Goal: Task Accomplishment & Management: Manage account settings

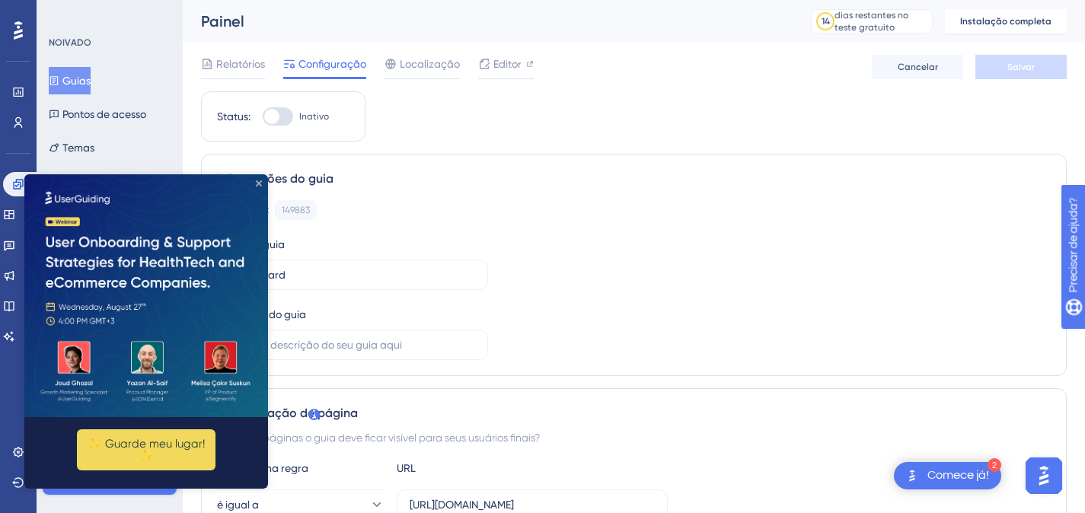
click at [256, 180] on icon "Fechar visualização" at bounding box center [259, 183] width 6 height 6
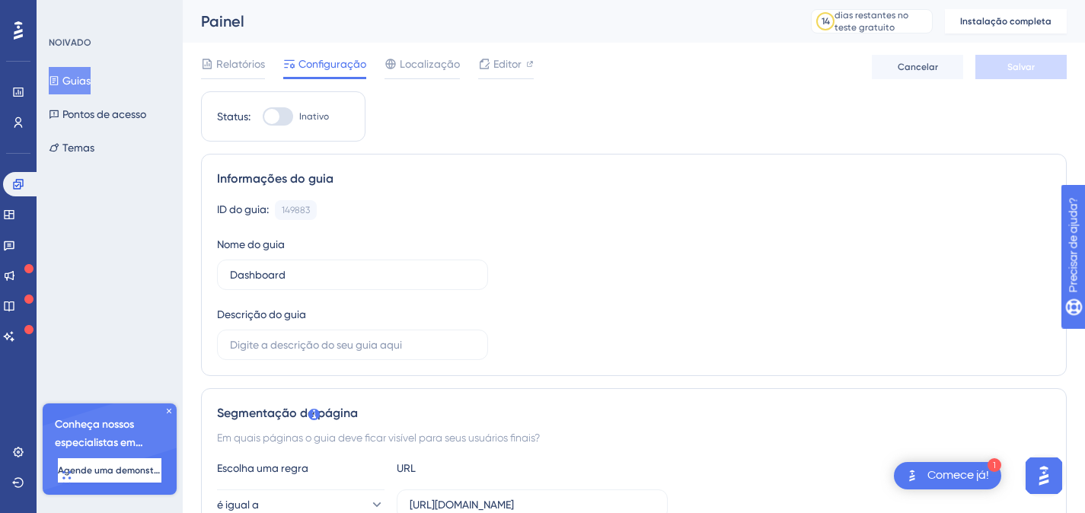
click at [961, 464] on div "1 Comece já!" at bounding box center [947, 475] width 107 height 27
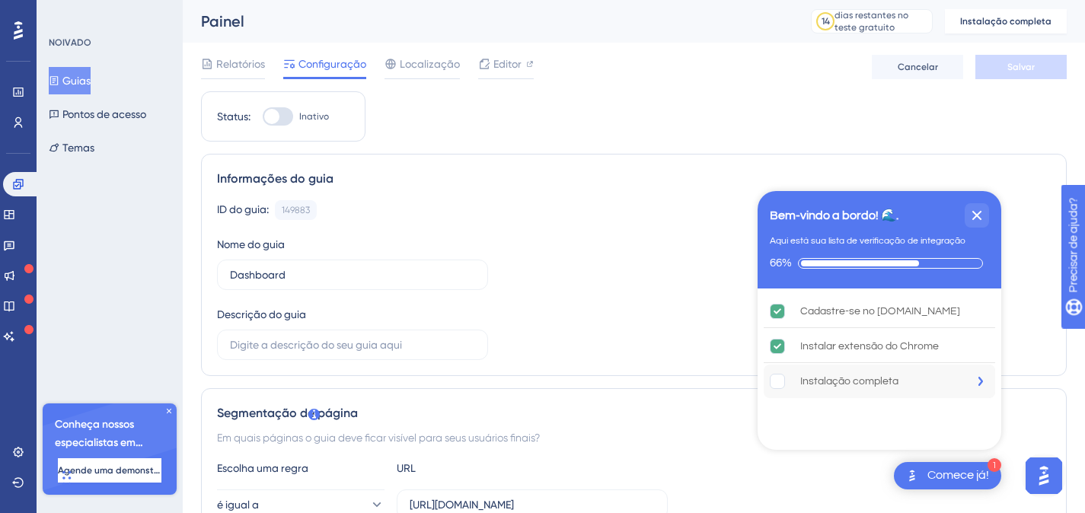
click at [827, 377] on font "Instalação completa" at bounding box center [849, 381] width 98 height 11
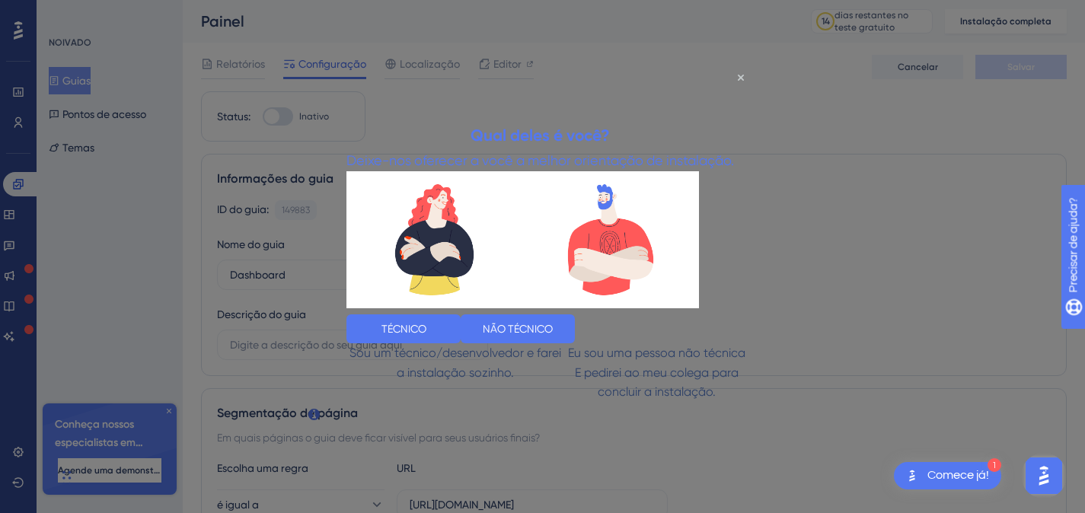
click at [314, 129] on div at bounding box center [542, 256] width 1085 height 513
click at [742, 78] on icon "Fechar visualização" at bounding box center [741, 77] width 6 height 6
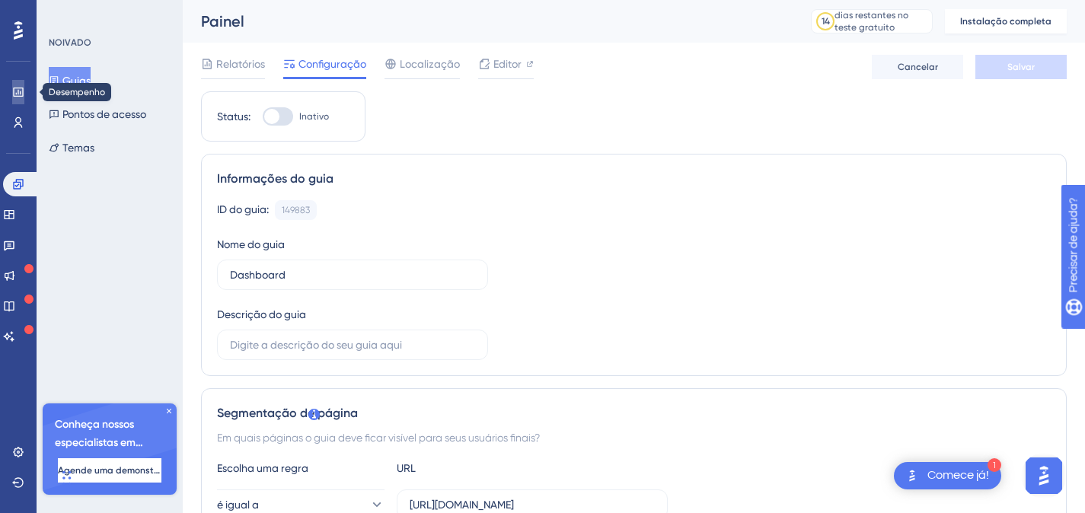
click at [18, 92] on icon at bounding box center [18, 92] width 10 height 9
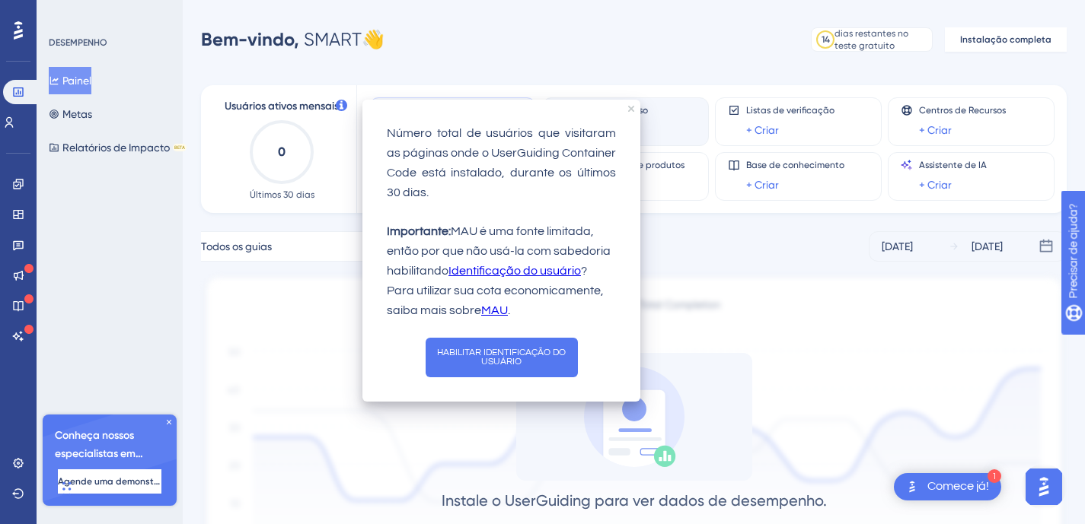
click at [629, 108] on icon "fechar dica de ferramenta" at bounding box center [631, 109] width 6 height 6
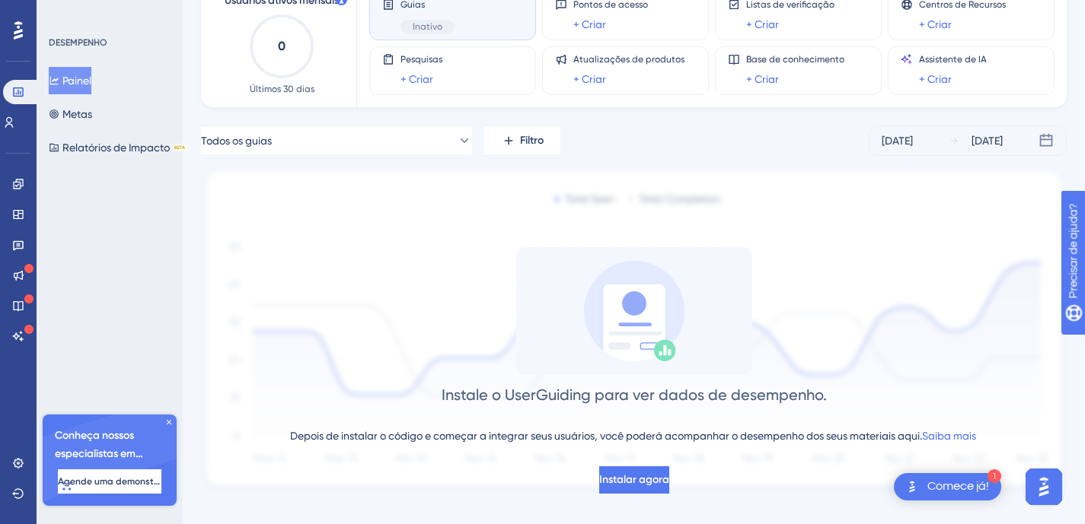
scroll to position [123, 0]
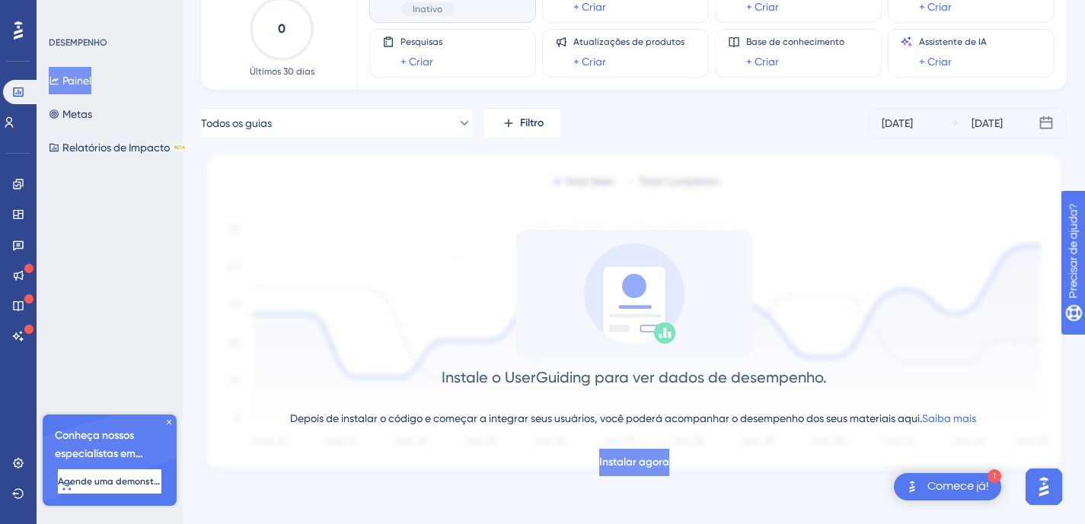
click at [651, 456] on font "Instalar agora" at bounding box center [634, 462] width 70 height 13
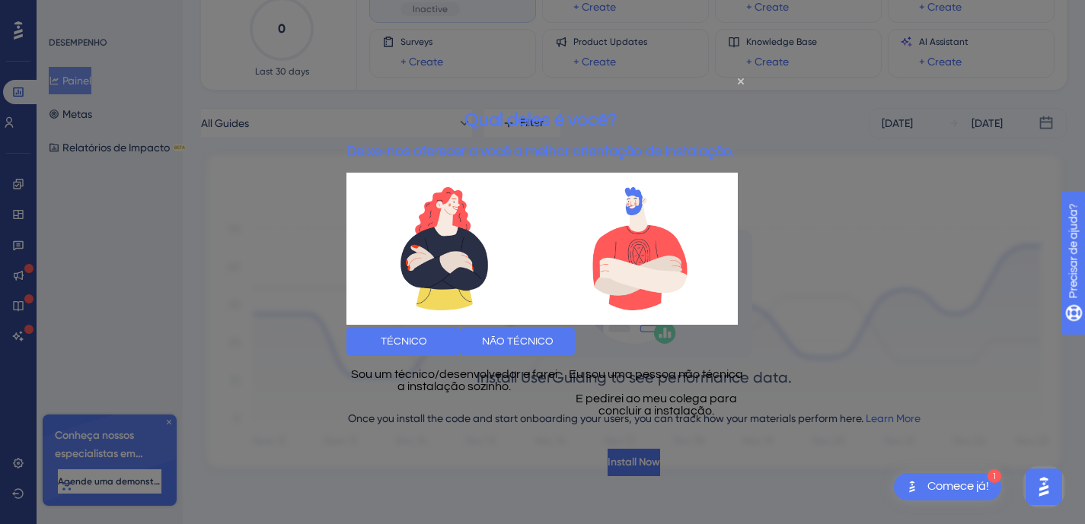
scroll to position [0, 0]
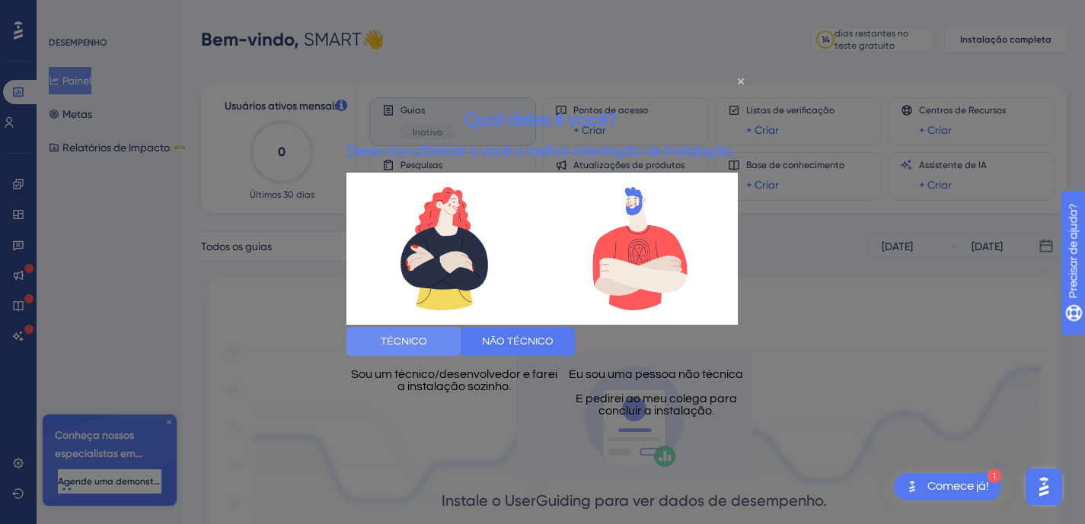
click at [427, 340] on font "TÉCNICO" at bounding box center [404, 341] width 46 height 11
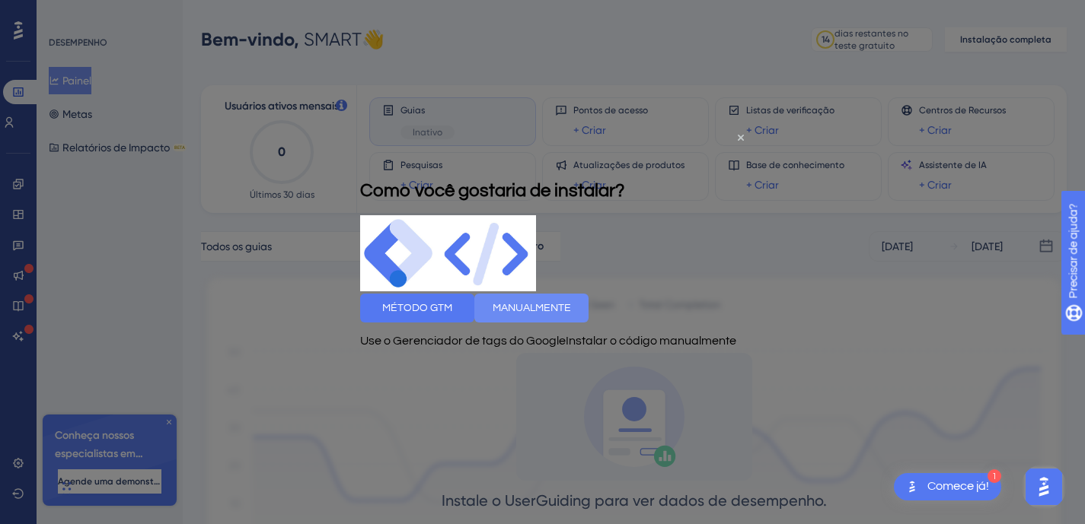
click at [571, 307] on font "MANUALMENTE" at bounding box center [531, 307] width 78 height 11
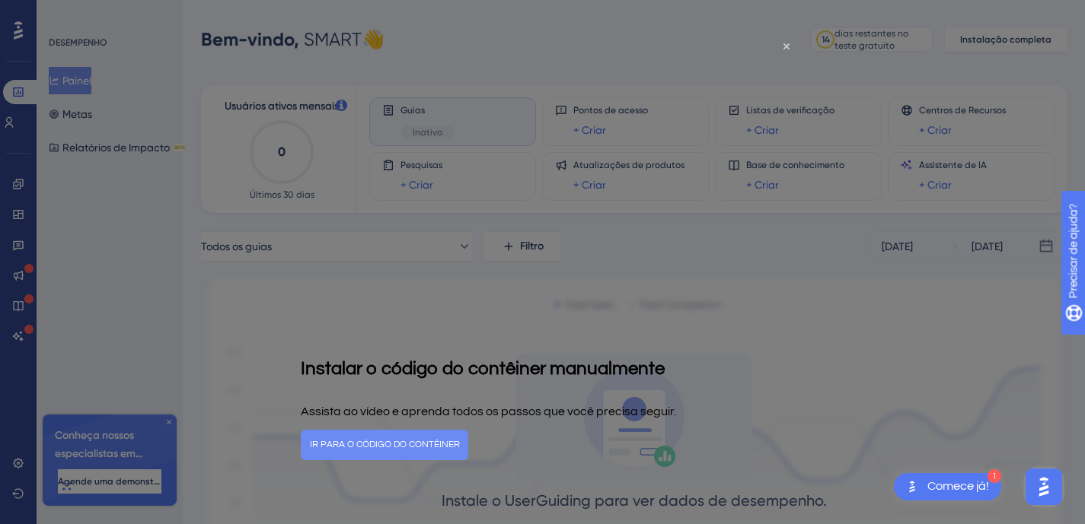
click at [460, 445] on font "IR PARA O CÓDIGO DO CONTÊINER" at bounding box center [385, 445] width 150 height 10
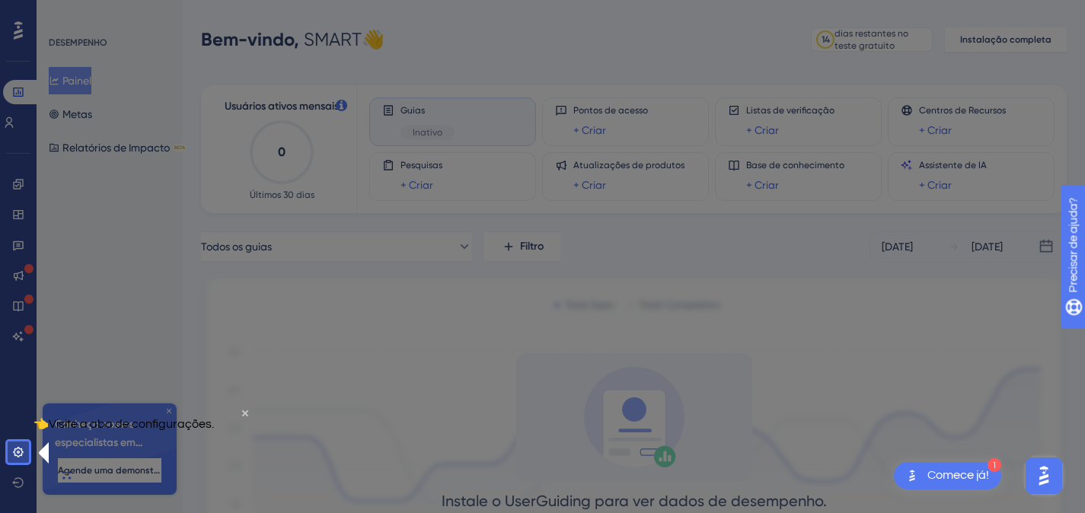
drag, startPoint x: 132, startPoint y: 483, endPoint x: 194, endPoint y: 462, distance: 65.7
click at [173, 442] on div "👈Visite a aba de configurações." at bounding box center [143, 422] width 221 height 39
click at [214, 426] on div "👈Visite a aba de configurações." at bounding box center [123, 422] width 180 height 39
drag, startPoint x: 230, startPoint y: 428, endPoint x: 263, endPoint y: 832, distance: 405.5
click at [242, 416] on icon "Fechar visualização" at bounding box center [245, 412] width 6 height 6
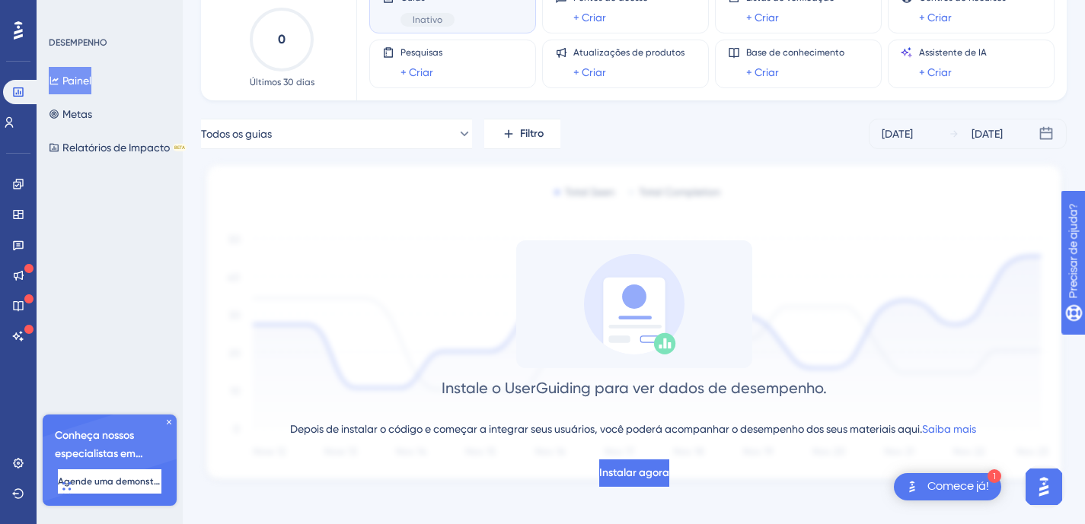
scroll to position [120, 0]
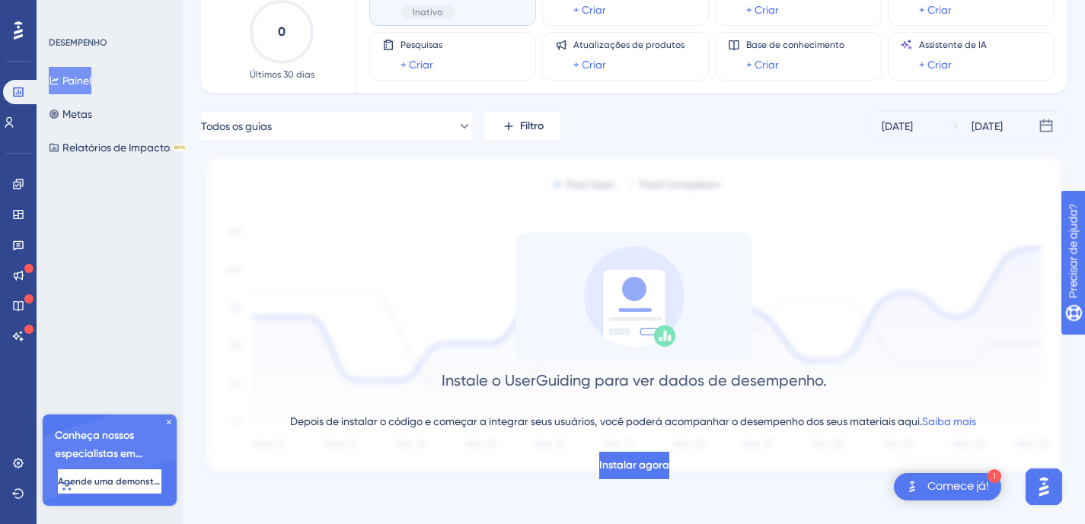
click at [170, 422] on icon at bounding box center [168, 422] width 9 height 9
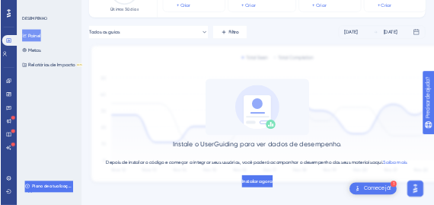
scroll to position [0, 0]
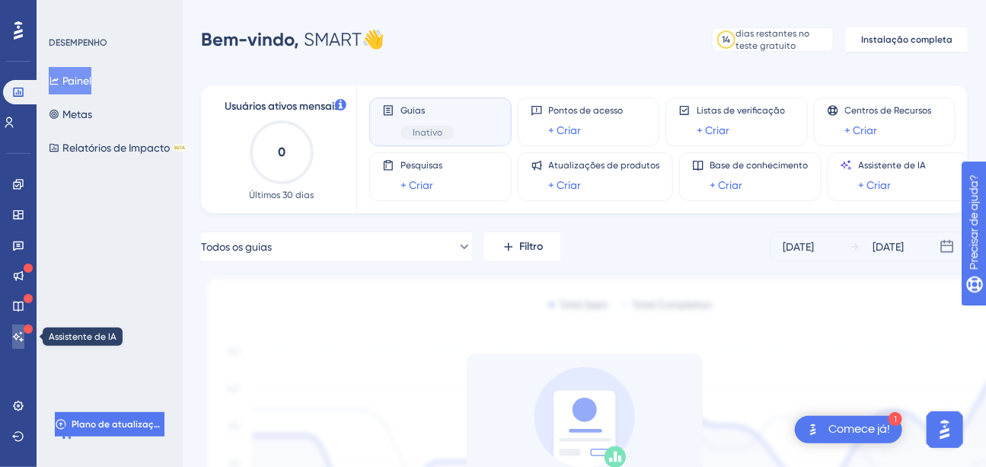
click at [17, 332] on icon at bounding box center [18, 336] width 12 height 12
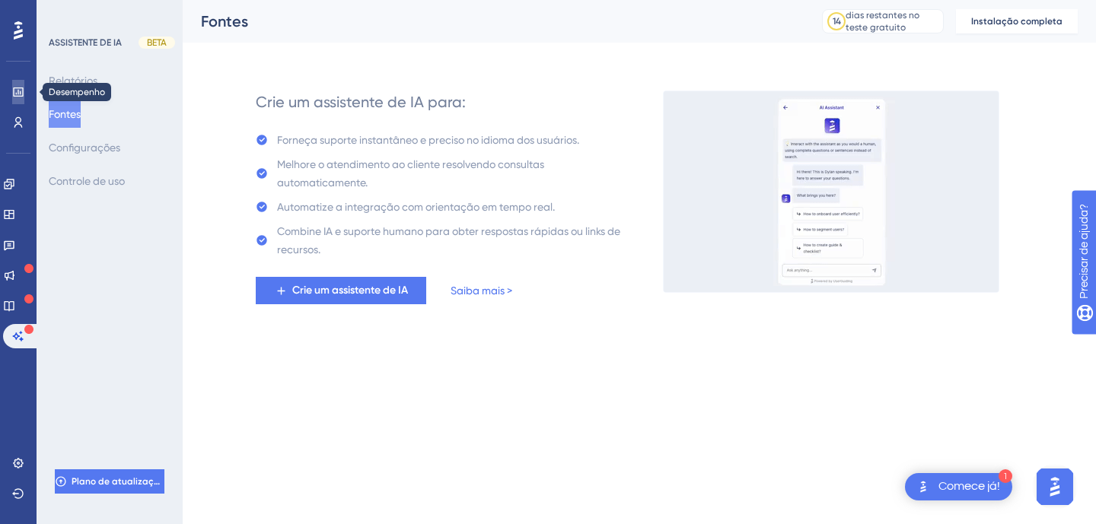
click at [19, 92] on icon at bounding box center [18, 92] width 12 height 12
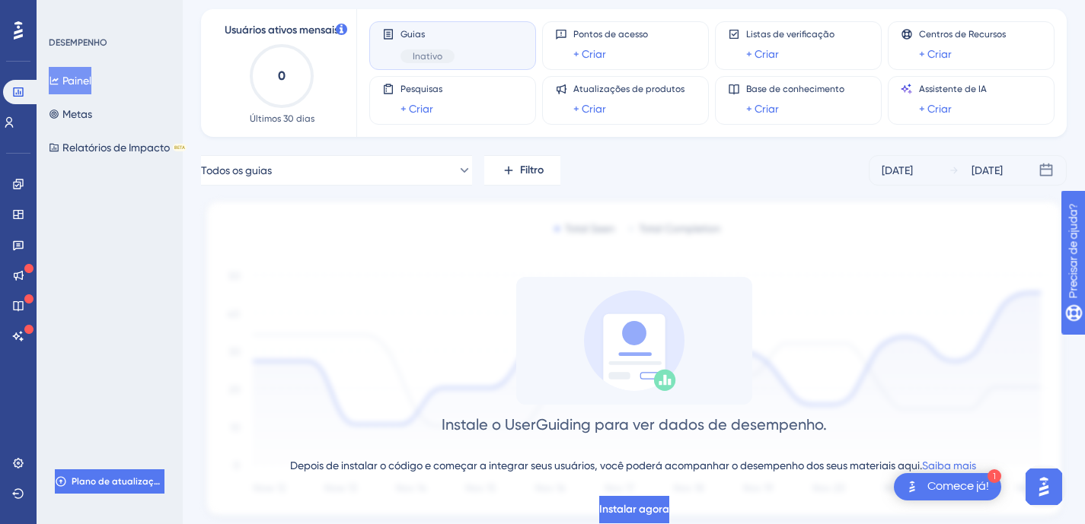
scroll to position [123, 0]
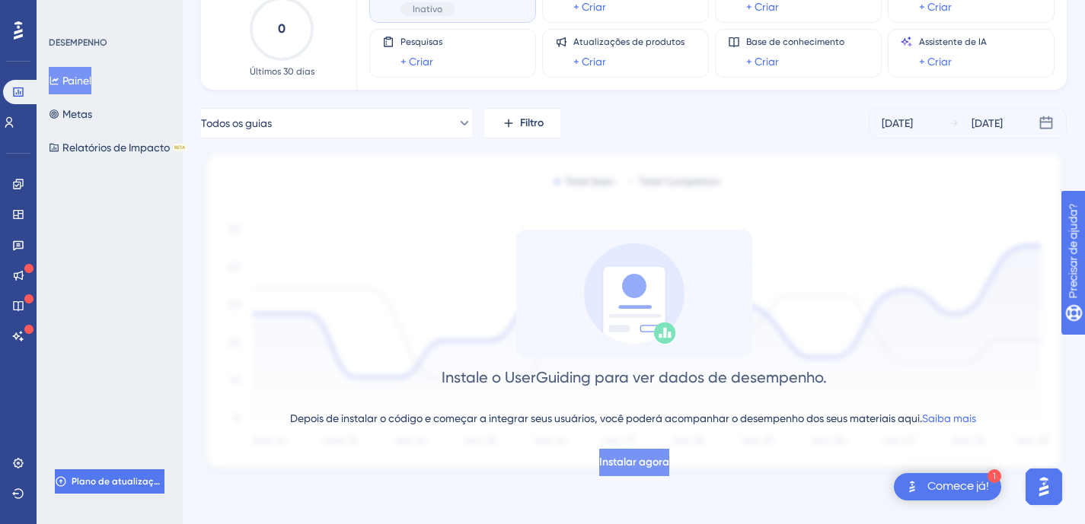
click at [639, 473] on button "Instalar agora" at bounding box center [634, 462] width 70 height 27
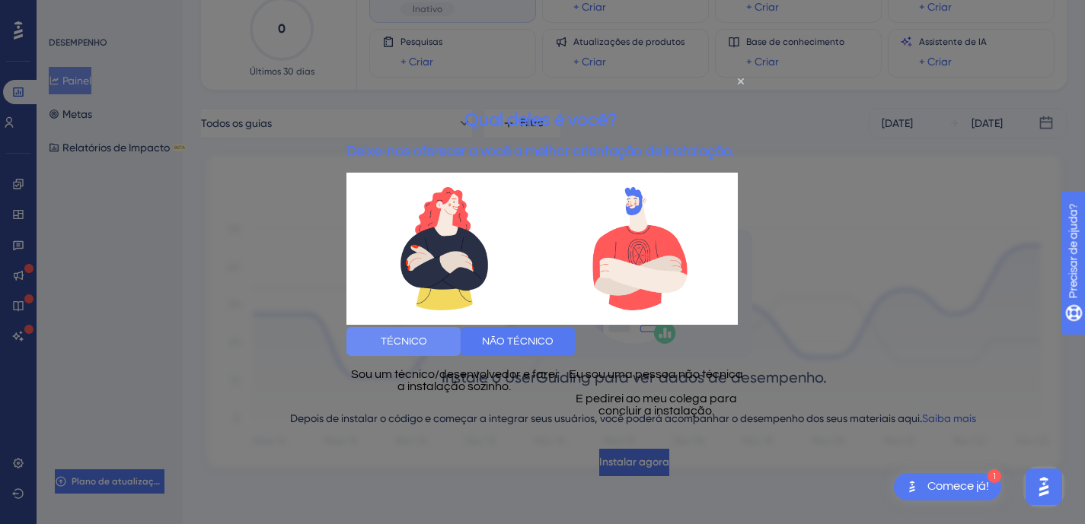
scroll to position [0, 0]
click at [448, 331] on button "TÉCNICO" at bounding box center [403, 341] width 114 height 29
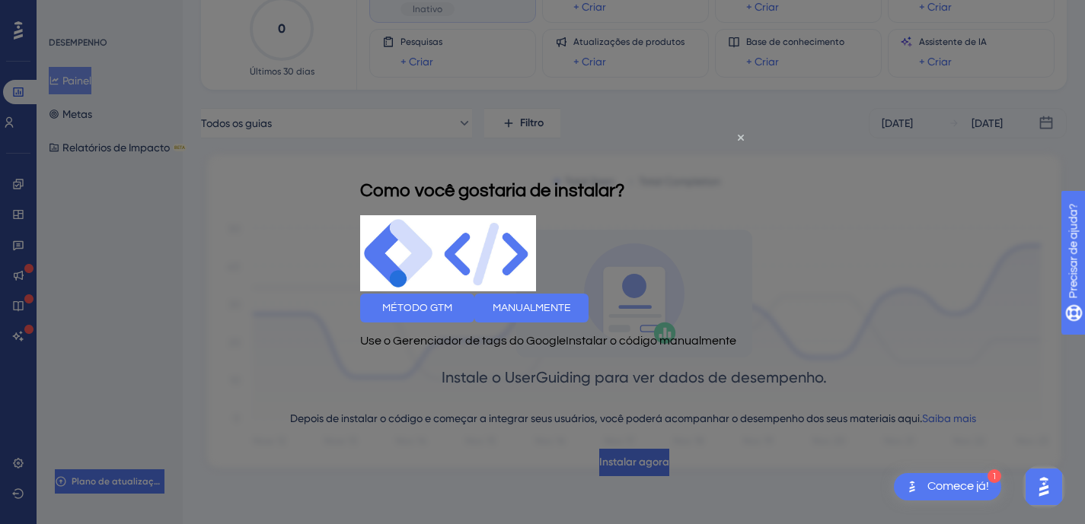
click at [625, 358] on div "Instalar o código manualmente" at bounding box center [651, 340] width 170 height 37
click at [571, 313] on font "MANUALMENTE" at bounding box center [531, 307] width 78 height 11
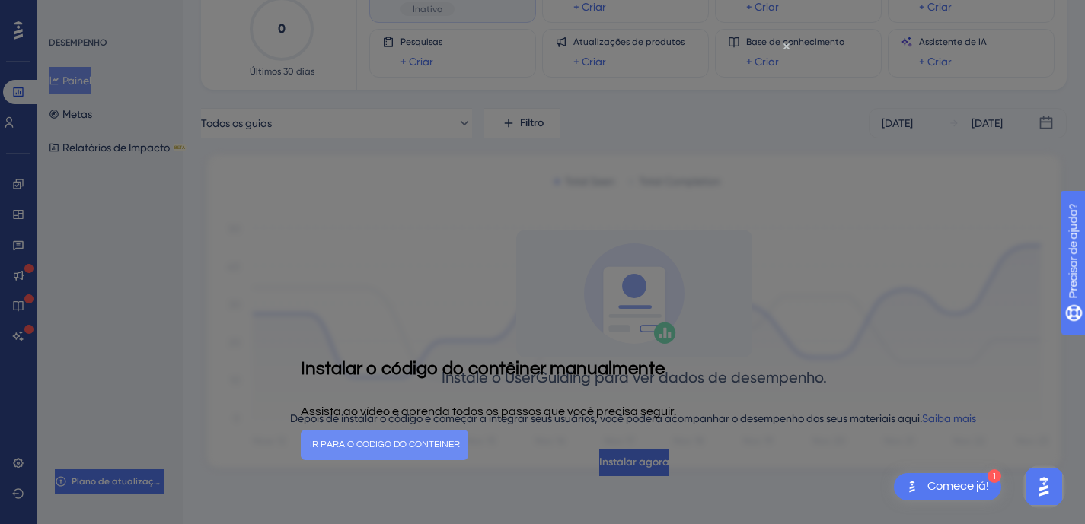
click at [460, 447] on font "IR PARA O CÓDIGO DO CONTÊINER" at bounding box center [385, 445] width 150 height 10
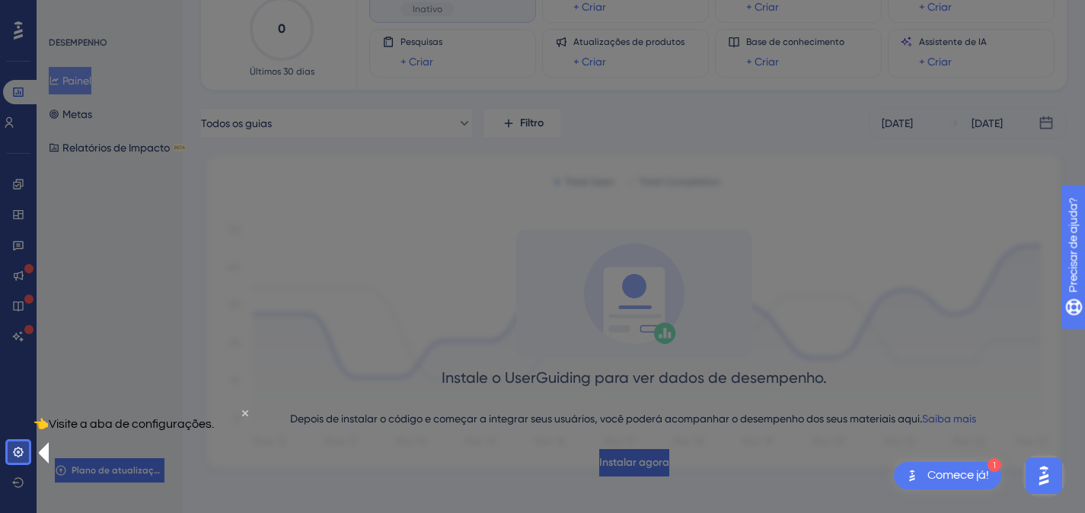
click at [149, 429] on font "👈Visite a aba de configurações." at bounding box center [123, 423] width 180 height 12
drag, startPoint x: 149, startPoint y: 454, endPoint x: 127, endPoint y: 452, distance: 22.1
click at [148, 429] on font "👈Visite a aba de configurações." at bounding box center [123, 423] width 180 height 12
click at [135, 442] on div "👈Visite a aba de configurações." at bounding box center [123, 422] width 180 height 39
click at [155, 429] on font "👈Visite a aba de configurações." at bounding box center [123, 423] width 180 height 12
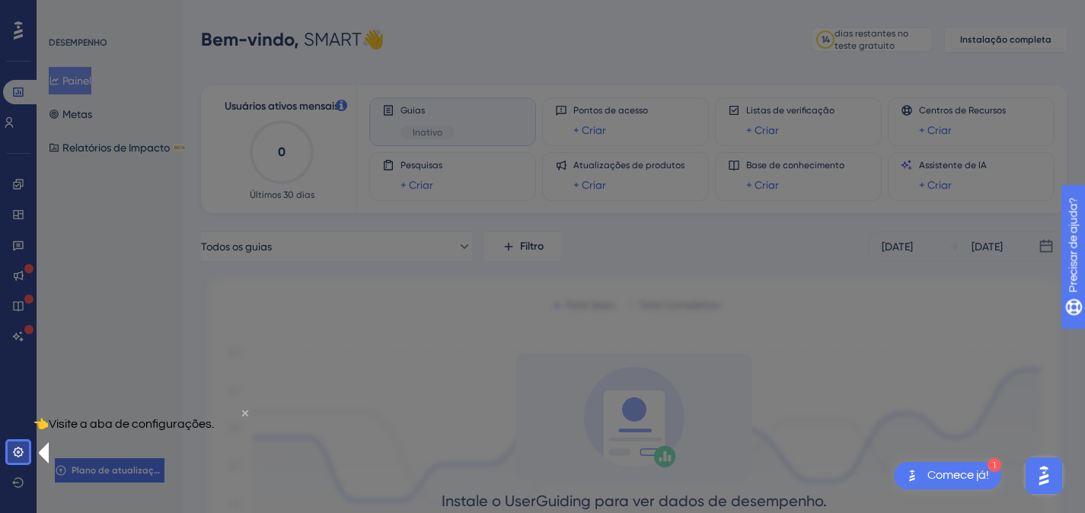
drag, startPoint x: 231, startPoint y: 427, endPoint x: 206, endPoint y: 852, distance: 426.2
click at [242, 416] on icon "Fechar visualização" at bounding box center [245, 412] width 6 height 6
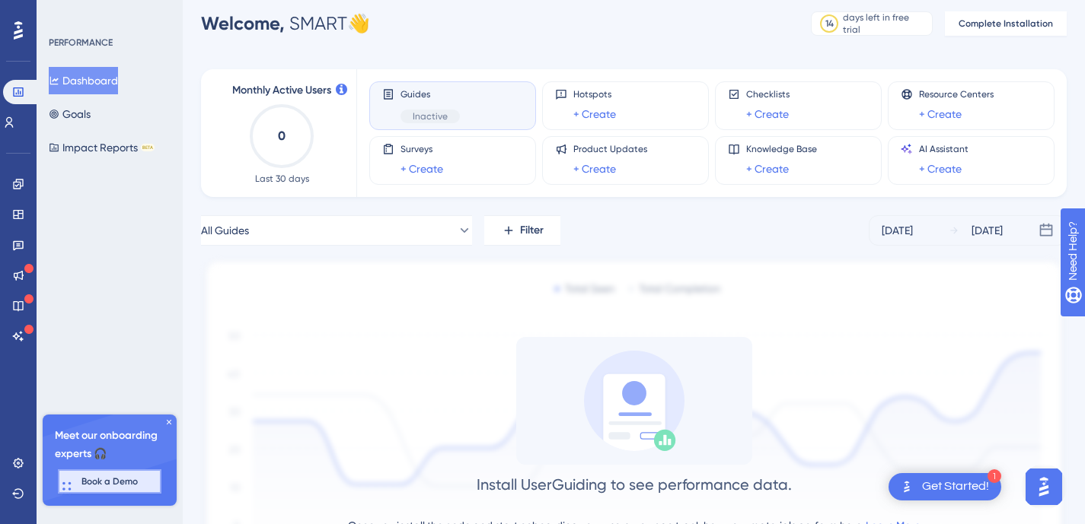
click at [119, 480] on span "Book a Demo" at bounding box center [109, 482] width 56 height 12
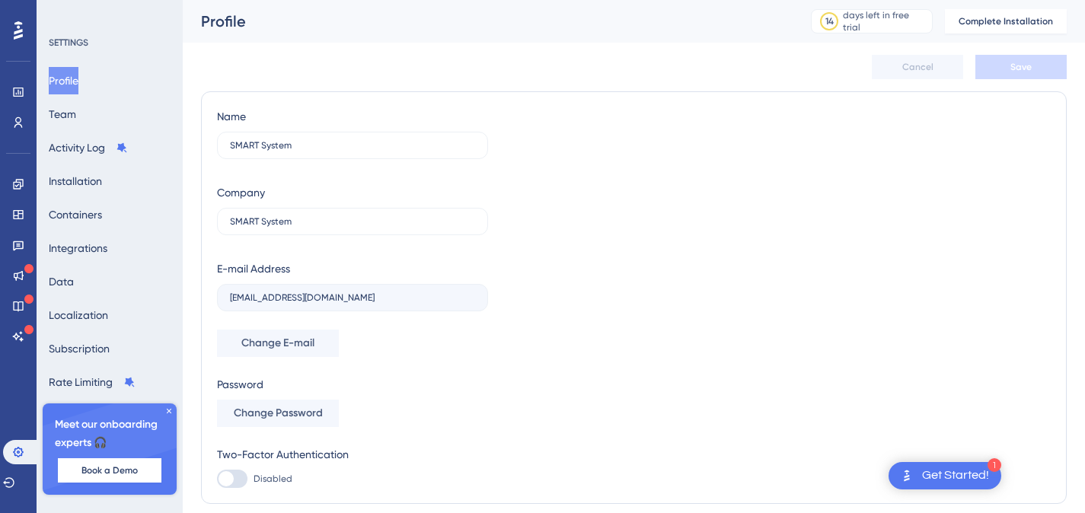
click at [170, 411] on icon at bounding box center [169, 411] width 5 height 5
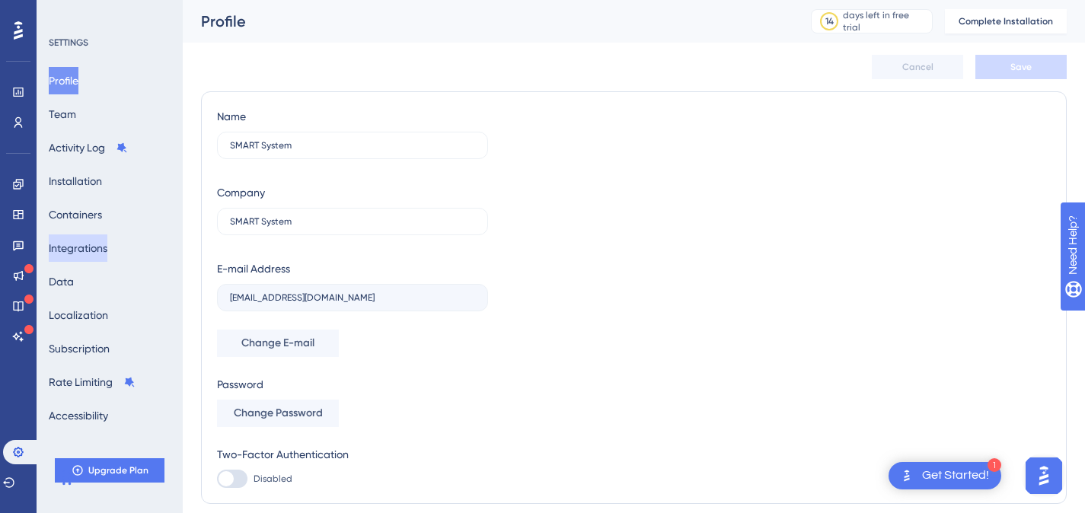
drag, startPoint x: 97, startPoint y: 250, endPoint x: 106, endPoint y: 248, distance: 8.5
click at [97, 250] on button "Integrations" at bounding box center [78, 247] width 59 height 27
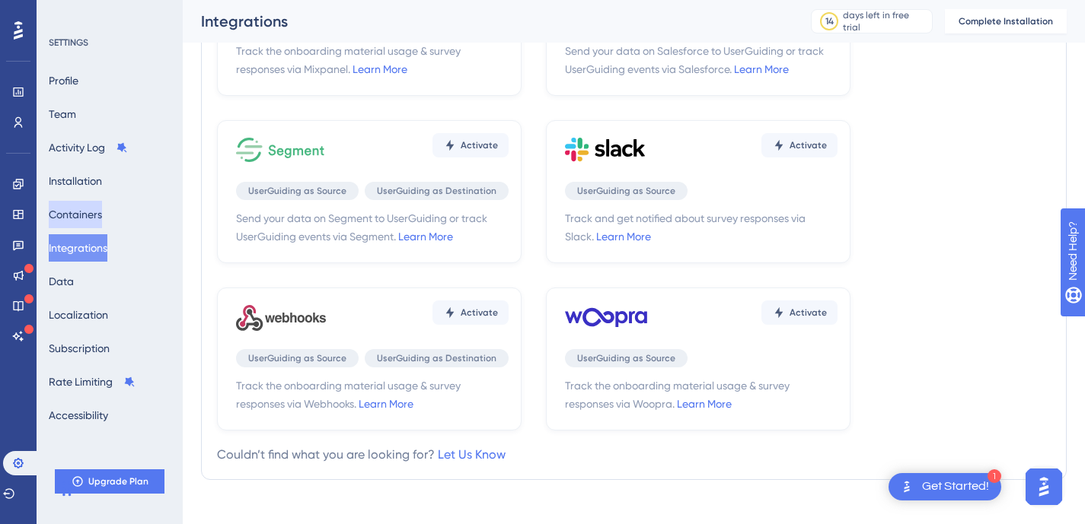
scroll to position [437, 0]
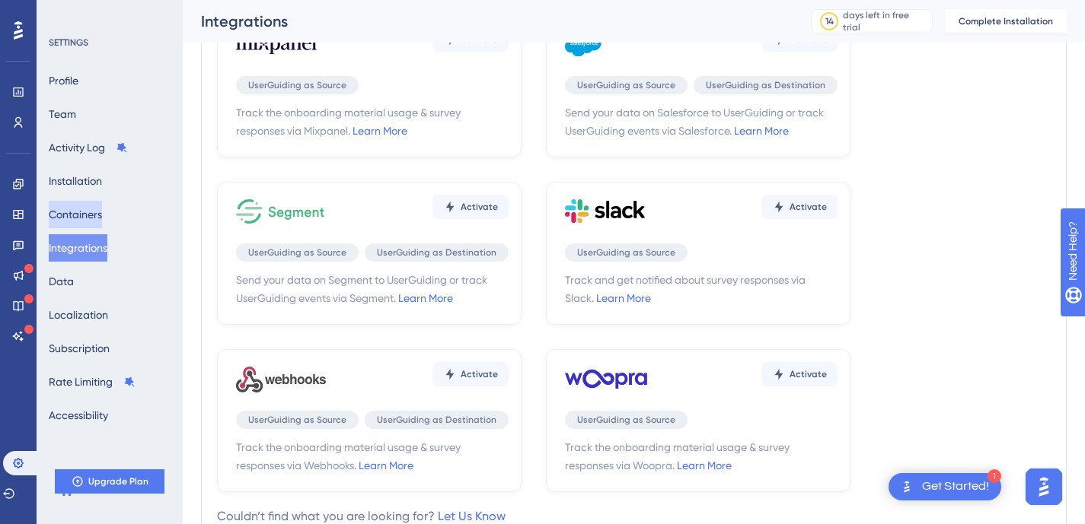
drag, startPoint x: 92, startPoint y: 208, endPoint x: 135, endPoint y: 204, distance: 43.6
click at [92, 207] on button "Containers" at bounding box center [75, 214] width 53 height 27
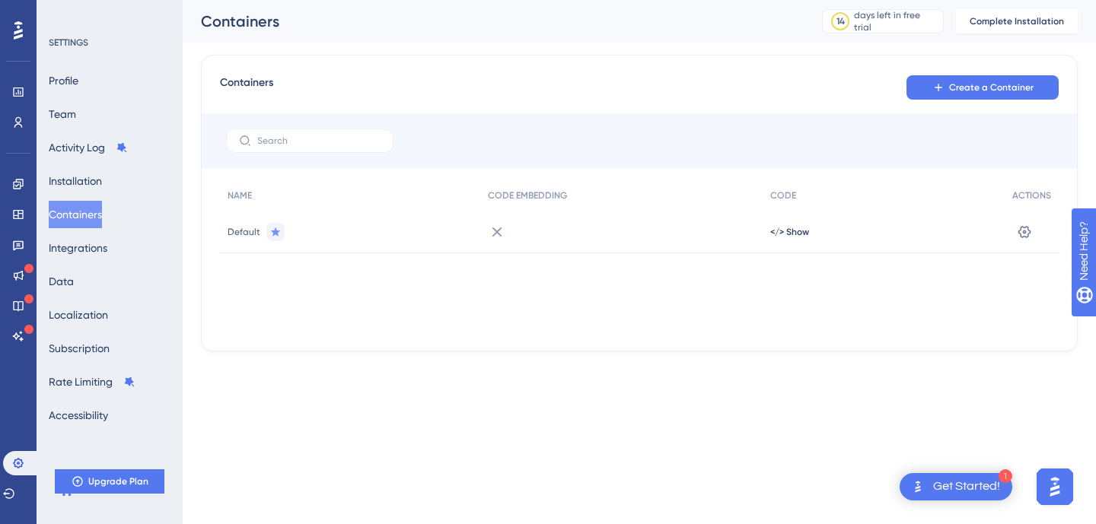
click at [783, 231] on span "</> Show" at bounding box center [789, 232] width 39 height 12
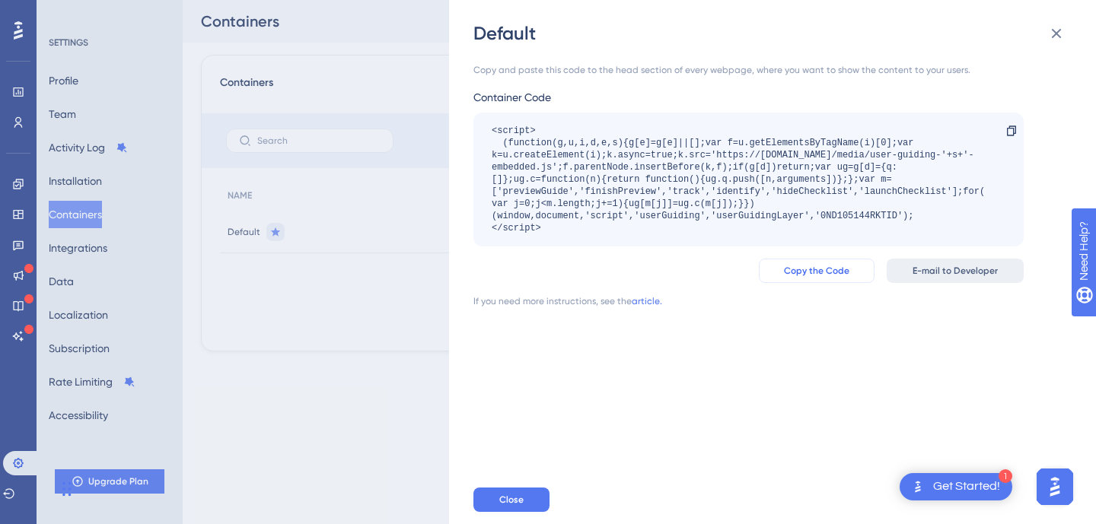
click at [825, 269] on span "Copy the Code" at bounding box center [816, 271] width 65 height 12
click at [839, 273] on span "Copy the Code" at bounding box center [816, 271] width 65 height 12
click at [945, 485] on div "Get Started!" at bounding box center [966, 487] width 67 height 17
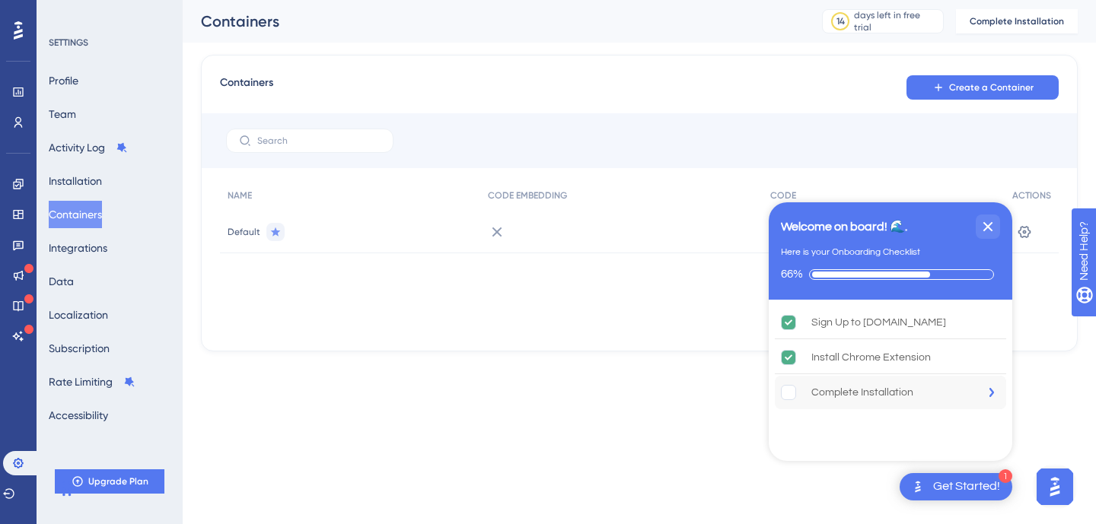
click at [791, 390] on rect "Complete Installation is incomplete." at bounding box center [789, 393] width 14 height 14
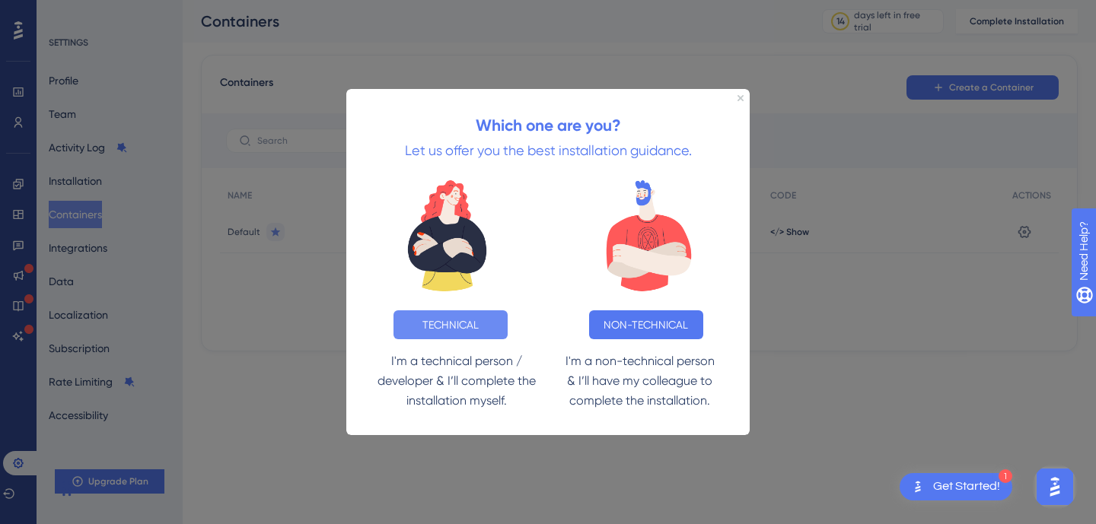
click at [438, 326] on button "TECHNICAL" at bounding box center [451, 325] width 114 height 29
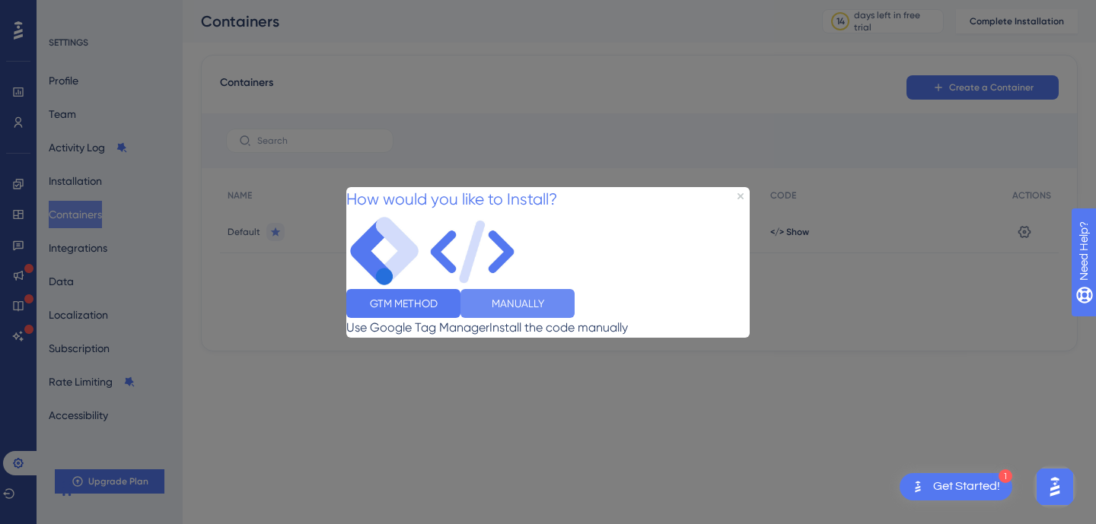
click at [575, 317] on button "MANUALLY" at bounding box center [517, 302] width 114 height 29
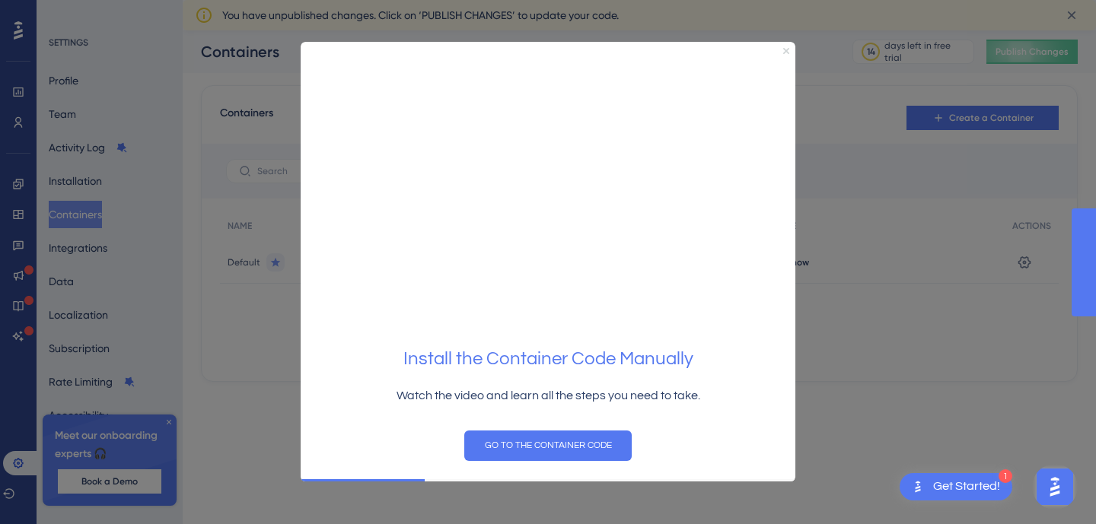
click at [785, 50] on icon "Close Preview" at bounding box center [786, 51] width 6 height 6
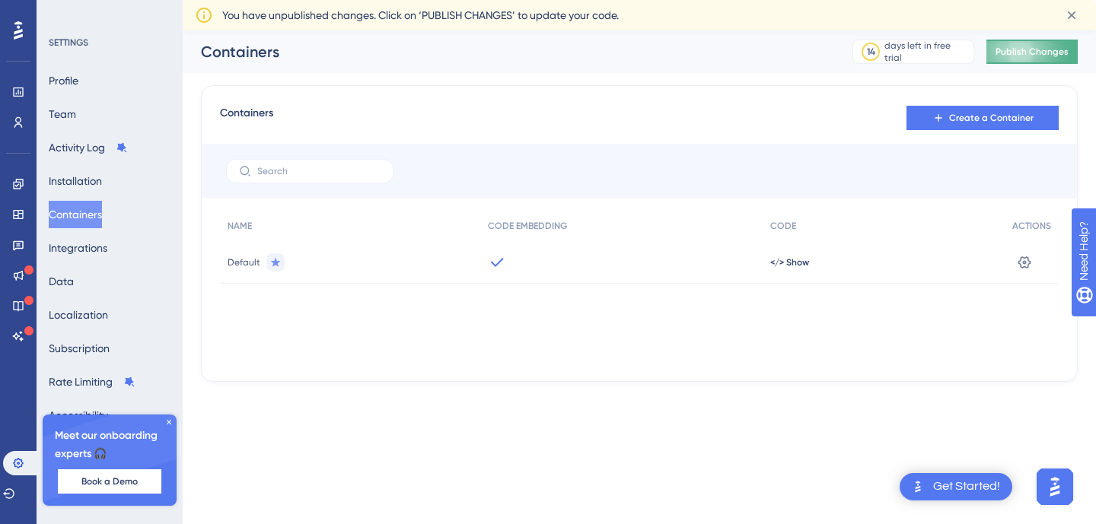
click at [1028, 52] on span "Publish Changes" at bounding box center [1032, 52] width 73 height 12
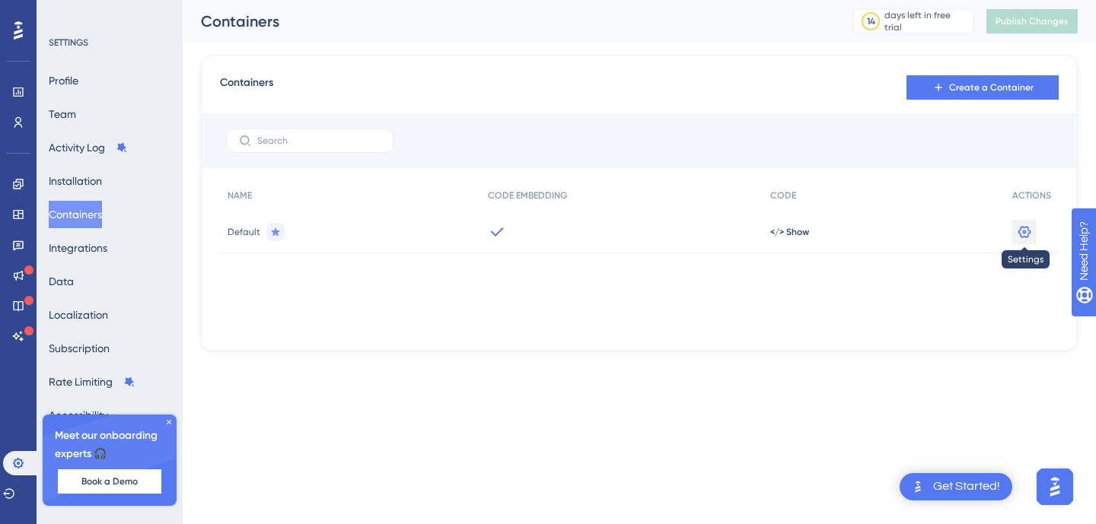
click at [1026, 234] on icon at bounding box center [1024, 232] width 15 height 15
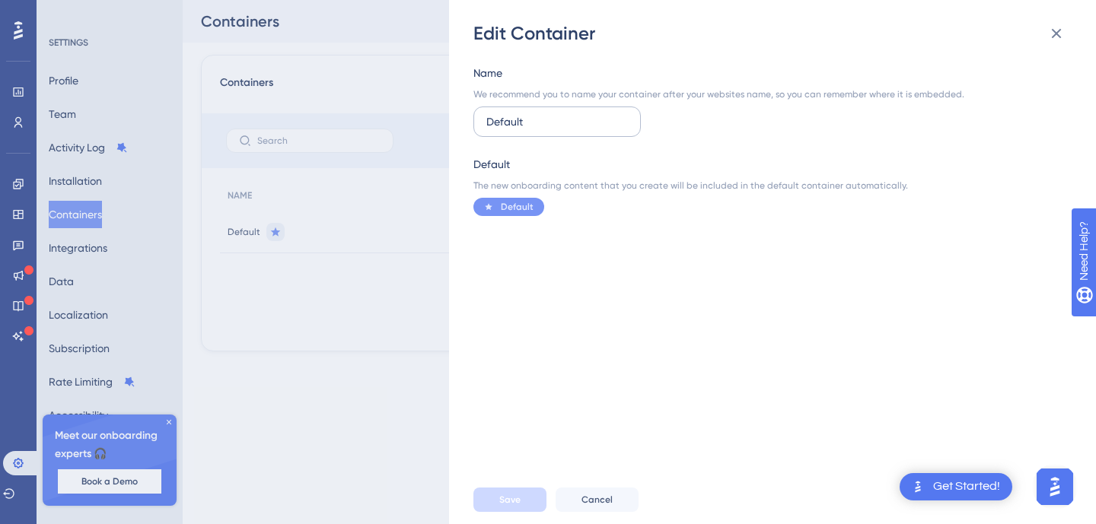
click at [546, 123] on input "Default" at bounding box center [557, 121] width 142 height 17
type input "s"
type input "SMART - Boas-vindas"
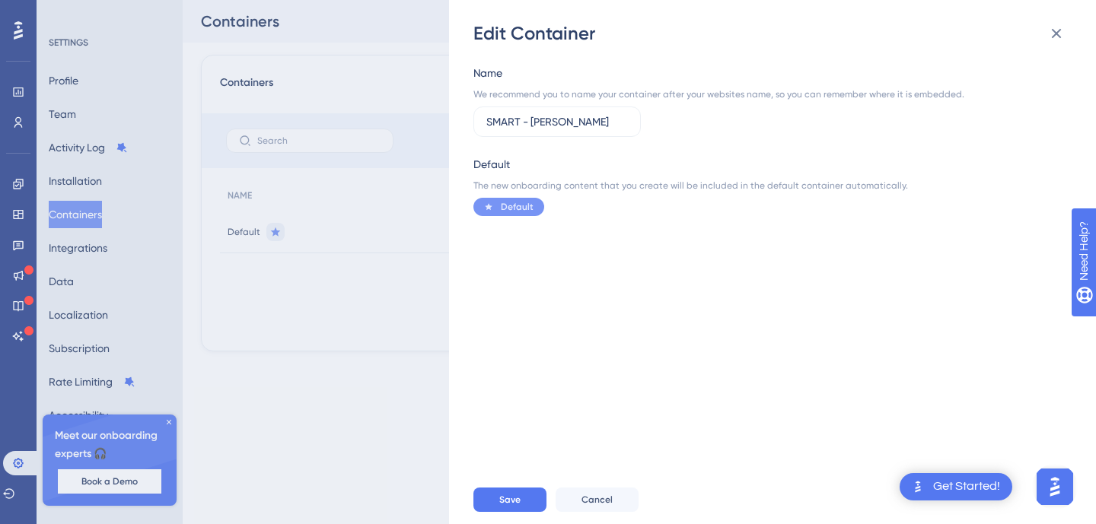
click at [528, 486] on div "Save Cancel" at bounding box center [796, 500] width 647 height 49
click at [524, 491] on button "Save" at bounding box center [509, 500] width 73 height 24
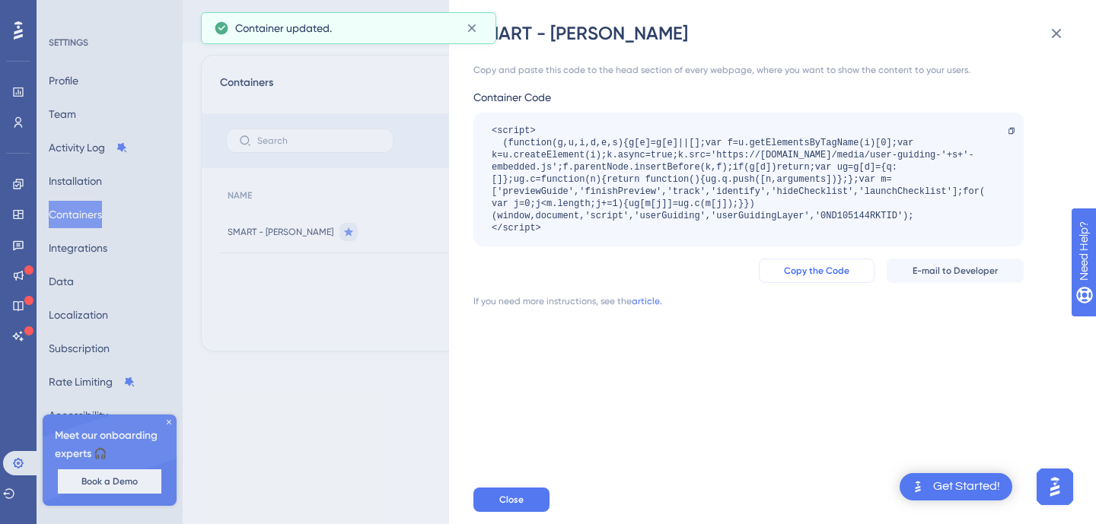
click at [826, 271] on span "Copy the Code" at bounding box center [816, 271] width 65 height 12
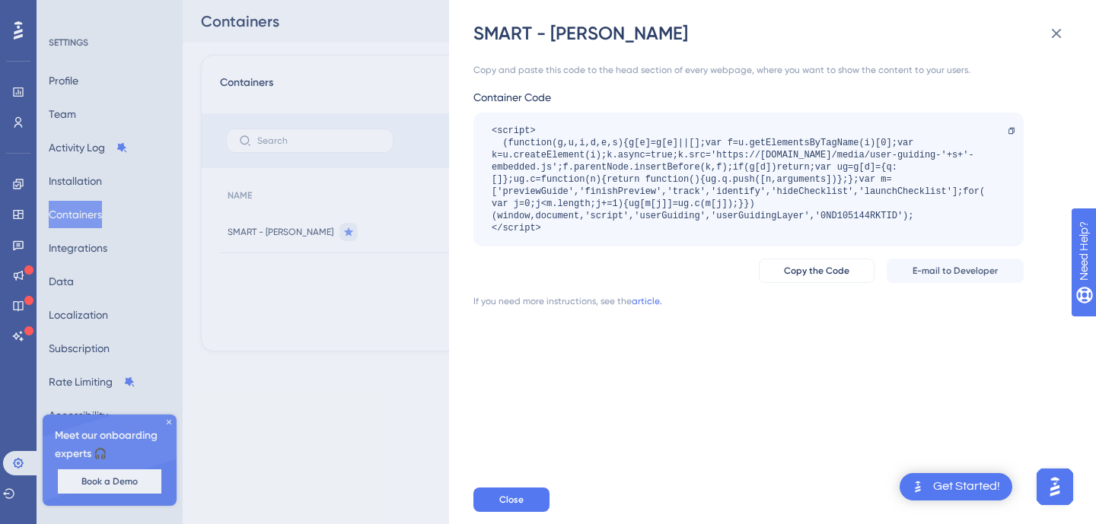
drag, startPoint x: 977, startPoint y: 486, endPoint x: 40, endPoint y: 25, distance: 1044.3
click at [977, 486] on div "Get Started!" at bounding box center [966, 487] width 67 height 17
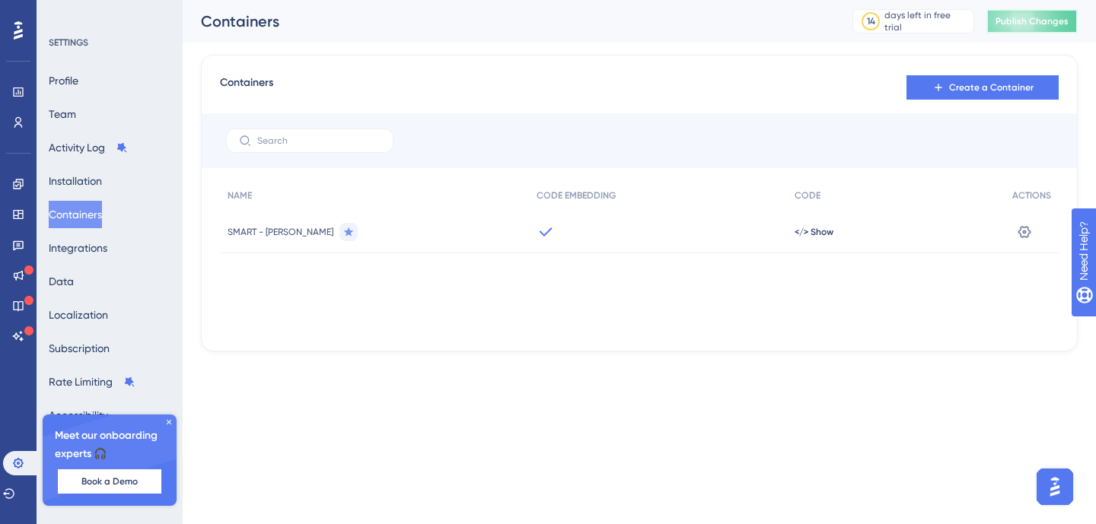
click at [1028, 16] on span "Publish Changes" at bounding box center [1032, 21] width 73 height 12
click at [1025, 228] on icon at bounding box center [1024, 232] width 15 height 15
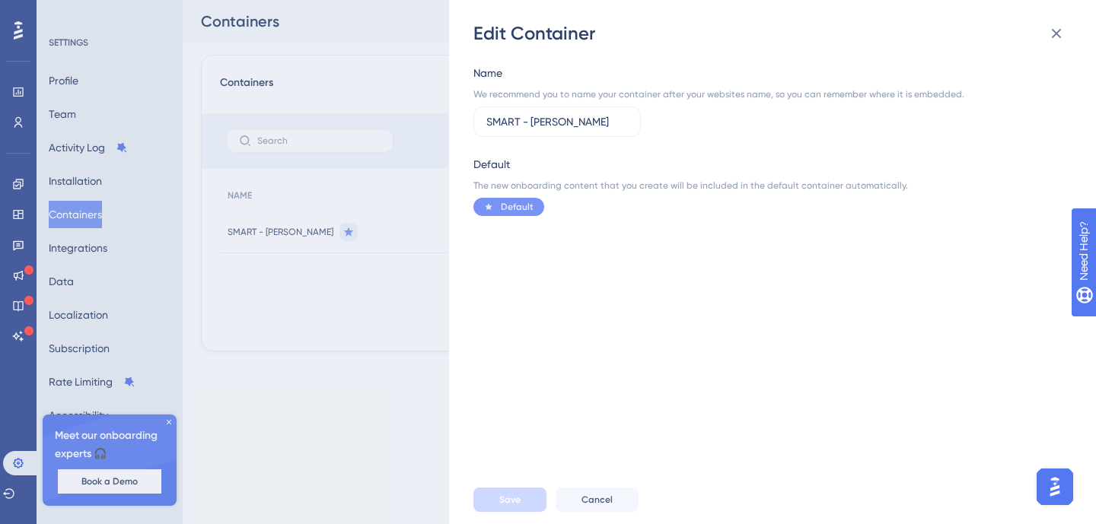
click at [391, 317] on div "Edit Container Name We recommend you to name your container after your websites…" at bounding box center [548, 262] width 1096 height 524
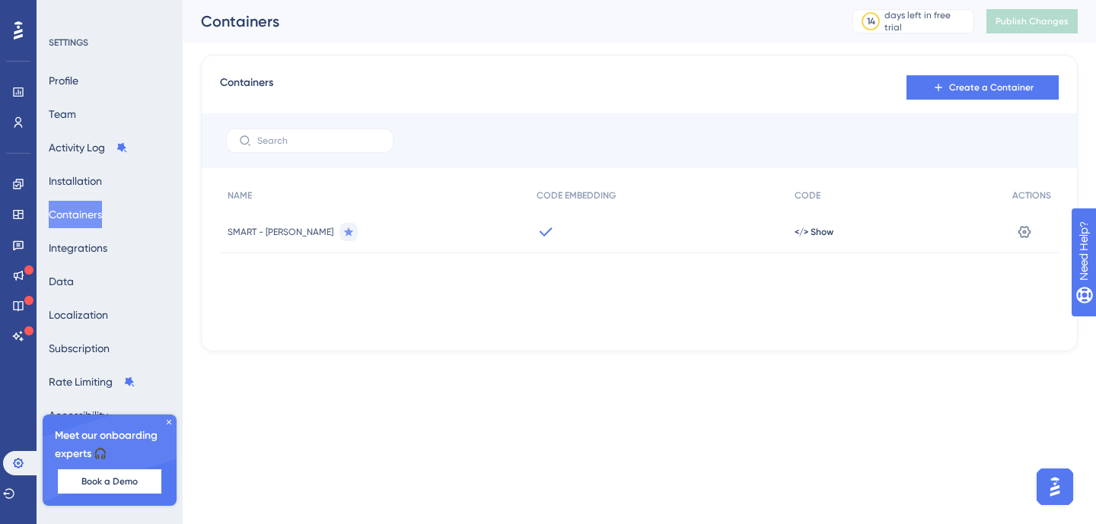
click at [95, 218] on button "Containers" at bounding box center [75, 214] width 53 height 27
click at [91, 250] on button "Integrations" at bounding box center [78, 247] width 59 height 27
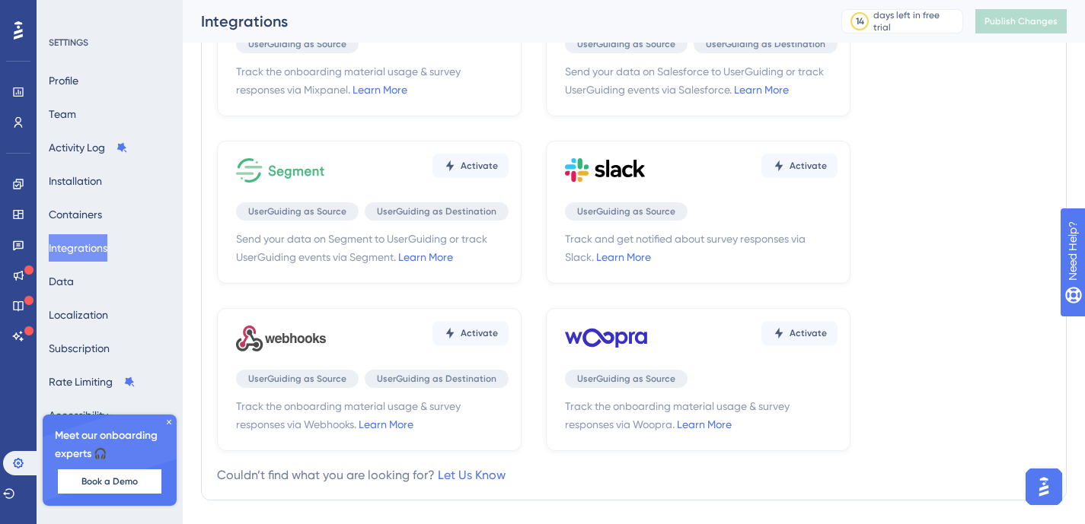
scroll to position [515, 0]
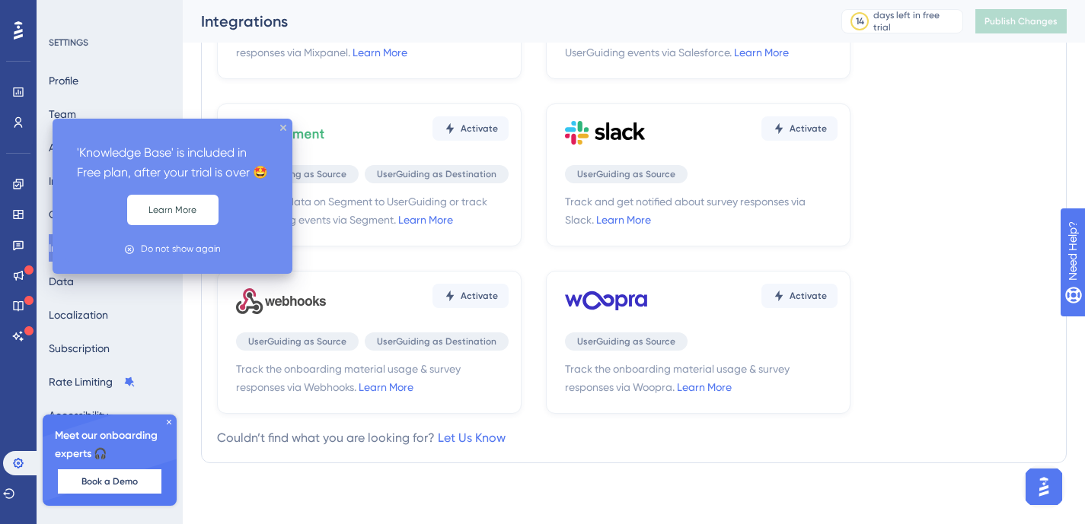
click at [77, 274] on div "'Knowledge Base' is included in Free plan, after your trial is over 🤩 Learn Mor…" at bounding box center [173, 196] width 240 height 155
click at [279, 129] on icon "close tooltip" at bounding box center [279, 128] width 6 height 6
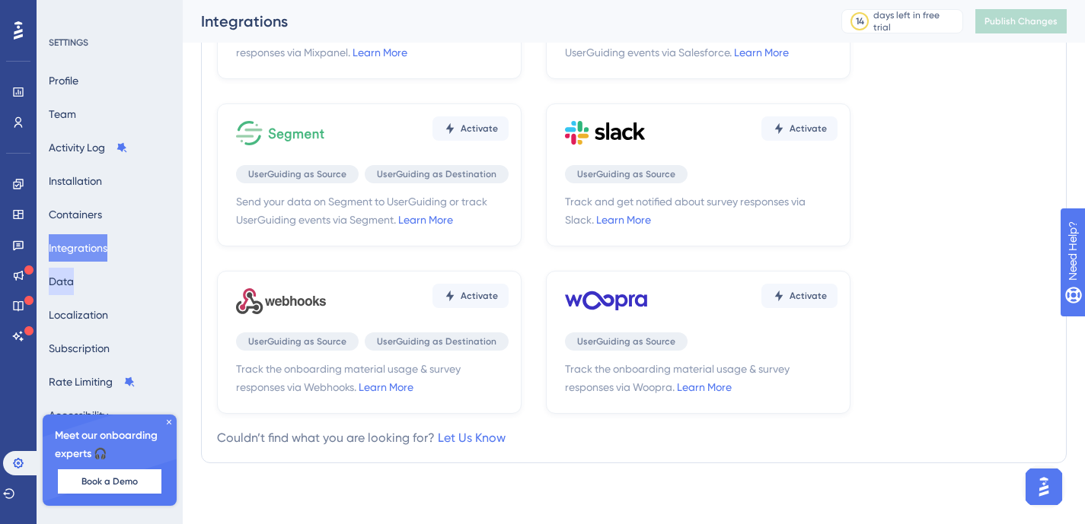
click at [74, 292] on button "Data" at bounding box center [61, 281] width 25 height 27
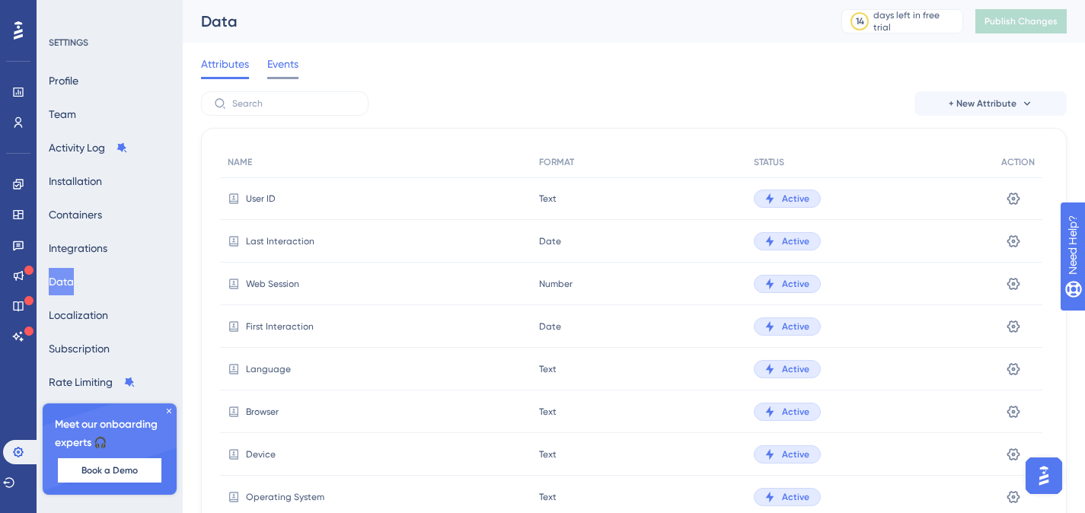
click at [280, 60] on span "Events" at bounding box center [282, 64] width 31 height 18
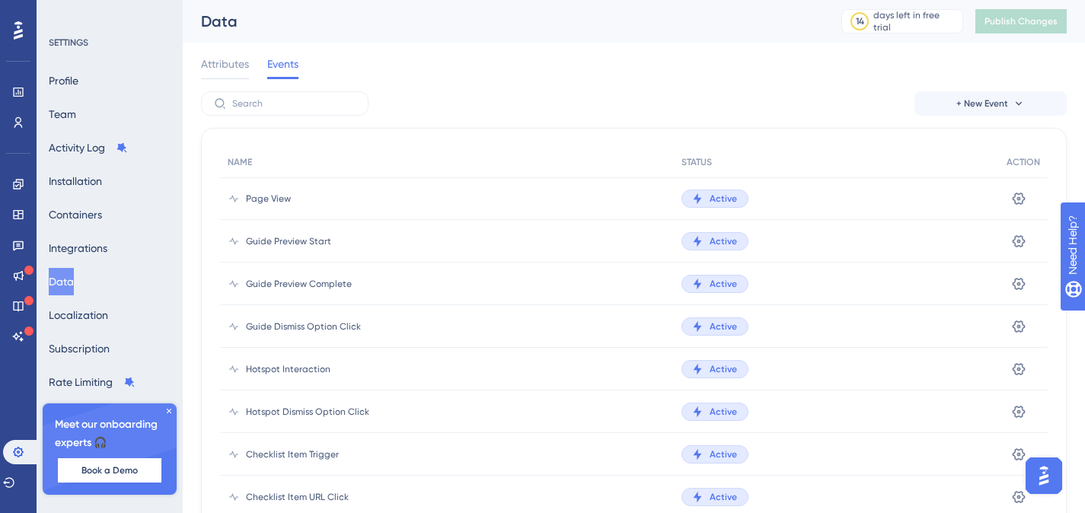
click at [231, 65] on span "Attributes" at bounding box center [225, 64] width 48 height 18
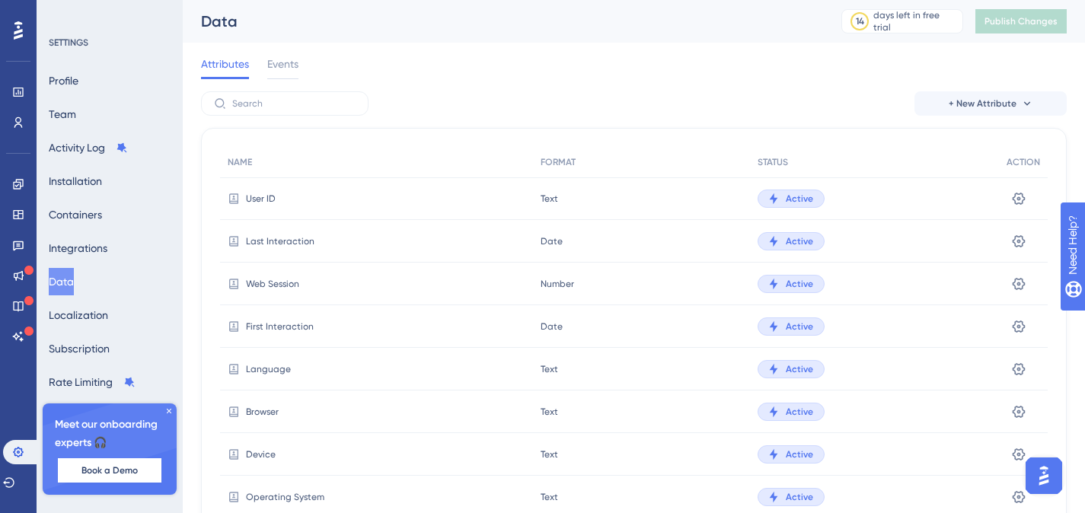
click at [332, 72] on div "Attributes Events" at bounding box center [633, 67] width 865 height 49
click at [314, 67] on div "Attributes Events" at bounding box center [633, 67] width 865 height 49
click at [285, 62] on span "Events" at bounding box center [282, 64] width 31 height 18
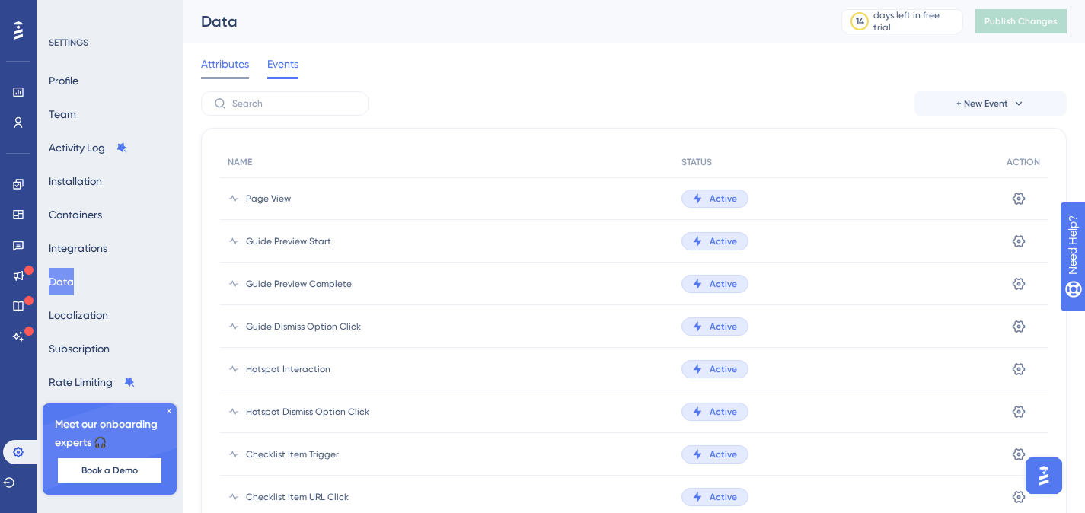
click at [226, 68] on span "Attributes" at bounding box center [225, 64] width 48 height 18
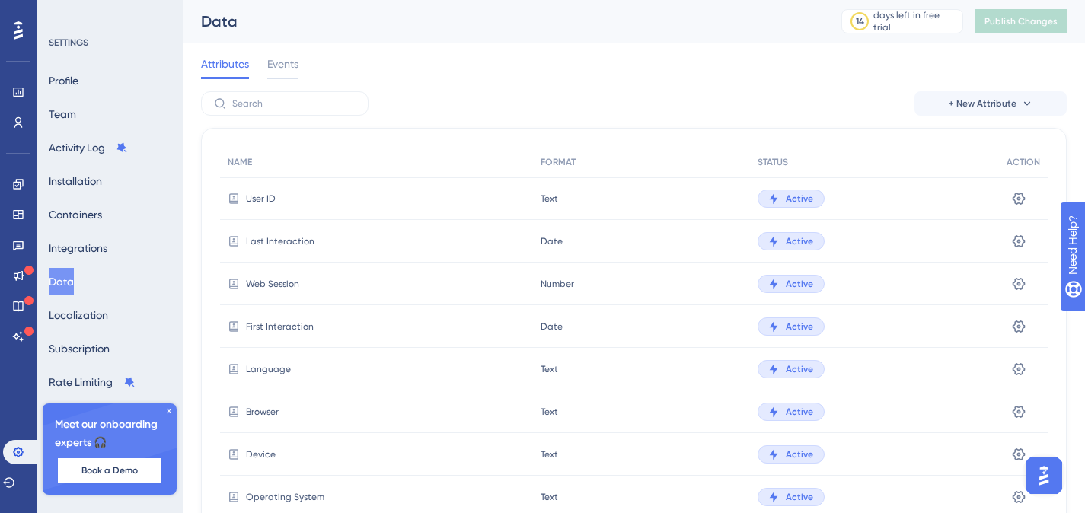
click at [169, 413] on icon at bounding box center [168, 410] width 9 height 9
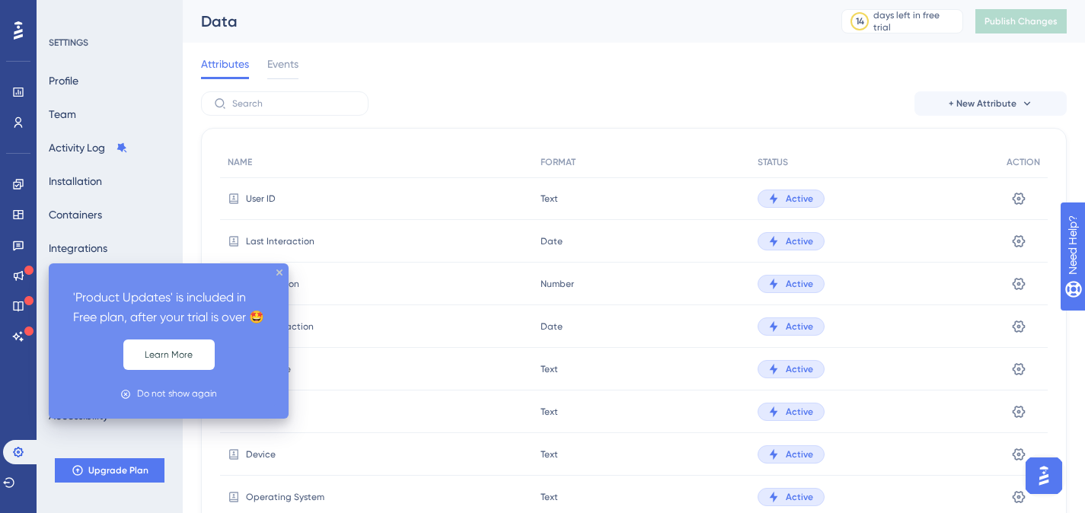
click at [279, 272] on icon "close tooltip" at bounding box center [279, 272] width 6 height 6
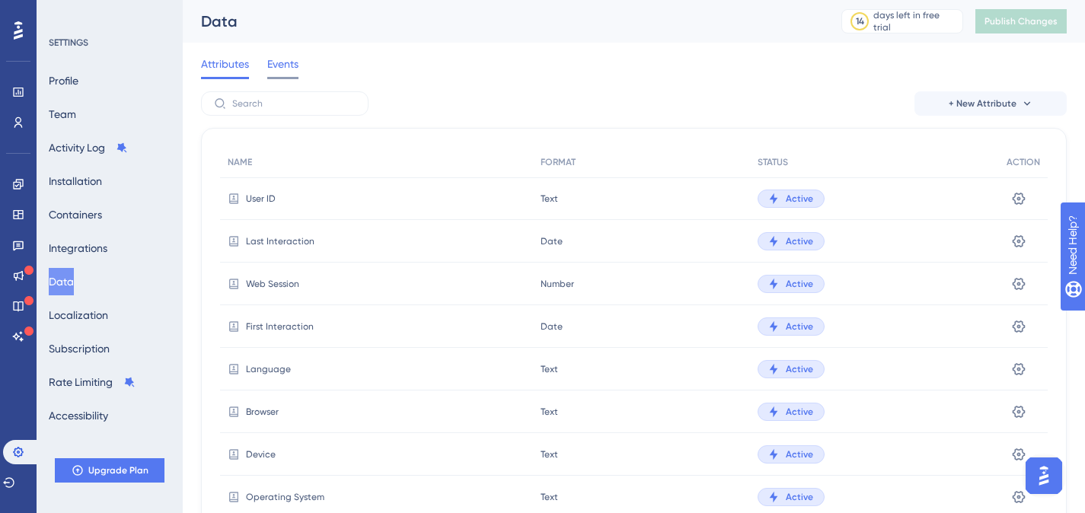
click at [289, 72] on span "Events" at bounding box center [282, 64] width 31 height 18
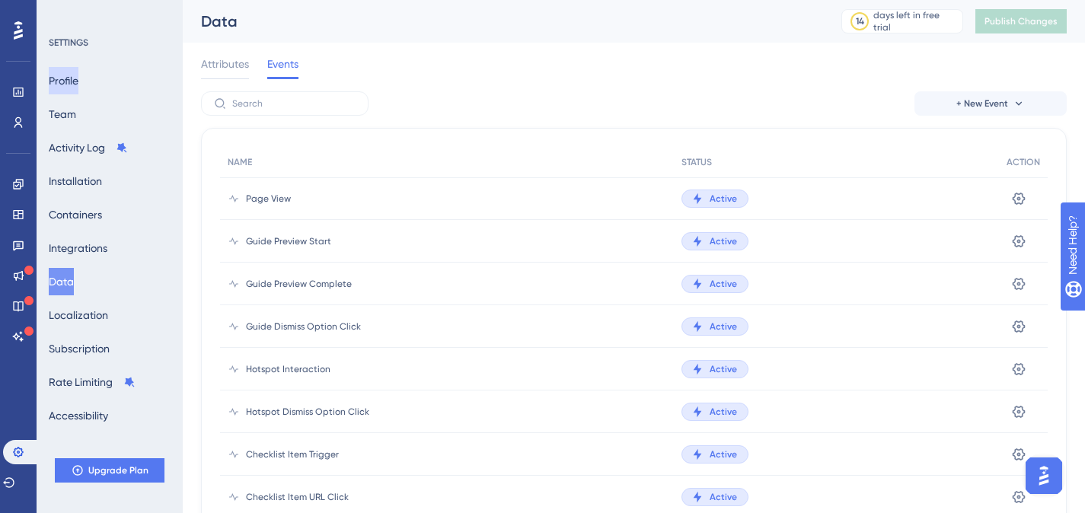
drag, startPoint x: 78, startPoint y: 80, endPoint x: 198, endPoint y: 79, distance: 120.3
click at [78, 80] on button "Profile" at bounding box center [64, 80] width 30 height 27
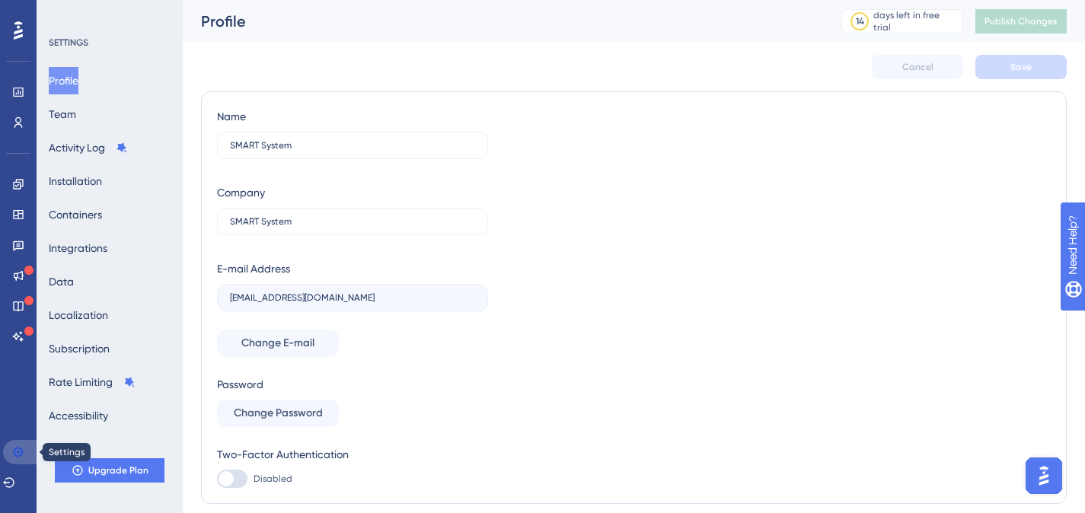
click at [22, 449] on icon at bounding box center [18, 452] width 12 height 12
drag, startPoint x: 96, startPoint y: 214, endPoint x: 172, endPoint y: 228, distance: 77.3
click at [96, 214] on button "Containers" at bounding box center [75, 214] width 53 height 27
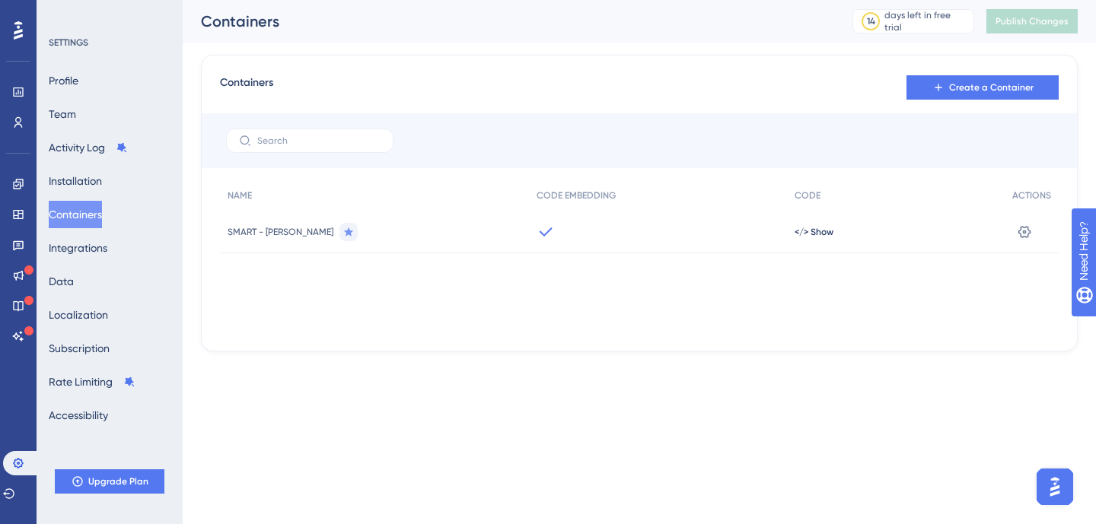
click at [368, 237] on div "SMART - Boas-vindas" at bounding box center [374, 232] width 309 height 43
drag, startPoint x: 806, startPoint y: 235, endPoint x: 919, endPoint y: 231, distance: 113.5
click at [807, 236] on span "</> Show" at bounding box center [814, 232] width 39 height 12
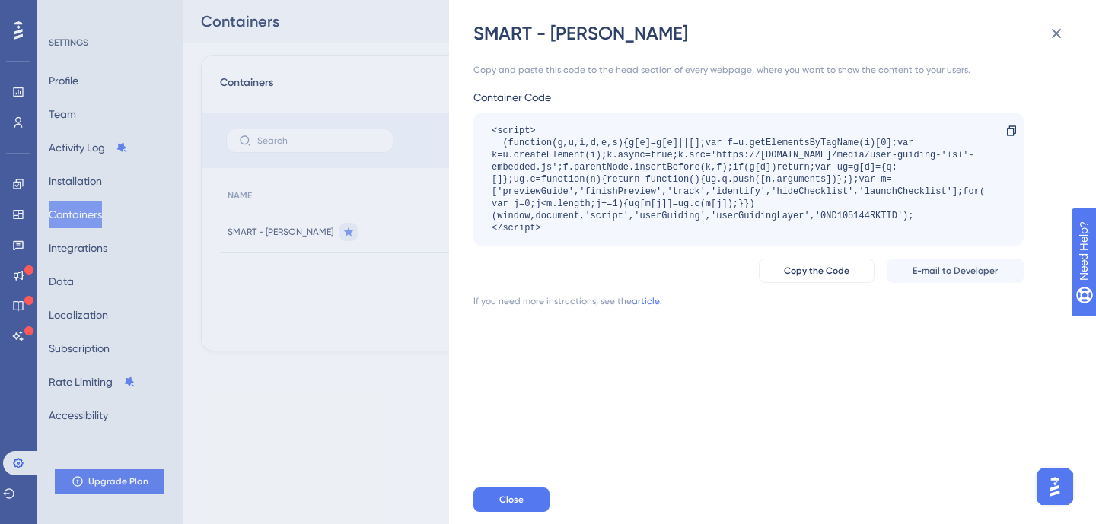
click at [398, 355] on div "SMART - Boas-vindas Copy and paste this code to the head section of every webpa…" at bounding box center [548, 262] width 1096 height 524
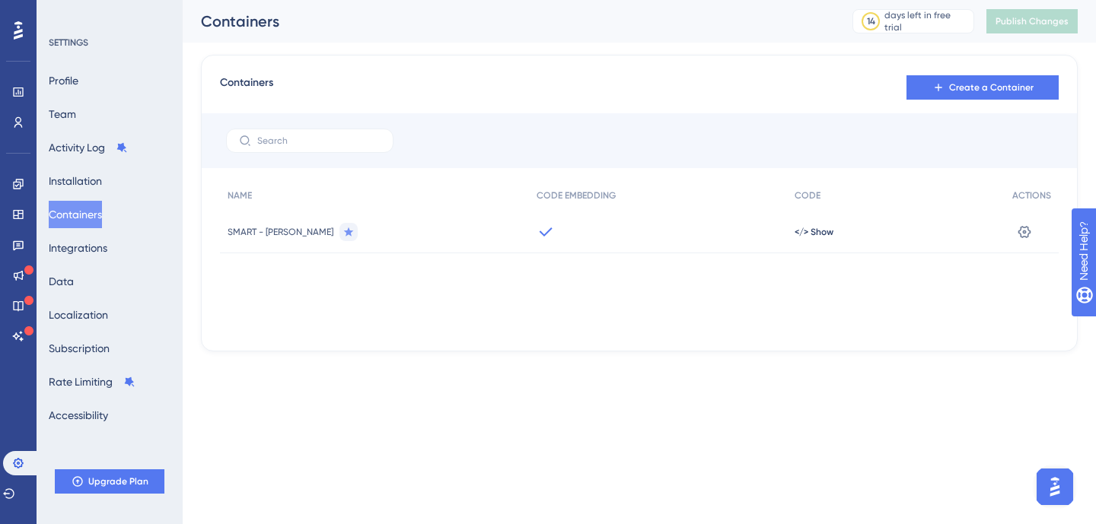
click at [537, 230] on icon at bounding box center [546, 232] width 18 height 18
drag, startPoint x: 808, startPoint y: 229, endPoint x: 815, endPoint y: 236, distance: 10.2
click at [808, 229] on span "</> Show" at bounding box center [814, 232] width 39 height 12
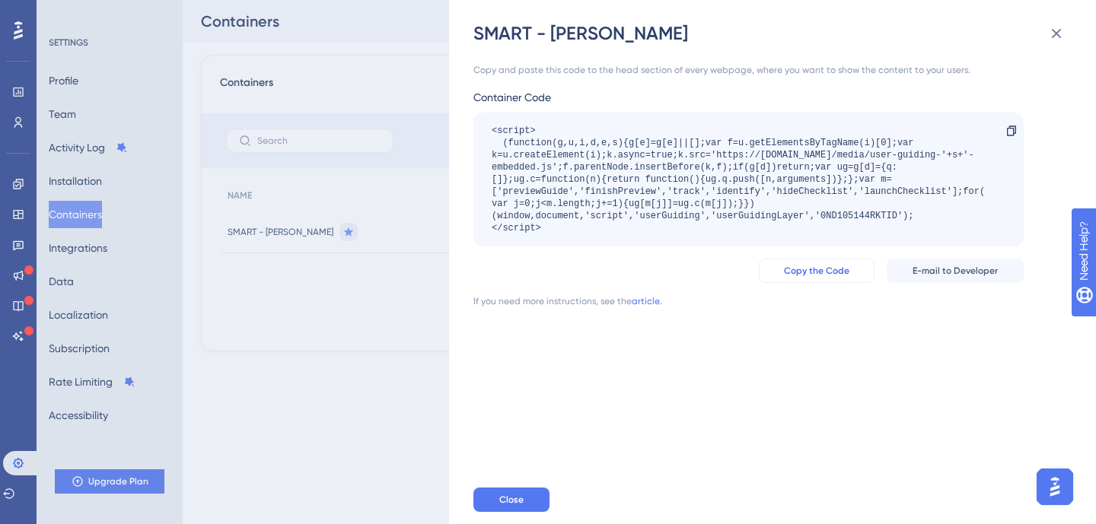
click at [840, 271] on span "Copy the Code" at bounding box center [816, 271] width 65 height 12
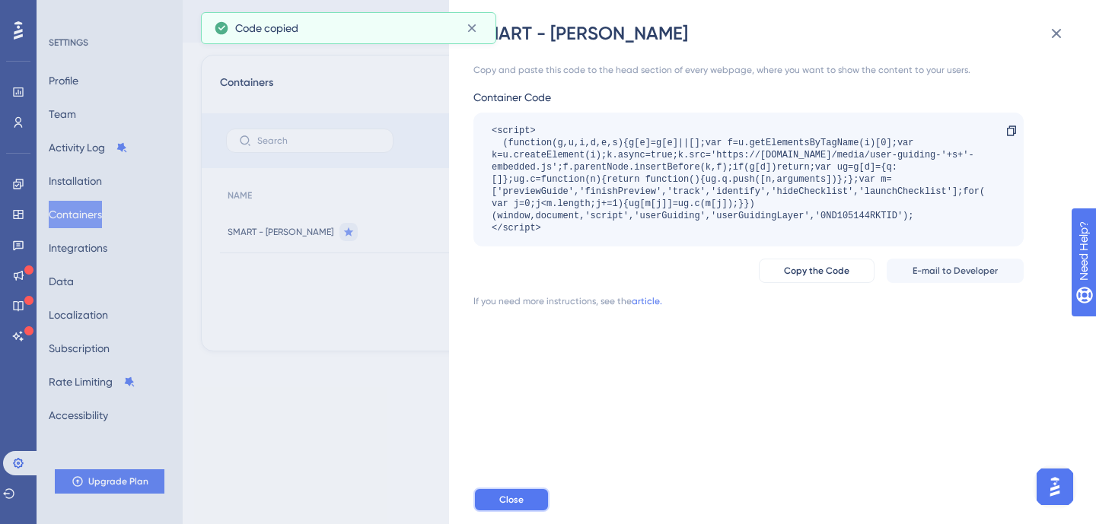
drag, startPoint x: 515, startPoint y: 499, endPoint x: 556, endPoint y: 483, distance: 44.1
click at [515, 498] on span "Close" at bounding box center [511, 500] width 24 height 12
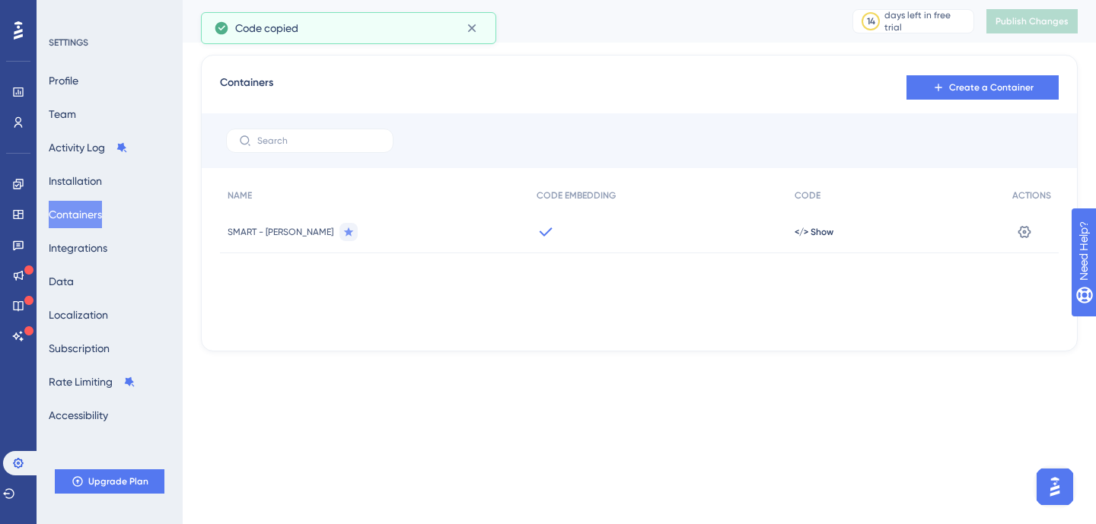
click at [1024, 36] on div "Containers 14 days left in free trial Click to see upgrade options Publish Chan…" at bounding box center [639, 21] width 913 height 43
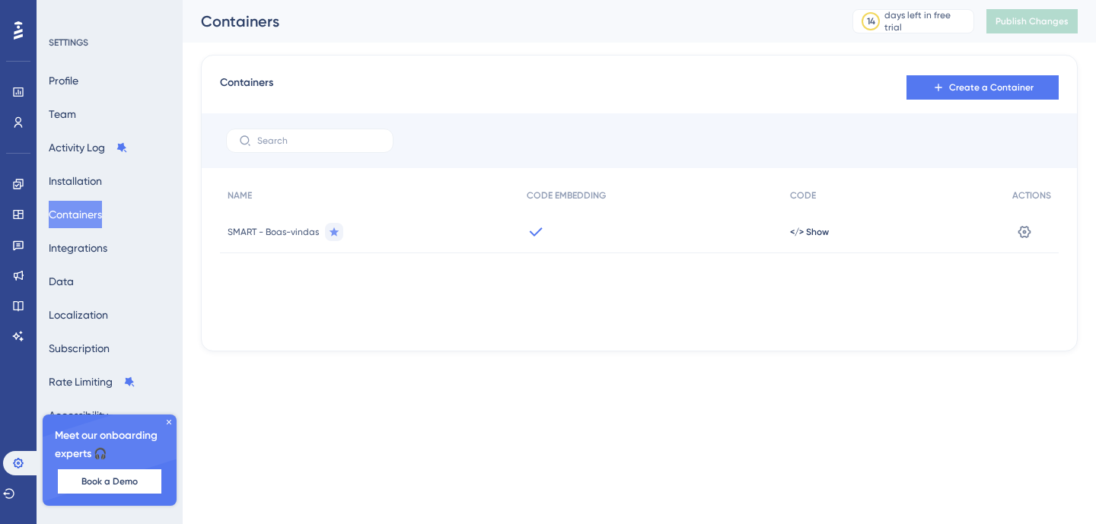
click at [806, 232] on span "</> Show" at bounding box center [809, 232] width 39 height 12
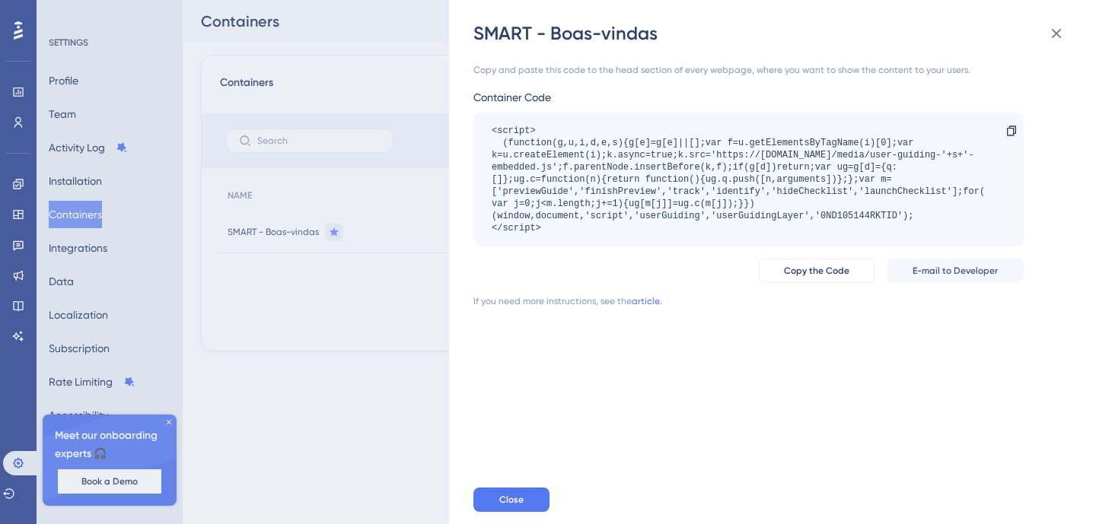
click at [430, 277] on div "SMART - [PERSON_NAME] Copy and paste this code to the head section of every web…" at bounding box center [548, 262] width 1096 height 524
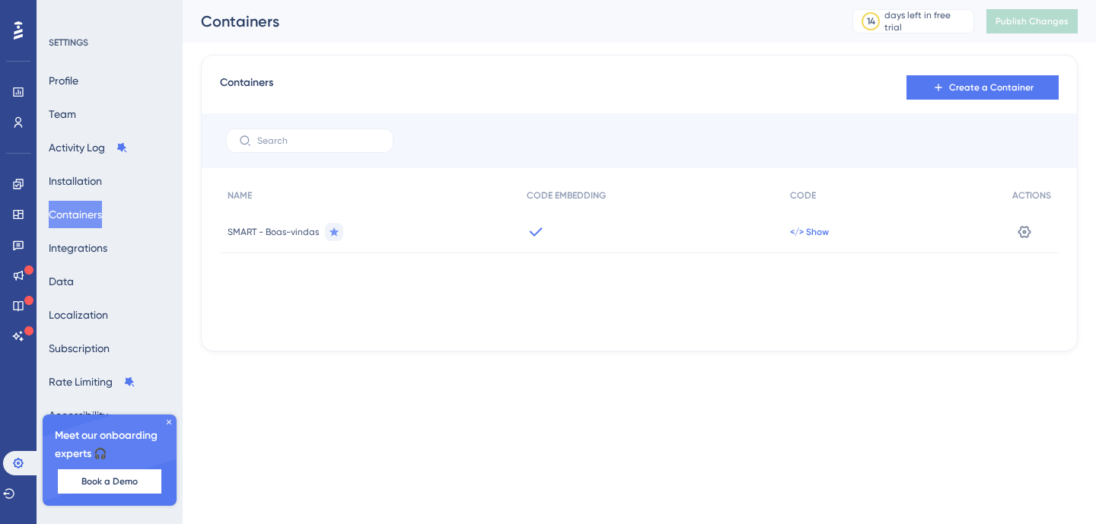
click at [811, 230] on span "</> Show" at bounding box center [809, 232] width 39 height 12
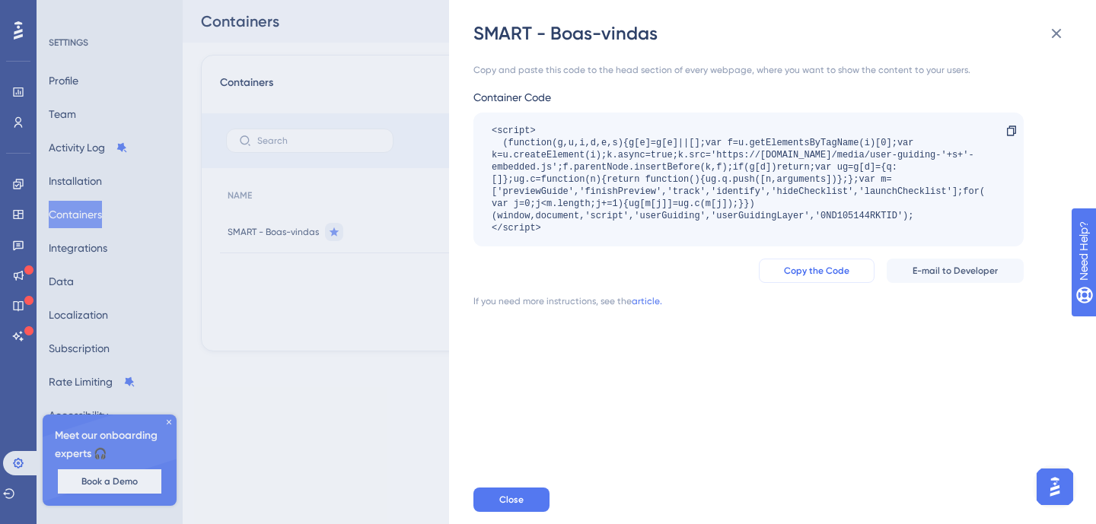
drag, startPoint x: 814, startPoint y: 268, endPoint x: 884, endPoint y: 279, distance: 70.2
click at [814, 268] on span "Copy the Code" at bounding box center [816, 271] width 65 height 12
click at [1050, 36] on icon at bounding box center [1056, 33] width 18 height 18
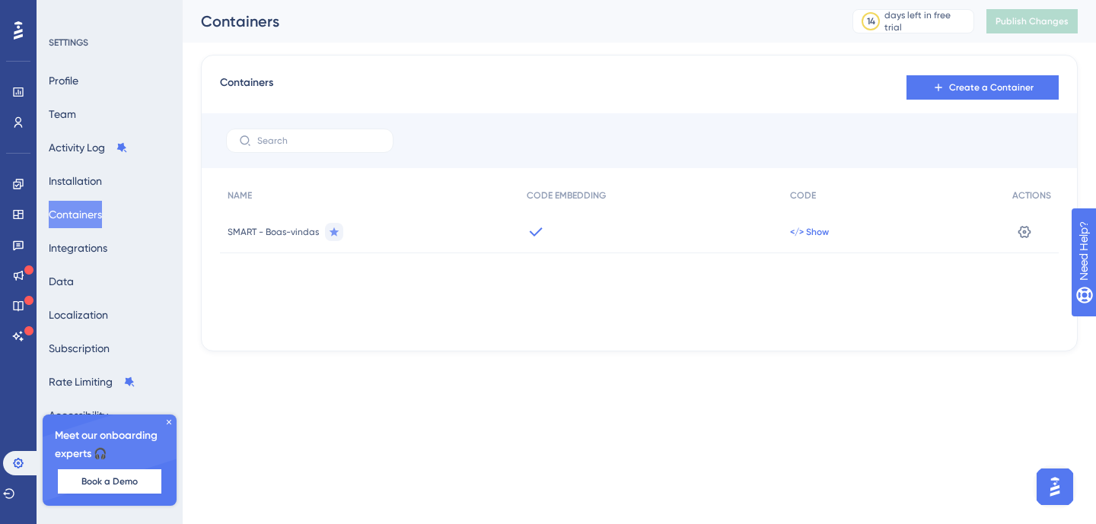
click at [822, 234] on span "</> Show" at bounding box center [809, 232] width 39 height 12
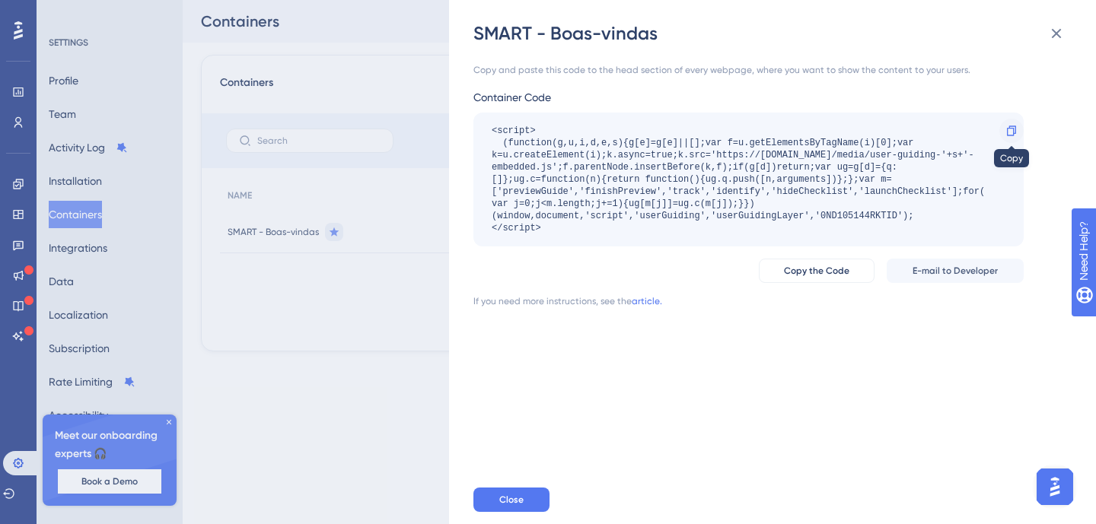
click at [1002, 134] on div at bounding box center [1011, 131] width 24 height 24
click at [830, 269] on span "Copy the Code" at bounding box center [816, 271] width 65 height 12
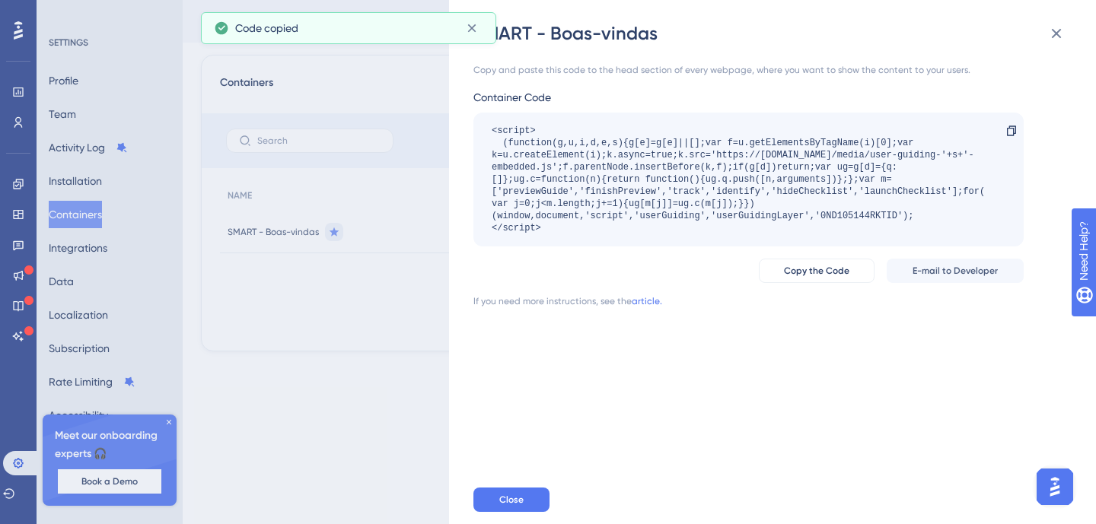
drag, startPoint x: 403, startPoint y: 325, endPoint x: 410, endPoint y: 319, distance: 9.7
click at [404, 324] on div "SMART - [PERSON_NAME] Copy and paste this code to the head section of every web…" at bounding box center [548, 262] width 1096 height 524
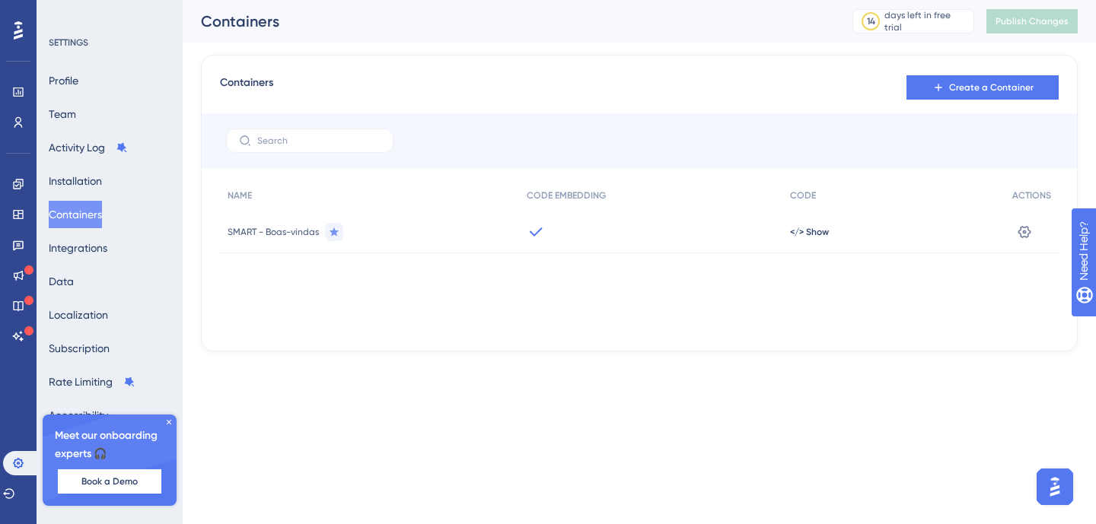
click at [335, 229] on icon at bounding box center [335, 231] width 10 height 9
click at [1034, 230] on button at bounding box center [1024, 232] width 24 height 24
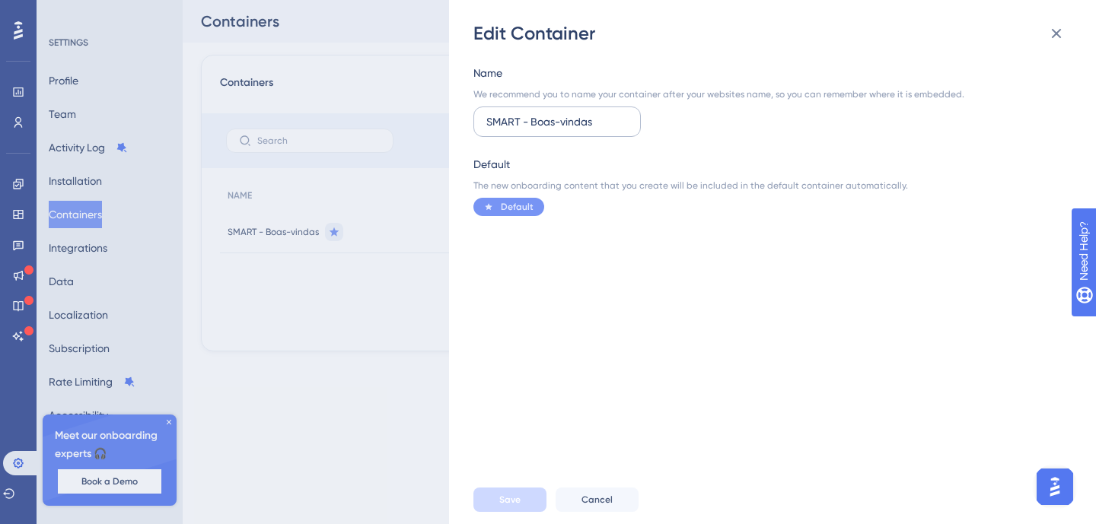
click at [552, 127] on input "SMART - Boas-vindas" at bounding box center [557, 121] width 142 height 17
drag, startPoint x: 520, startPoint y: 209, endPoint x: 545, endPoint y: 225, distance: 29.8
click at [520, 209] on span "Default" at bounding box center [517, 207] width 33 height 12
click at [591, 495] on span "Cancel" at bounding box center [596, 500] width 31 height 12
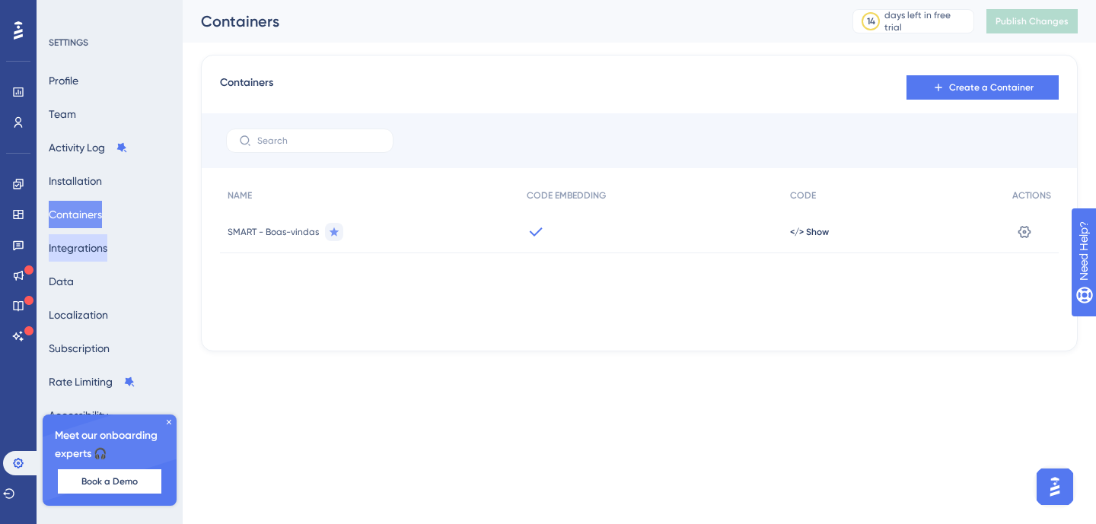
drag, startPoint x: 100, startPoint y: 246, endPoint x: 239, endPoint y: 229, distance: 139.5
click at [100, 246] on button "Integrations" at bounding box center [78, 247] width 59 height 27
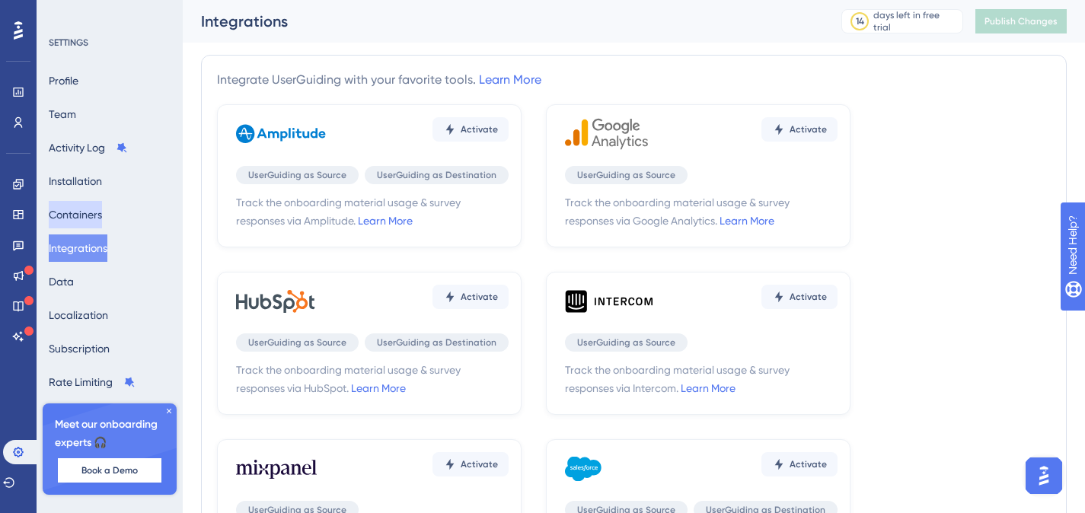
drag, startPoint x: 81, startPoint y: 215, endPoint x: 696, endPoint y: 95, distance: 626.5
click at [81, 215] on button "Containers" at bounding box center [75, 214] width 53 height 27
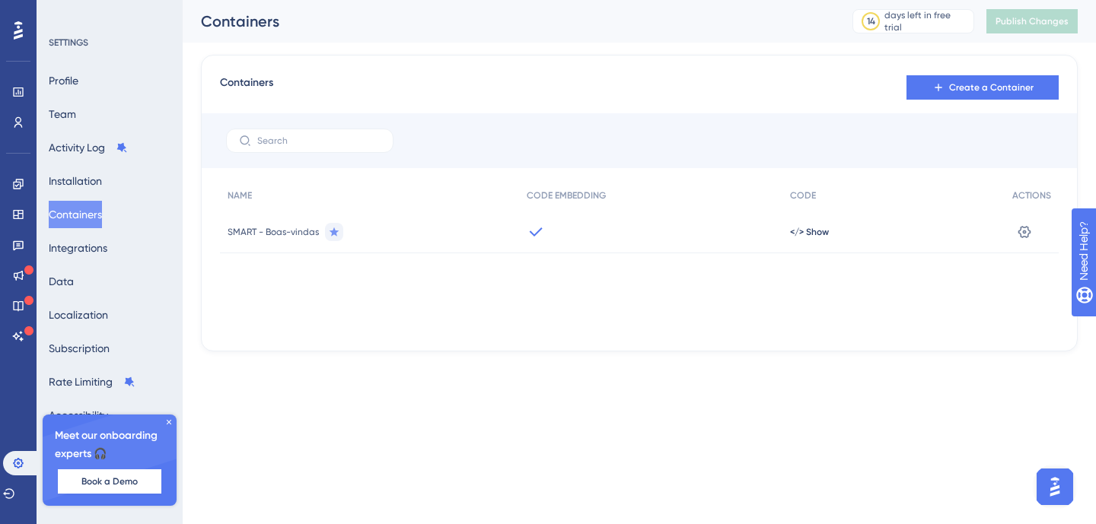
click at [803, 231] on span "</> Show" at bounding box center [809, 232] width 39 height 12
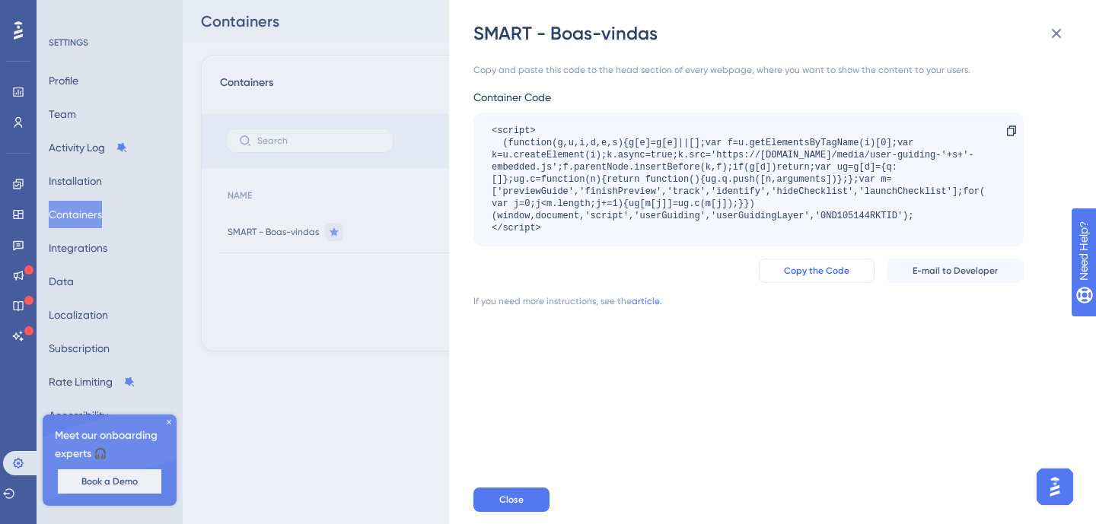
drag, startPoint x: 816, startPoint y: 271, endPoint x: 903, endPoint y: 135, distance: 161.3
click at [817, 272] on span "Copy the Code" at bounding box center [816, 271] width 65 height 12
click at [962, 272] on span "E-mail to Developer" at bounding box center [955, 271] width 85 height 12
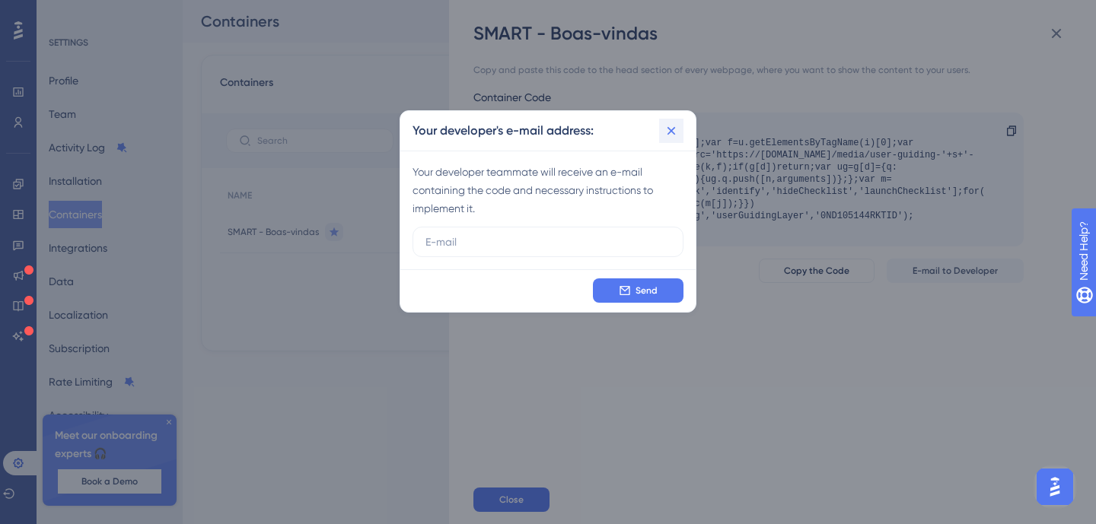
click at [673, 127] on icon at bounding box center [671, 130] width 15 height 15
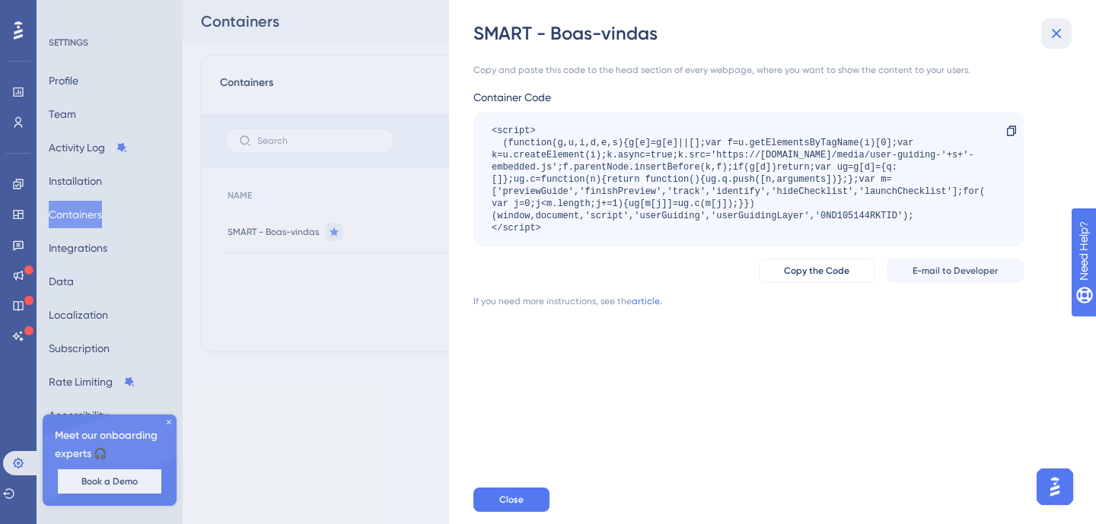
click at [1059, 30] on icon at bounding box center [1056, 33] width 18 height 18
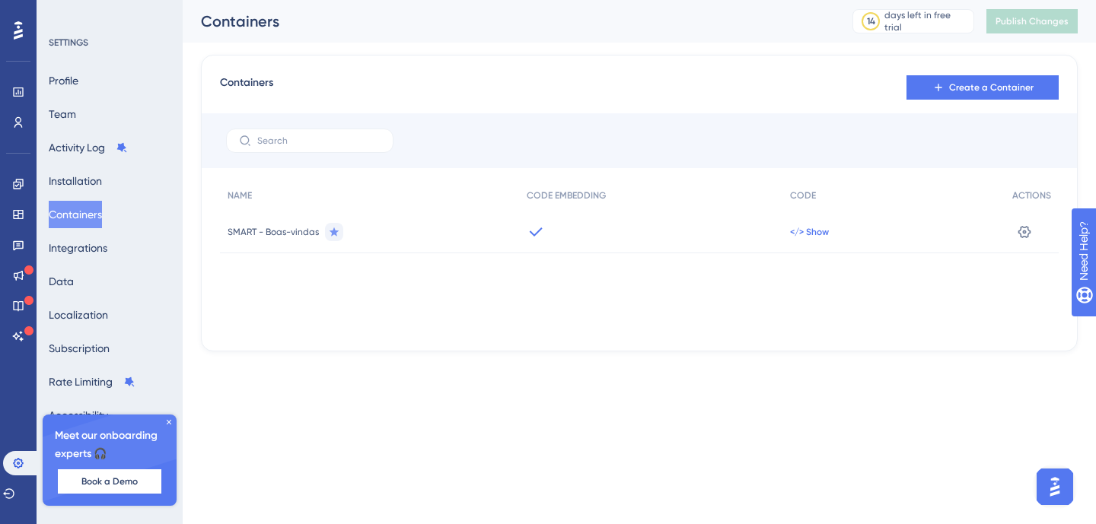
drag, startPoint x: 808, startPoint y: 230, endPoint x: 817, endPoint y: 237, distance: 12.5
click at [808, 230] on span "</> Show" at bounding box center [809, 232] width 39 height 12
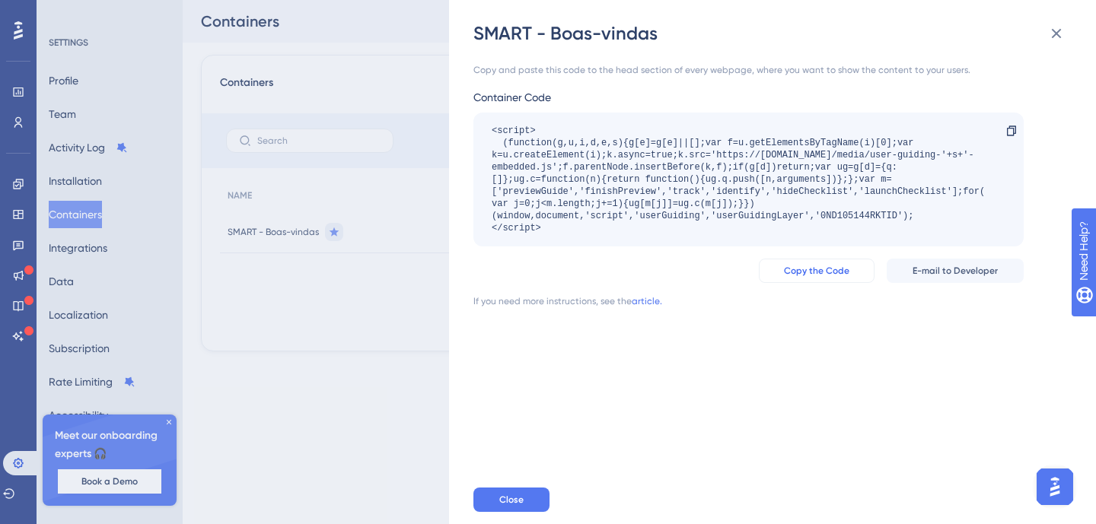
click at [819, 269] on span "Copy the Code" at bounding box center [816, 271] width 65 height 12
click at [1054, 33] on icon at bounding box center [1056, 33] width 18 height 18
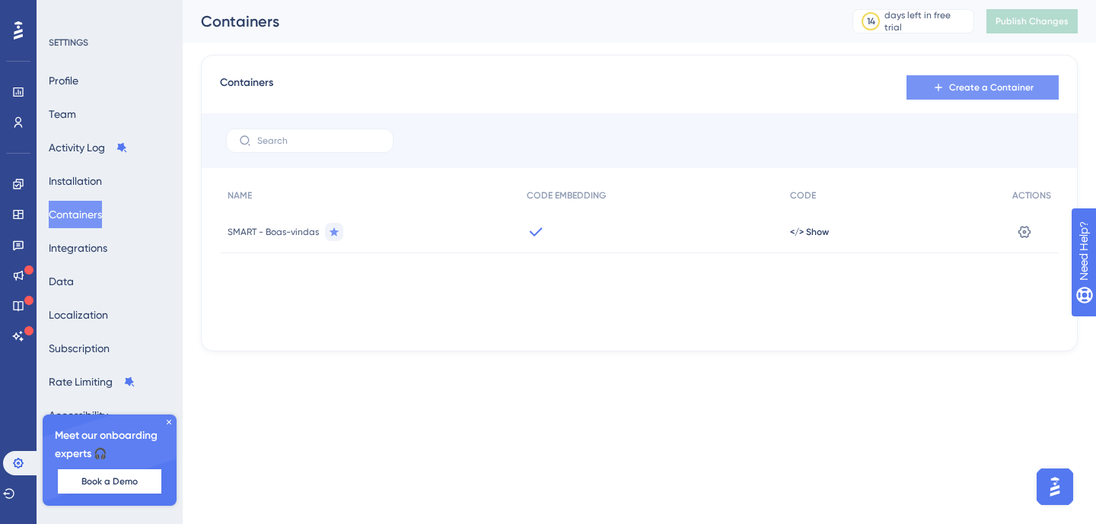
click at [976, 88] on span "Create a Container" at bounding box center [991, 87] width 84 height 12
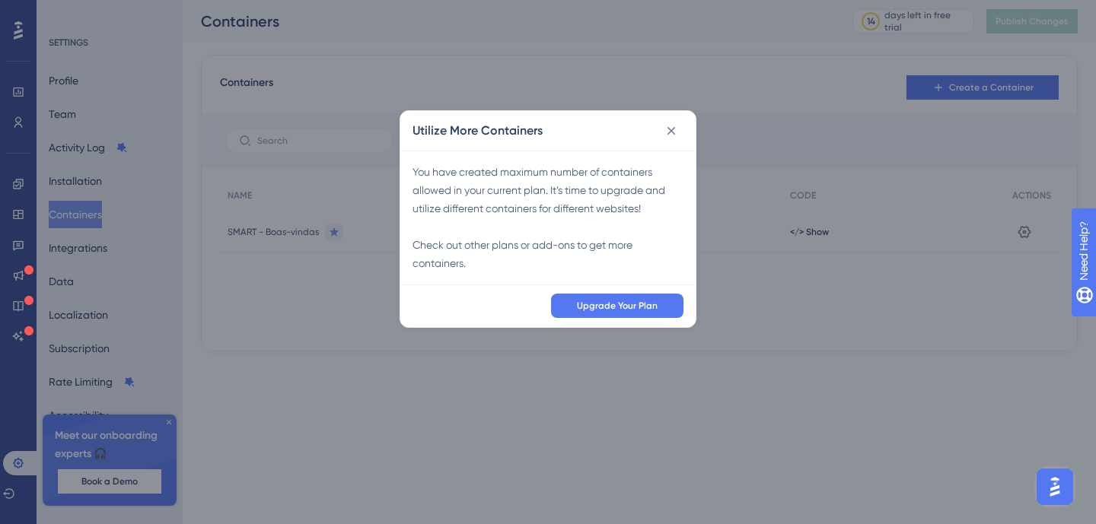
click at [677, 128] on icon at bounding box center [671, 130] width 15 height 15
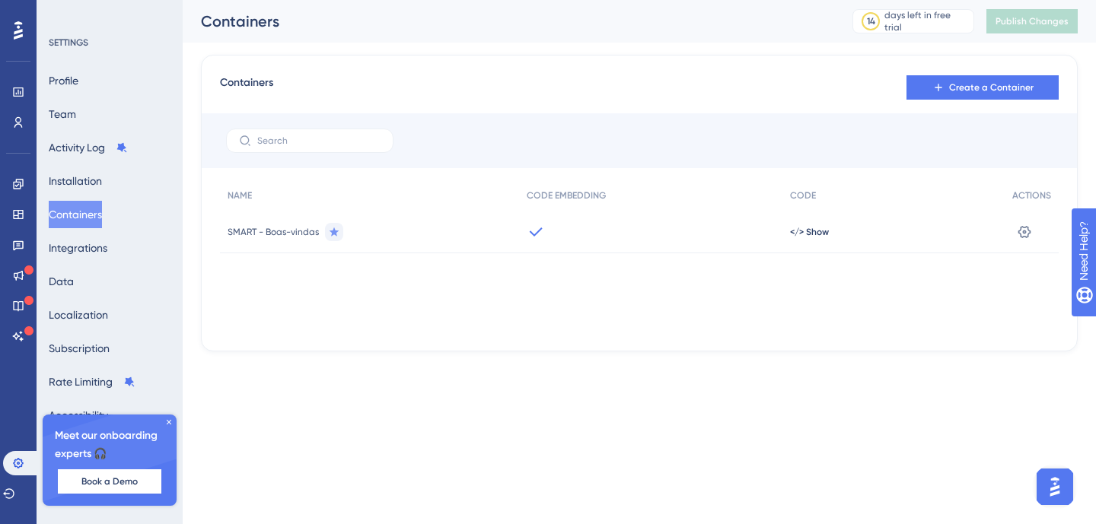
click at [849, 236] on div "</> Show" at bounding box center [893, 232] width 222 height 43
click at [275, 228] on span "SMART - Boas-vindas" at bounding box center [273, 232] width 91 height 12
click at [1034, 231] on button at bounding box center [1024, 232] width 24 height 24
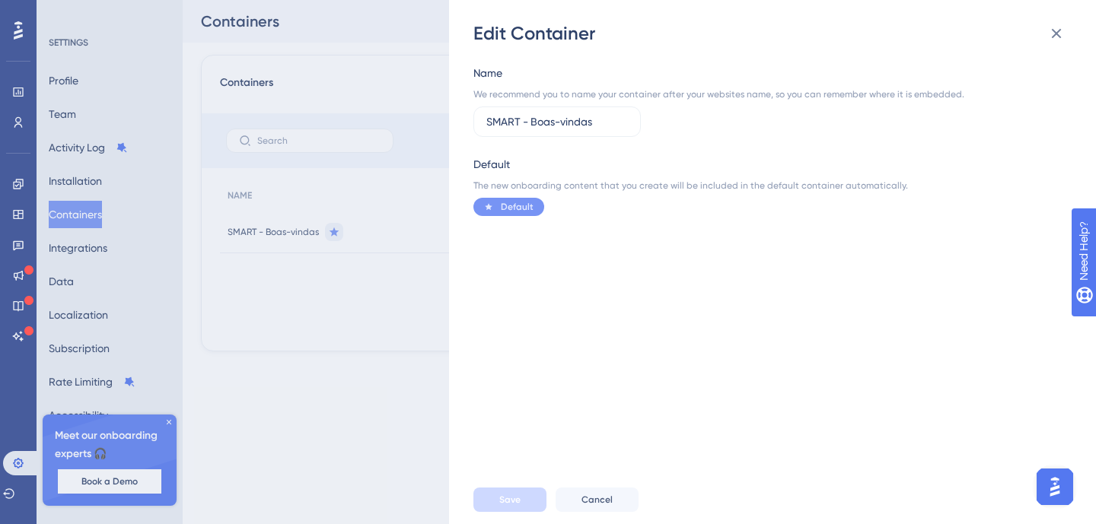
click at [563, 240] on div "Name We recommend you to name your container after your websites name, so you c…" at bounding box center [779, 261] width 613 height 430
drag, startPoint x: 591, startPoint y: 486, endPoint x: 529, endPoint y: 362, distance: 139.2
click at [591, 488] on button "Cancel" at bounding box center [597, 500] width 83 height 24
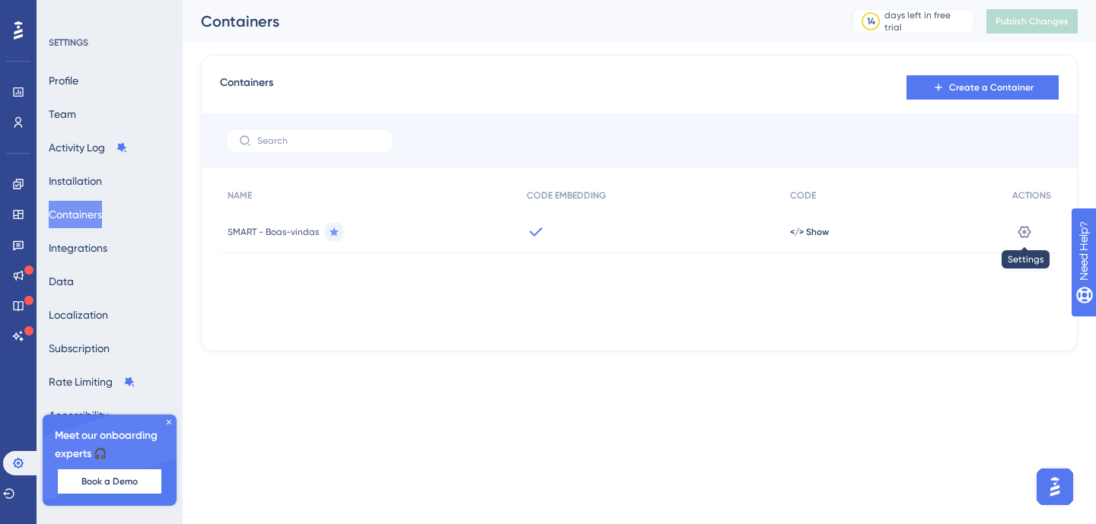
click at [1021, 231] on icon at bounding box center [1024, 232] width 15 height 15
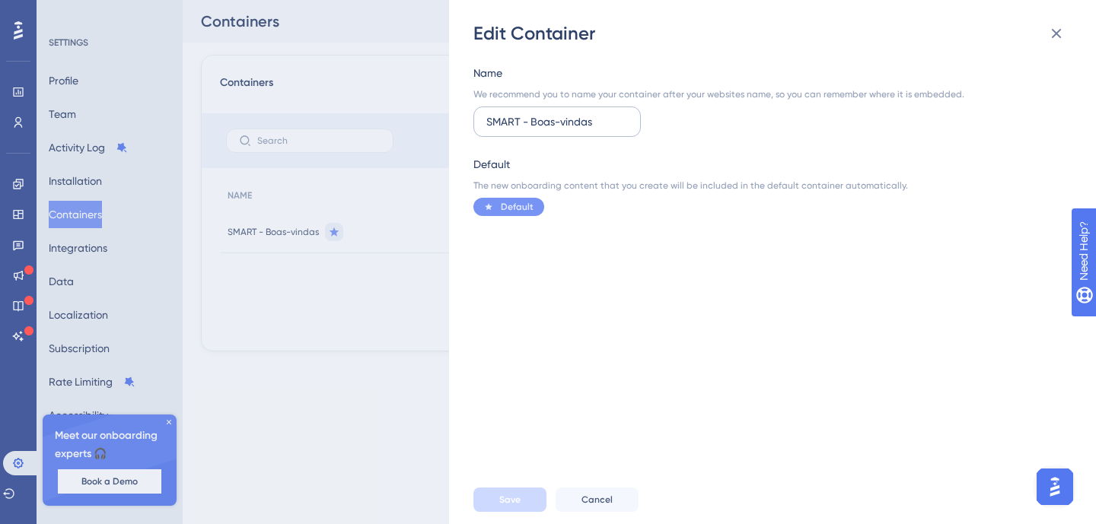
click at [543, 128] on input "SMART - Boas-vindas" at bounding box center [557, 121] width 142 height 17
click at [511, 202] on span "Default" at bounding box center [517, 207] width 33 height 12
click at [558, 123] on input "SMART - Boas-vindas" at bounding box center [557, 121] width 142 height 17
click at [604, 503] on span "Cancel" at bounding box center [596, 500] width 31 height 12
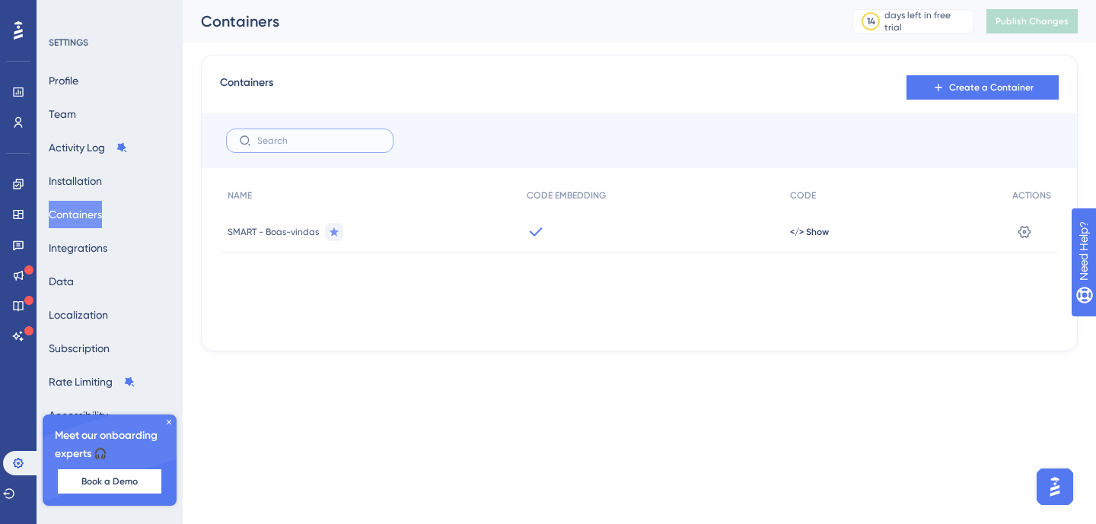
click at [276, 145] on input "text" at bounding box center [318, 140] width 123 height 11
click at [87, 209] on button "Containers" at bounding box center [75, 214] width 53 height 27
drag, startPoint x: 20, startPoint y: 94, endPoint x: 42, endPoint y: 107, distance: 26.0
click at [20, 94] on icon at bounding box center [18, 92] width 10 height 9
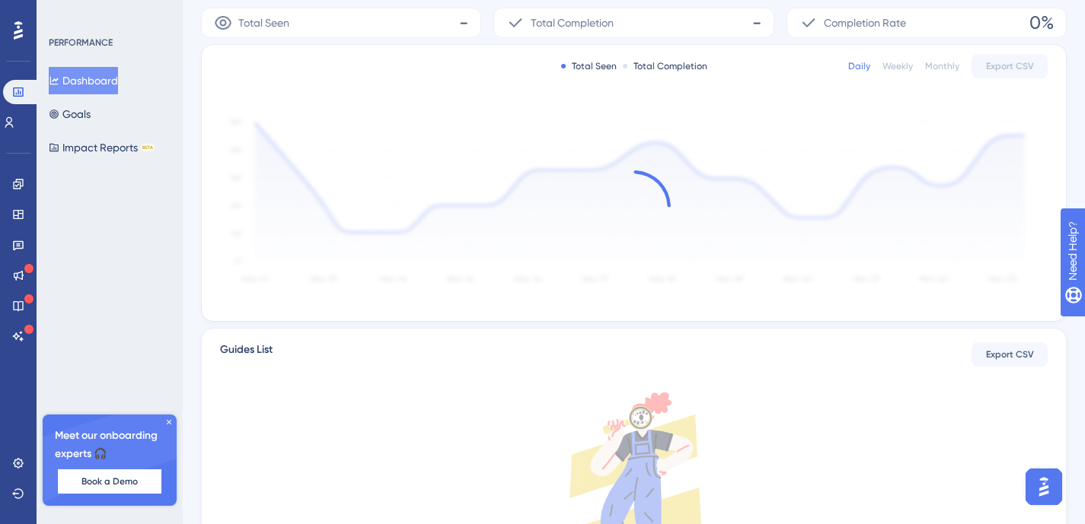
scroll to position [132, 0]
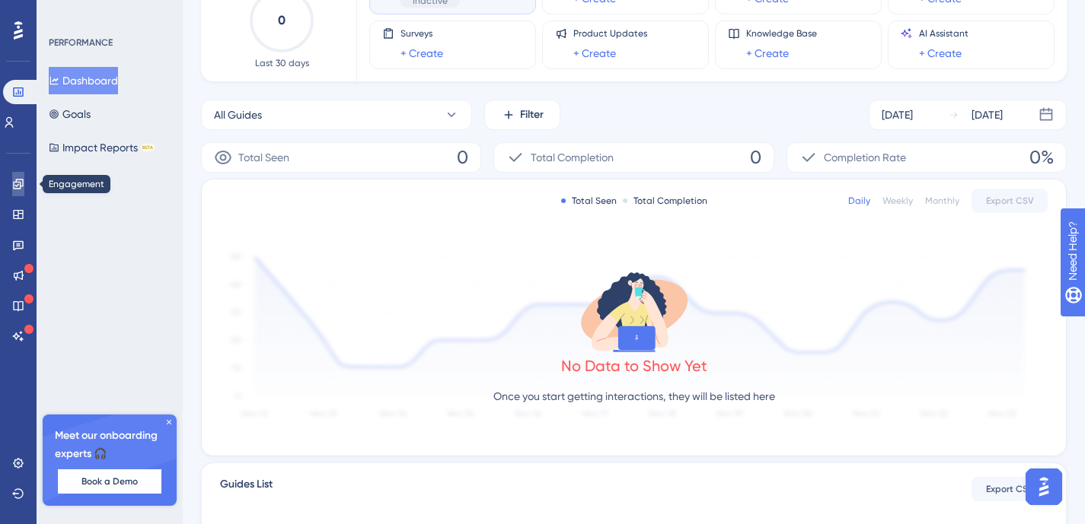
click at [14, 174] on link at bounding box center [18, 184] width 12 height 24
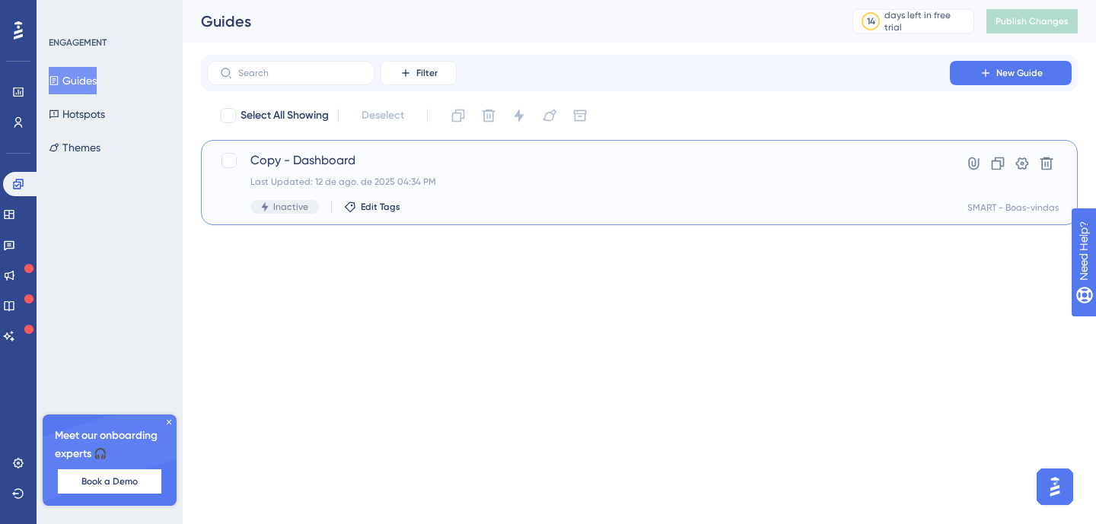
click at [379, 165] on span "Copy - Dashboard" at bounding box center [578, 160] width 656 height 18
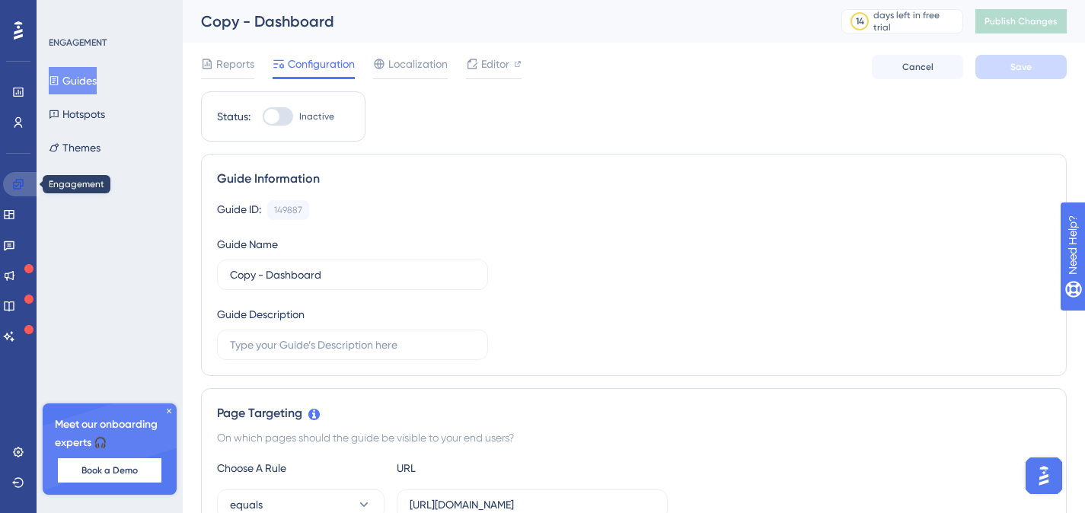
click at [21, 180] on icon at bounding box center [18, 184] width 10 height 10
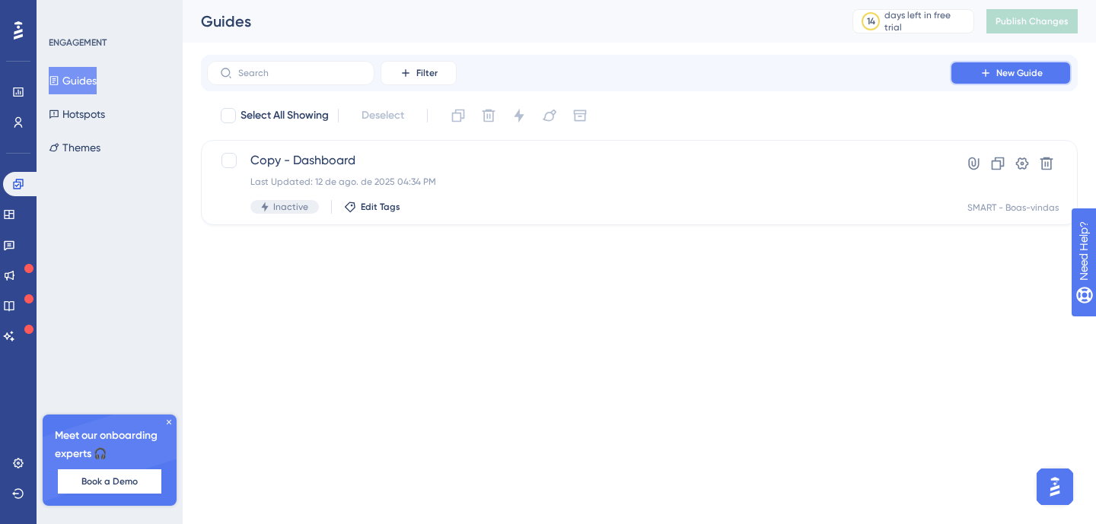
drag, startPoint x: 996, startPoint y: 73, endPoint x: 1002, endPoint y: 94, distance: 22.2
click at [996, 73] on span "New Guide" at bounding box center [1019, 73] width 46 height 12
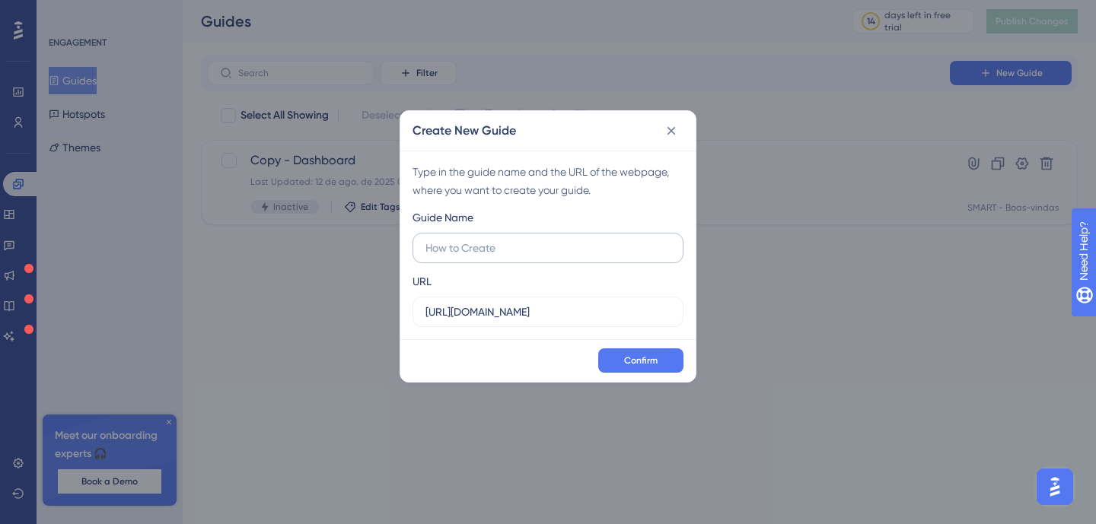
click at [480, 249] on input "text" at bounding box center [547, 248] width 245 height 17
click at [533, 313] on input "https://smartacesso.com" at bounding box center [547, 312] width 245 height 17
click at [533, 312] on input "https://smartacesso.com" at bounding box center [547, 312] width 245 height 17
paste input "/login/index.php/login"
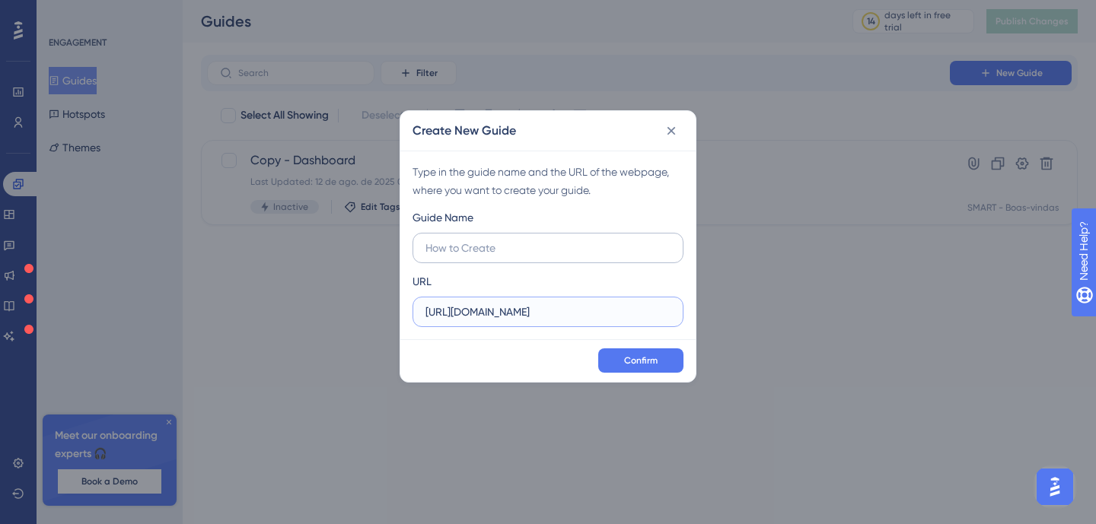
type input "https://smartacesso.com/login/index.php/login"
click at [514, 253] on input "text" at bounding box center [547, 248] width 245 height 17
type input "Login - Teste"
click at [665, 356] on button "Confirm" at bounding box center [640, 361] width 85 height 24
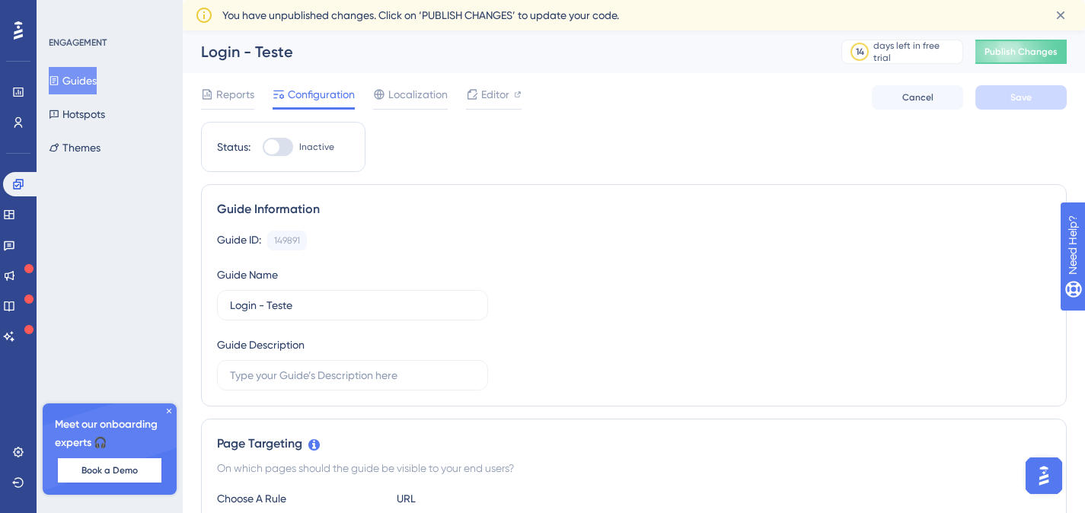
click at [91, 81] on button "Guides" at bounding box center [73, 80] width 48 height 27
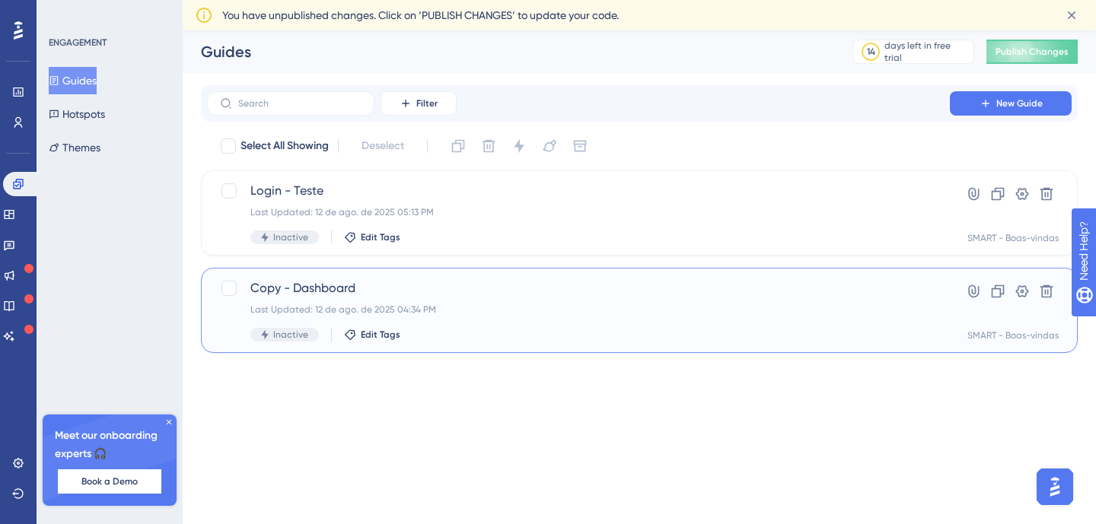
click at [483, 276] on div "Copy - Dashboard Last Updated: 12 de ago. de 2025 04:34 PM Inactive Edit Tags H…" at bounding box center [639, 310] width 877 height 85
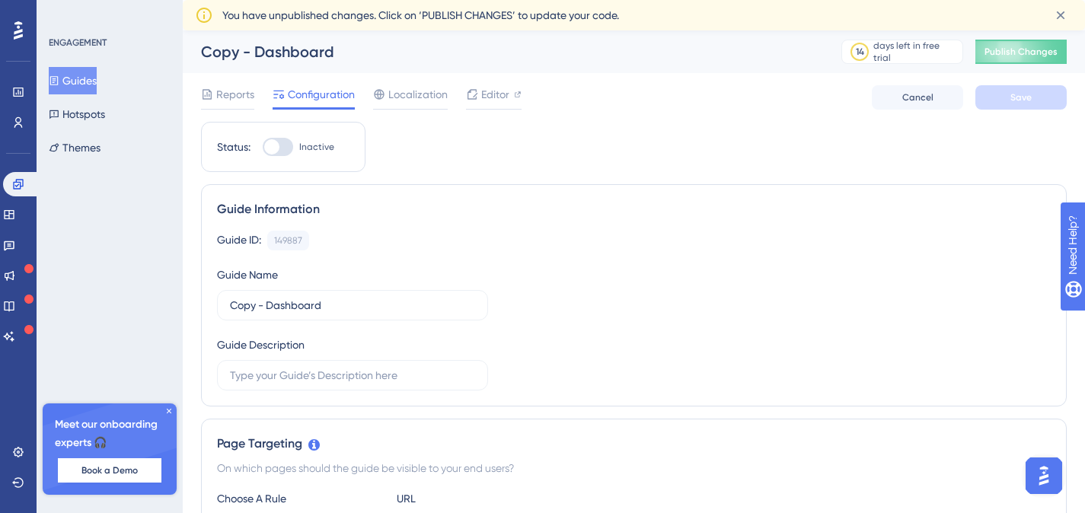
click at [279, 139] on div at bounding box center [278, 147] width 30 height 18
click at [263, 147] on input "Inactive" at bounding box center [262, 147] width 1 height 1
click at [1024, 94] on span "Save" at bounding box center [1020, 97] width 21 height 12
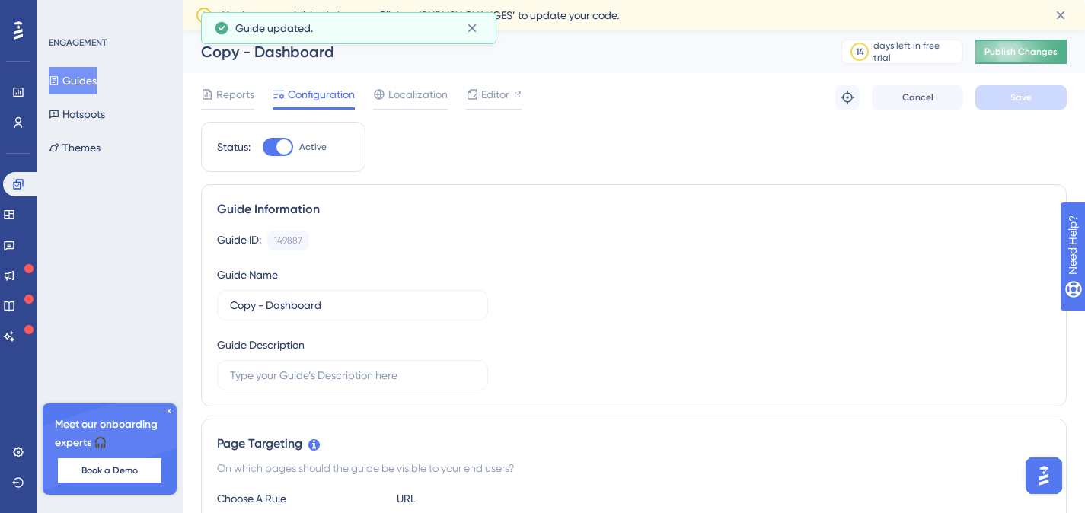
click at [1022, 47] on span "Publish Changes" at bounding box center [1020, 52] width 73 height 12
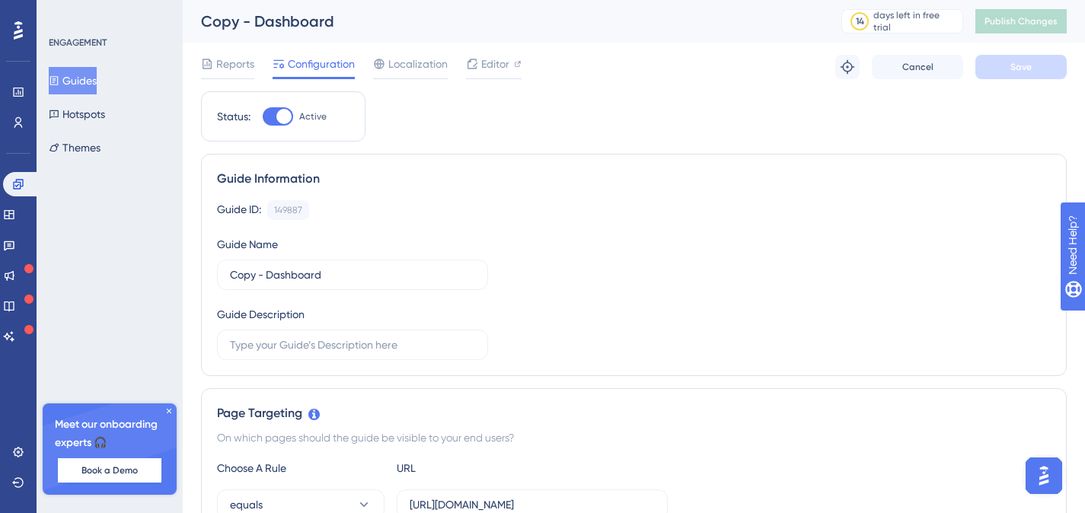
drag, startPoint x: 283, startPoint y: 116, endPoint x: 403, endPoint y: 122, distance: 120.4
click at [283, 116] on div at bounding box center [283, 116] width 15 height 15
click at [263, 116] on input "Active" at bounding box center [262, 116] width 1 height 1
click at [1019, 61] on span "Save" at bounding box center [1020, 67] width 21 height 12
drag, startPoint x: 277, startPoint y: 114, endPoint x: 623, endPoint y: 122, distance: 346.4
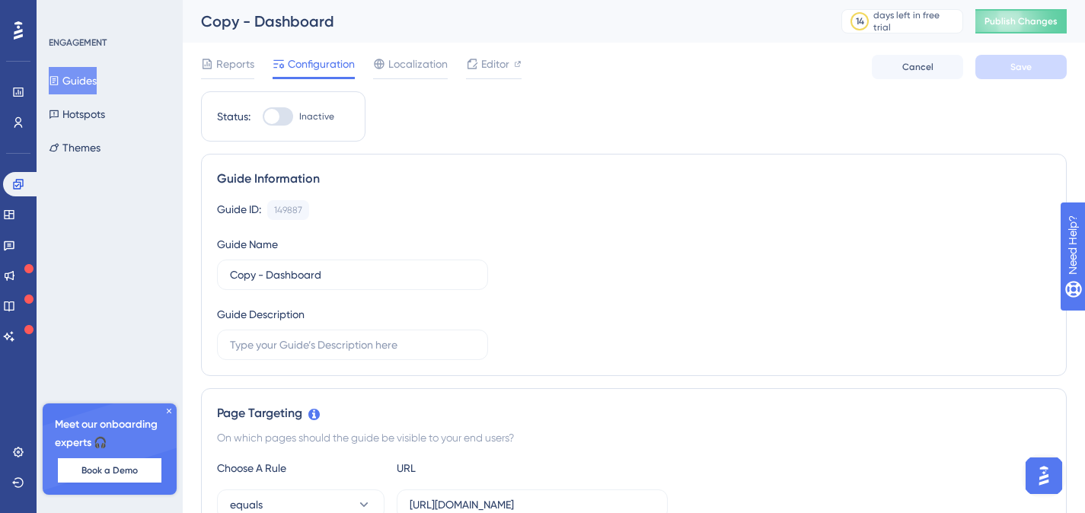
click at [277, 113] on div at bounding box center [271, 116] width 15 height 15
click at [263, 116] on input "Inactive" at bounding box center [262, 116] width 1 height 1
checkbox input "true"
click at [1003, 69] on button "Save" at bounding box center [1020, 67] width 91 height 24
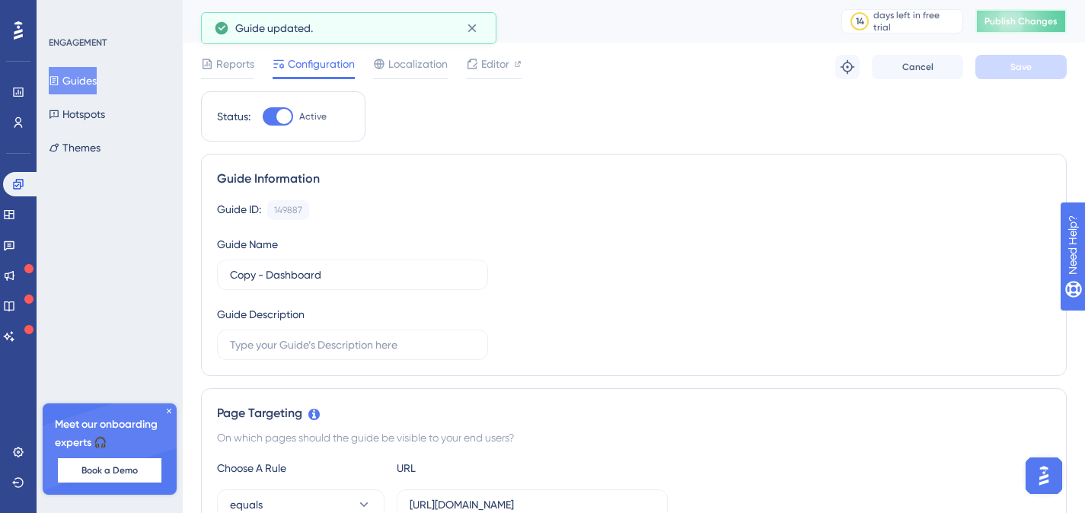
drag, startPoint x: 1024, startPoint y: 21, endPoint x: 1095, endPoint y: 43, distance: 74.9
click at [1024, 21] on span "Publish Changes" at bounding box center [1020, 21] width 73 height 12
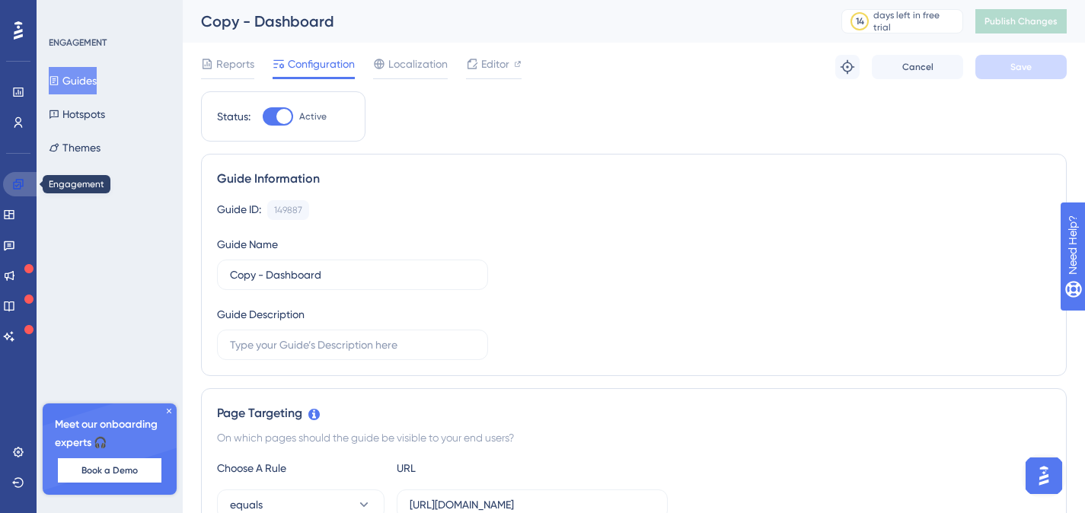
click at [19, 188] on icon at bounding box center [18, 184] width 12 height 12
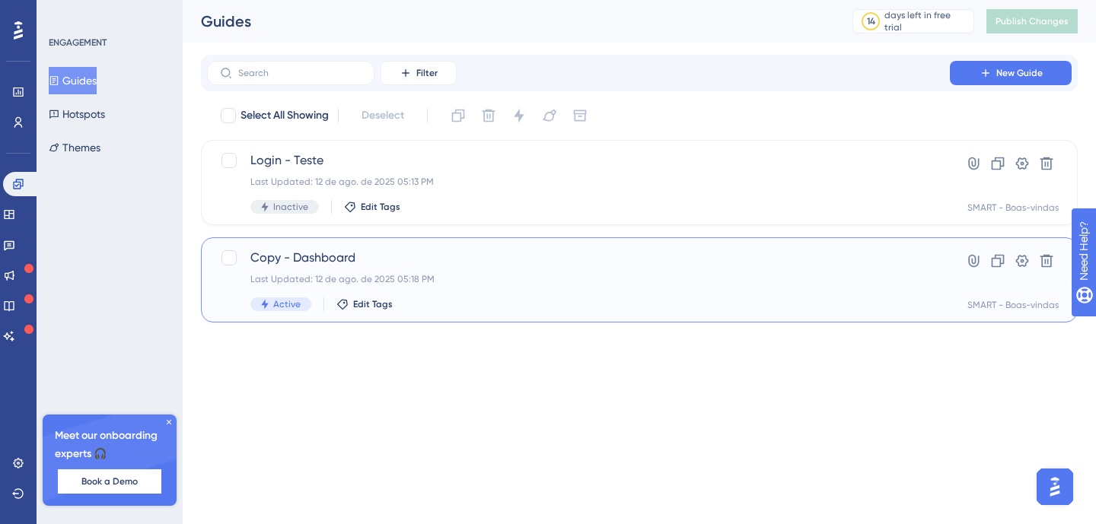
click at [810, 283] on div "Last Updated: 12 de ago. de 2025 05:18 PM" at bounding box center [578, 279] width 656 height 12
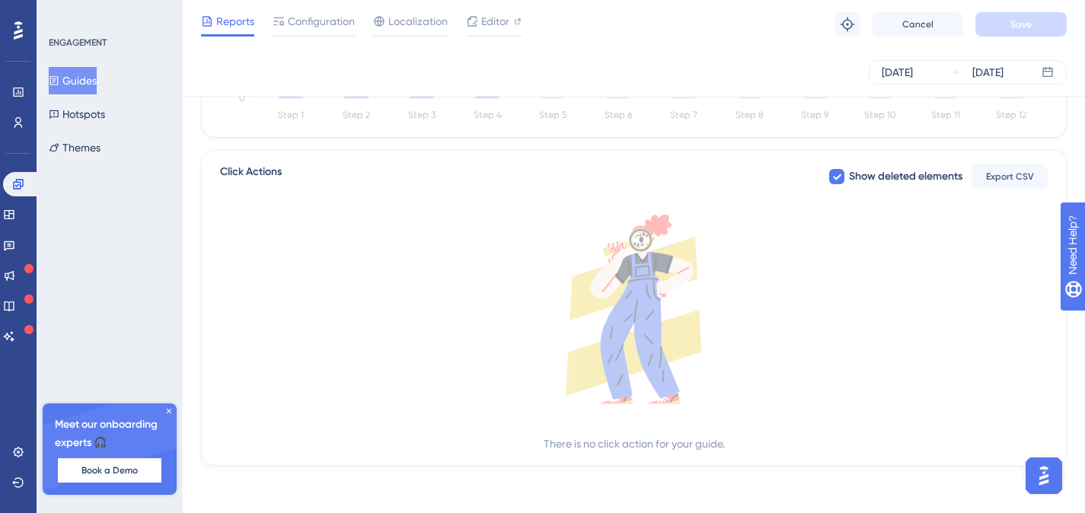
scroll to position [223, 0]
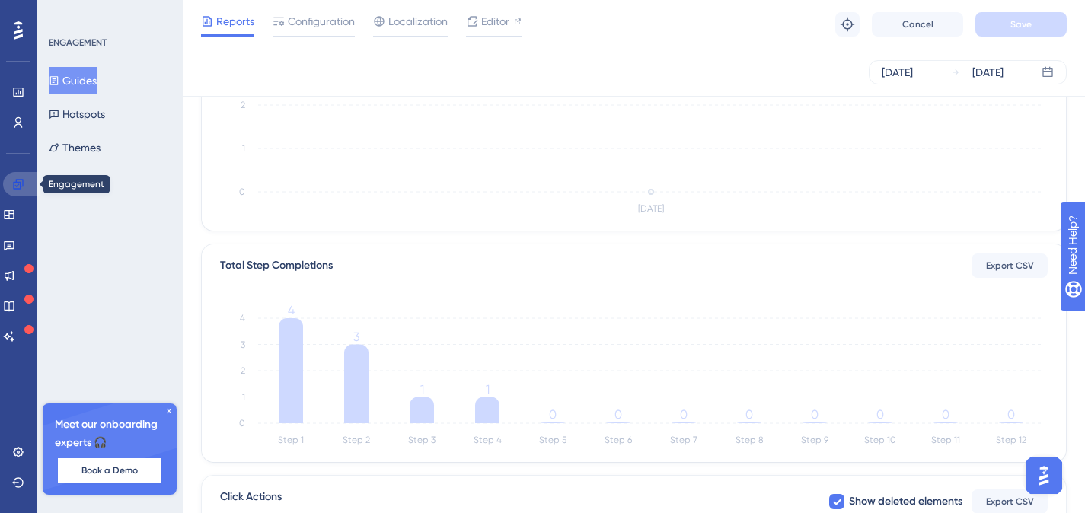
click at [24, 183] on icon at bounding box center [18, 184] width 12 height 12
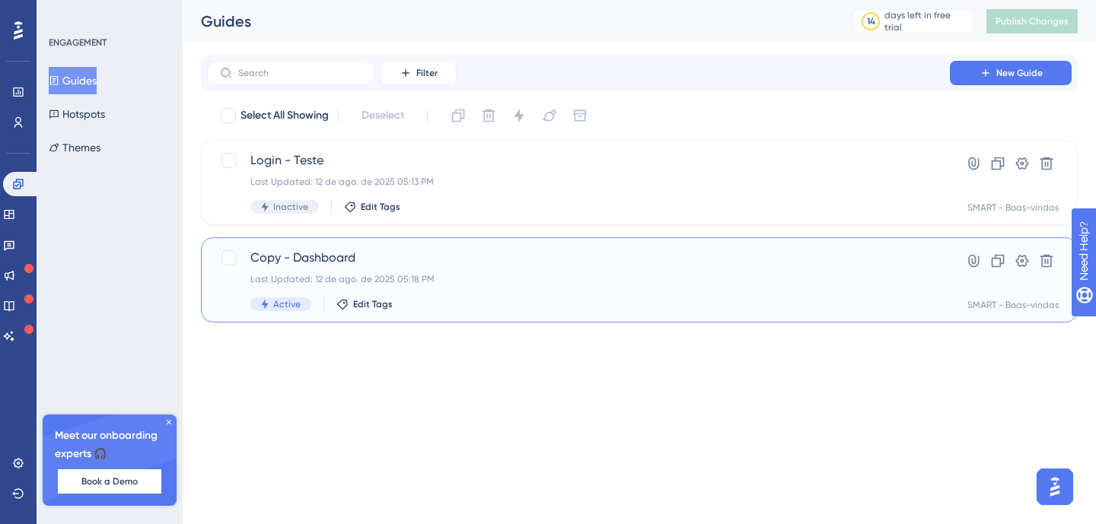
click at [417, 254] on span "Copy - Dashboard" at bounding box center [578, 258] width 656 height 18
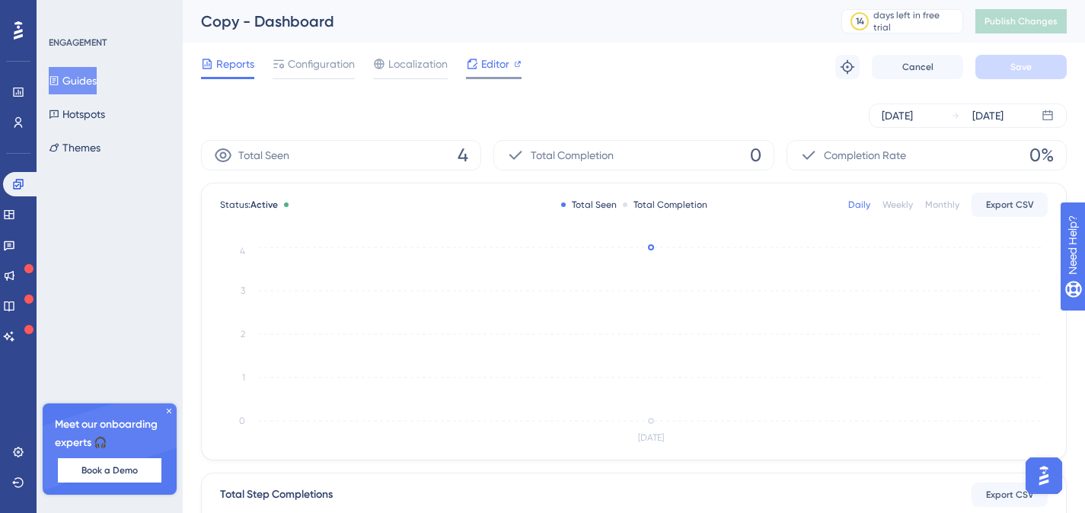
click at [477, 65] on icon at bounding box center [472, 64] width 12 height 12
click at [89, 75] on button "Guides" at bounding box center [73, 80] width 48 height 27
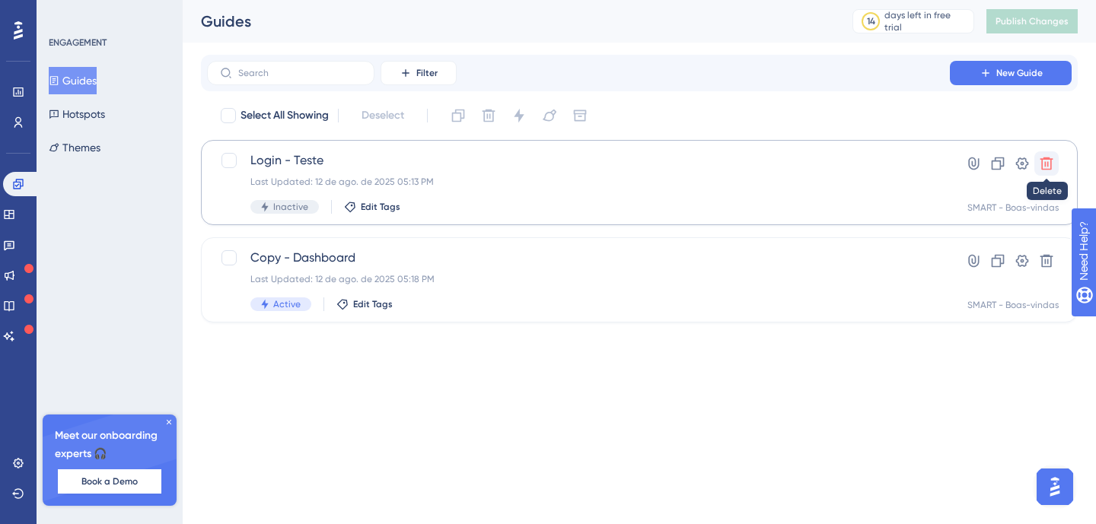
click at [1046, 161] on icon at bounding box center [1046, 163] width 15 height 15
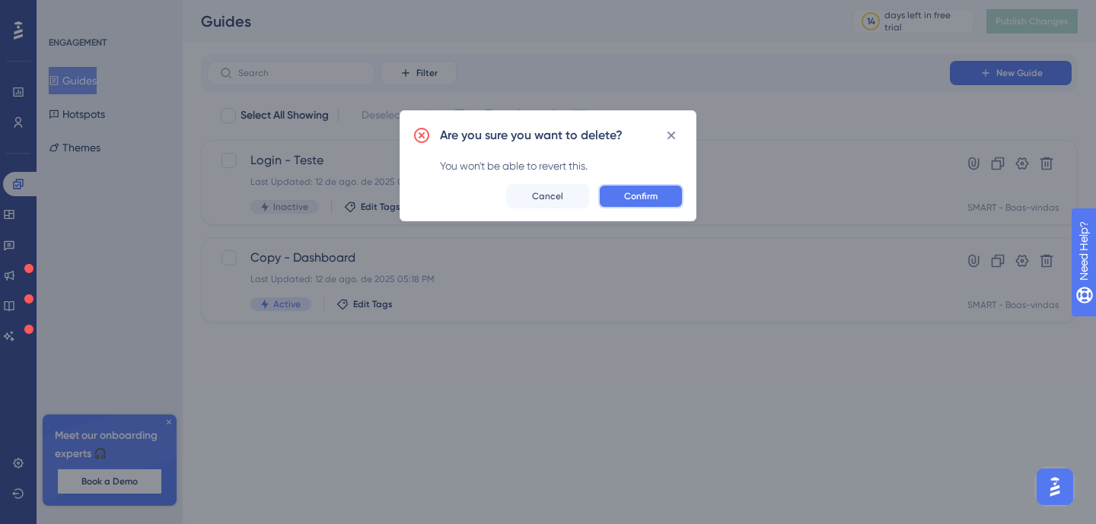
click at [643, 193] on span "Confirm" at bounding box center [640, 196] width 33 height 12
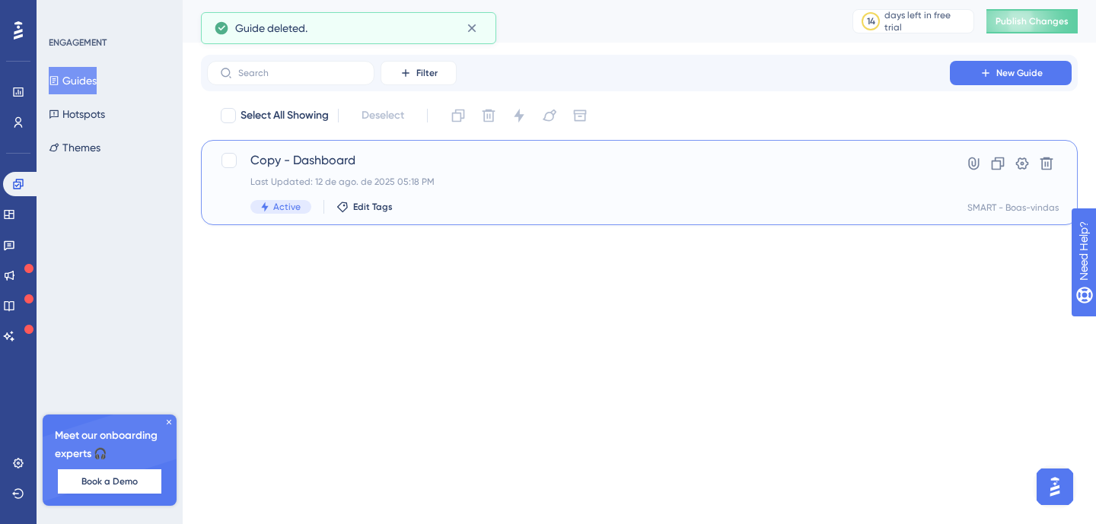
click at [459, 180] on div "Last Updated: 12 de ago. de 2025 05:18 PM" at bounding box center [578, 182] width 656 height 12
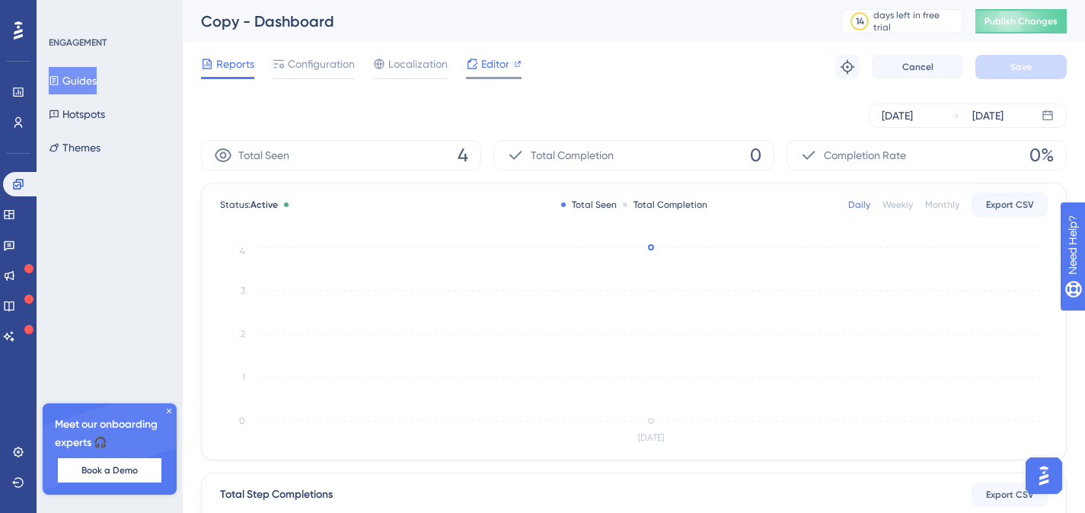
click at [502, 64] on span "Editor" at bounding box center [495, 64] width 28 height 18
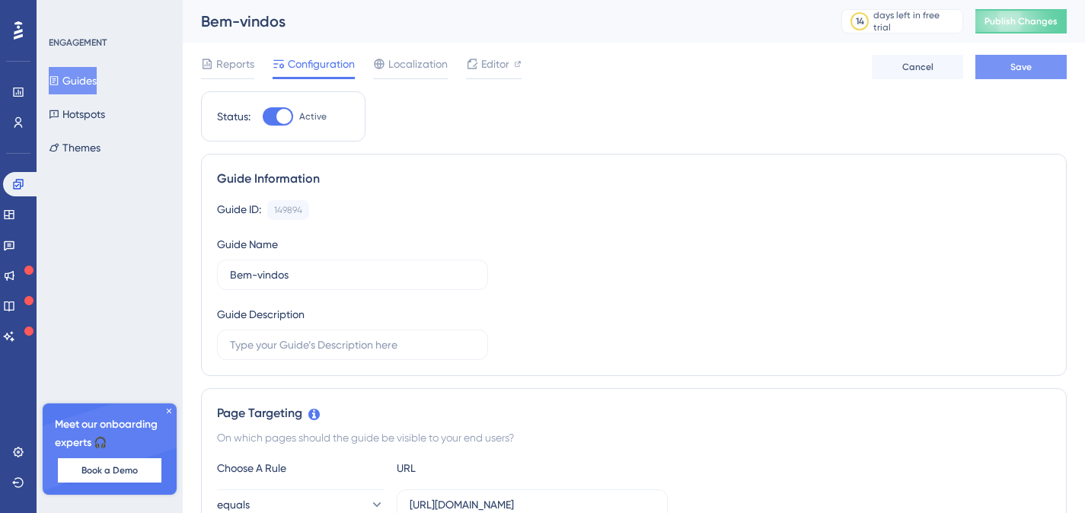
click at [1017, 59] on button "Save" at bounding box center [1020, 67] width 91 height 24
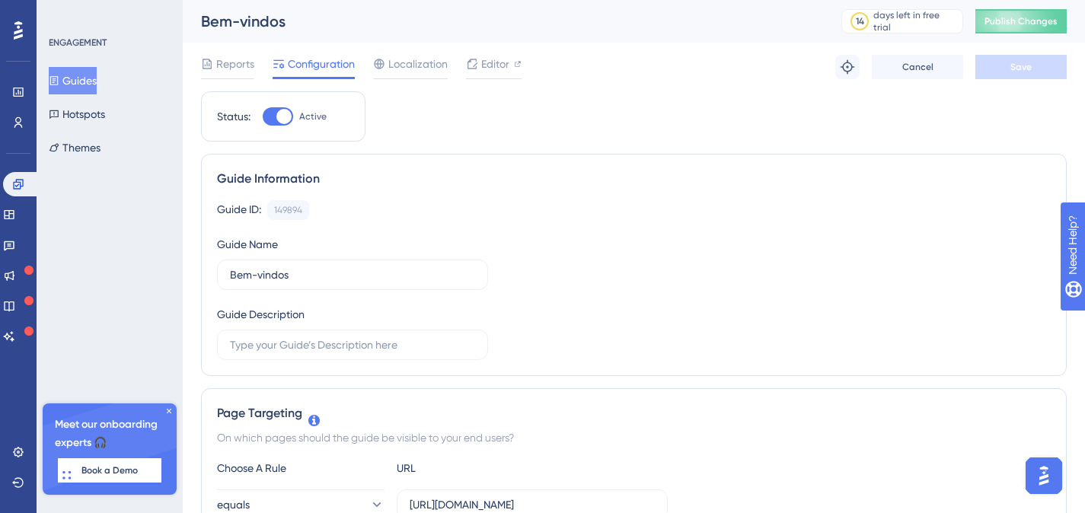
click at [1048, 20] on span "Publish Changes" at bounding box center [1020, 21] width 73 height 12
drag, startPoint x: 237, startPoint y: 68, endPoint x: 107, endPoint y: 123, distance: 141.2
click at [237, 67] on span "Reports" at bounding box center [235, 64] width 38 height 18
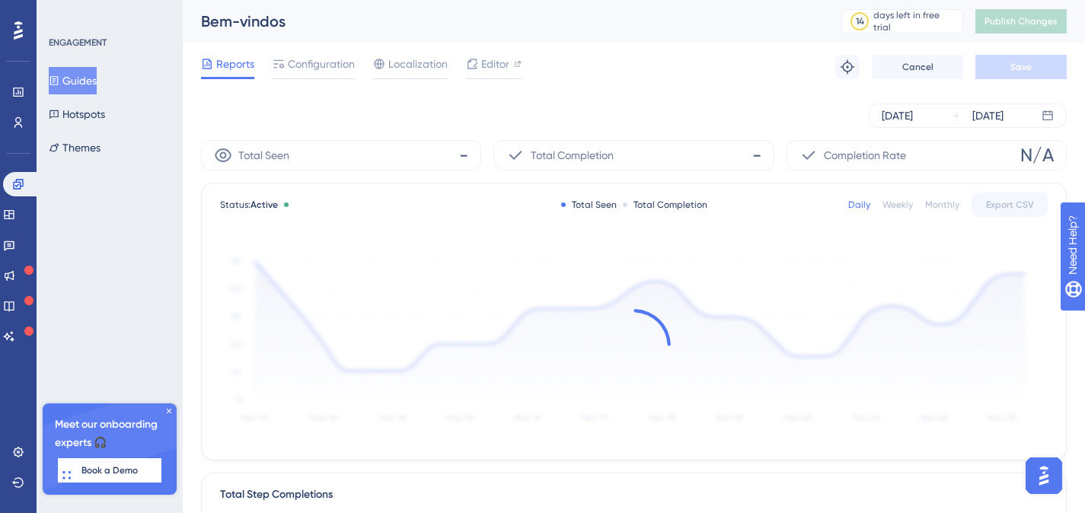
click at [97, 81] on button "Guides" at bounding box center [73, 80] width 48 height 27
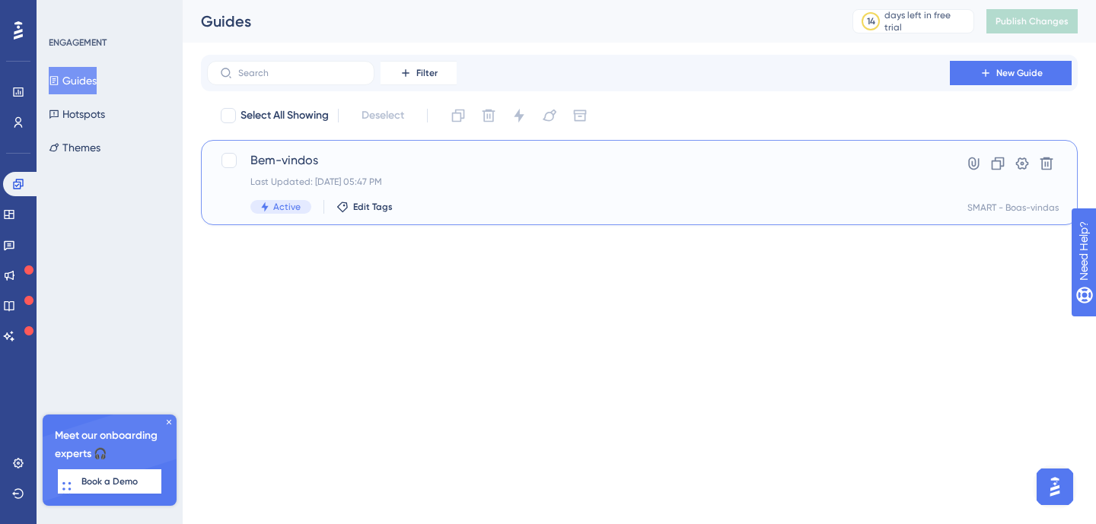
click at [482, 164] on span "Bem-vindos" at bounding box center [578, 160] width 656 height 18
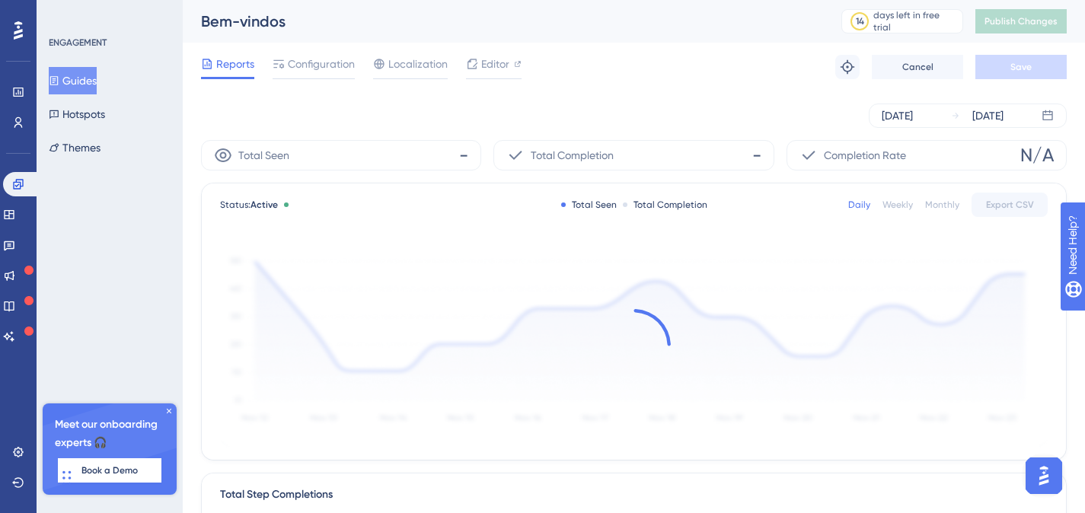
click at [170, 410] on icon at bounding box center [168, 410] width 9 height 9
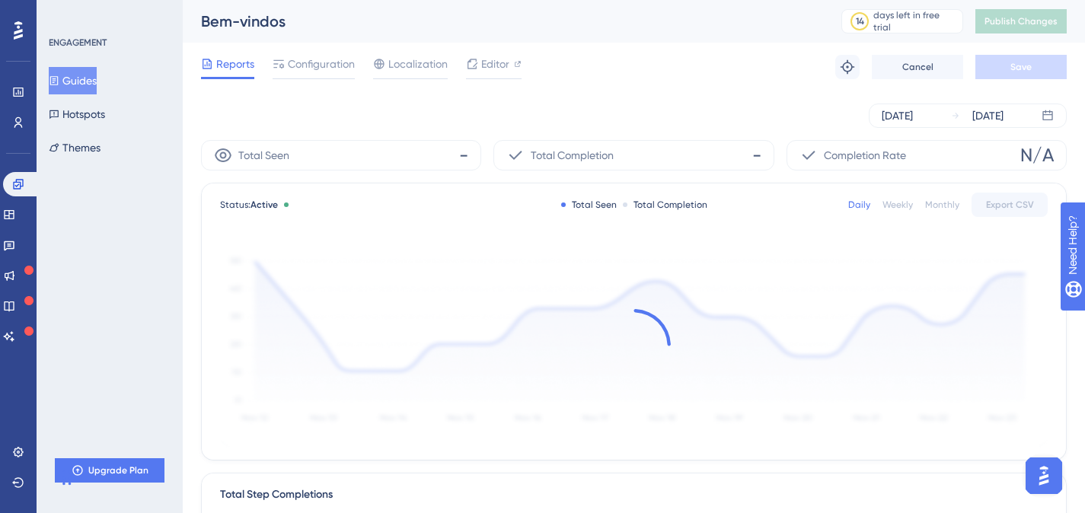
drag, startPoint x: 313, startPoint y: 71, endPoint x: 477, endPoint y: 94, distance: 166.0
click at [313, 70] on span "Configuration" at bounding box center [321, 64] width 67 height 18
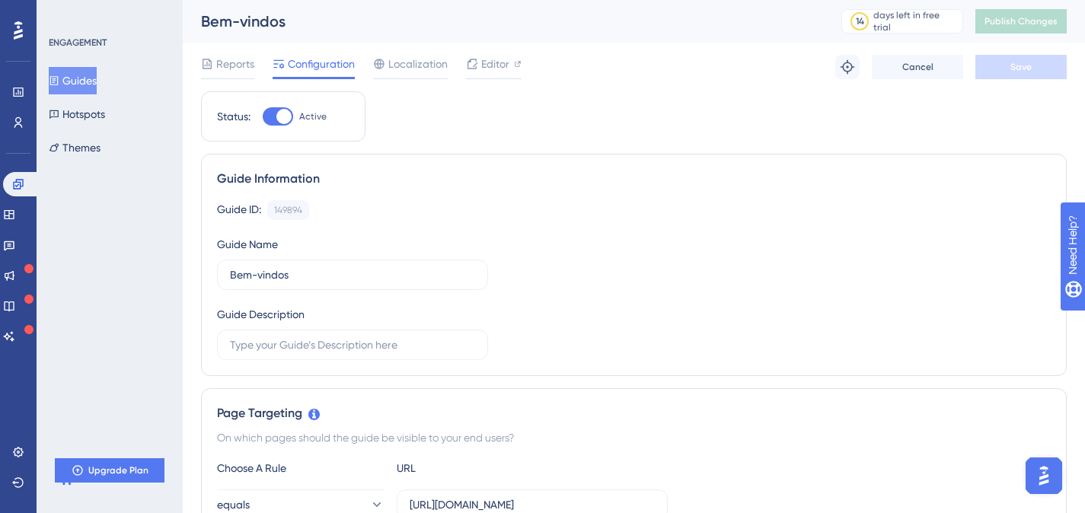
drag, startPoint x: 399, startPoint y: 64, endPoint x: 505, endPoint y: 84, distance: 108.5
click at [399, 64] on span "Localization" at bounding box center [417, 64] width 59 height 18
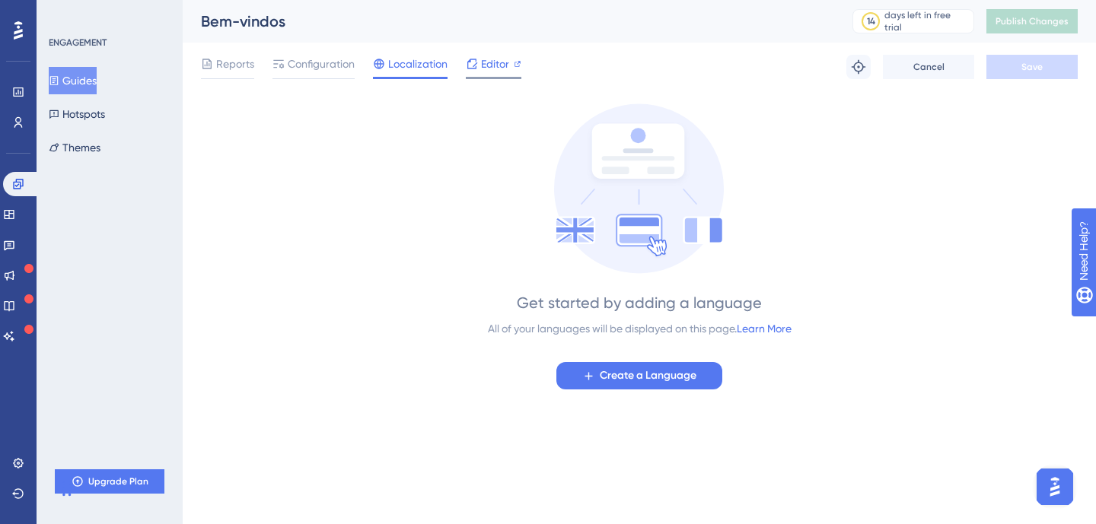
click at [486, 62] on span "Editor" at bounding box center [495, 64] width 28 height 18
click at [317, 73] on div "Configuration" at bounding box center [313, 67] width 82 height 24
click at [323, 67] on span "Configuration" at bounding box center [321, 64] width 67 height 18
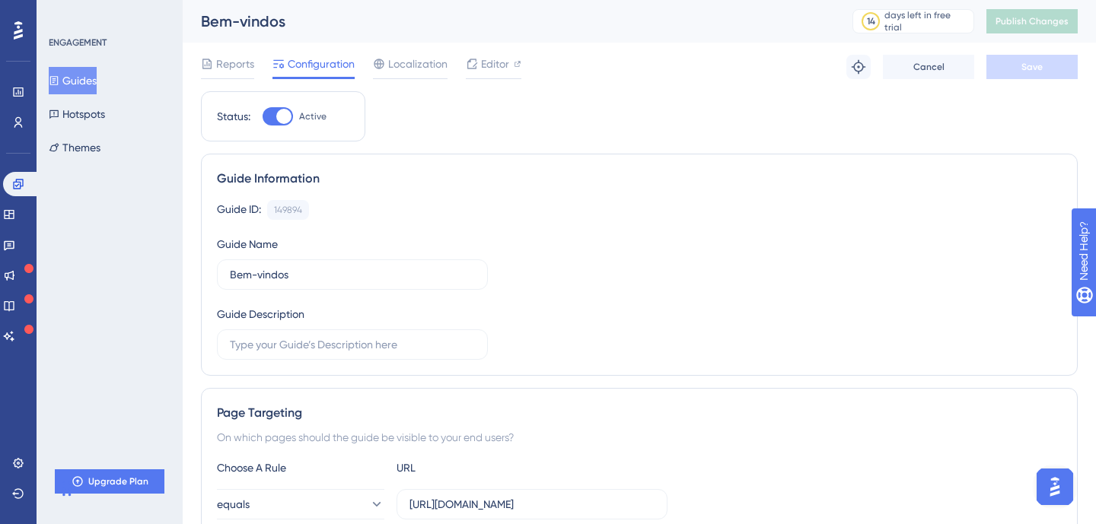
click at [323, 51] on div "Reports Configuration Localization Editor Troubleshoot Cancel Save" at bounding box center [639, 67] width 877 height 49
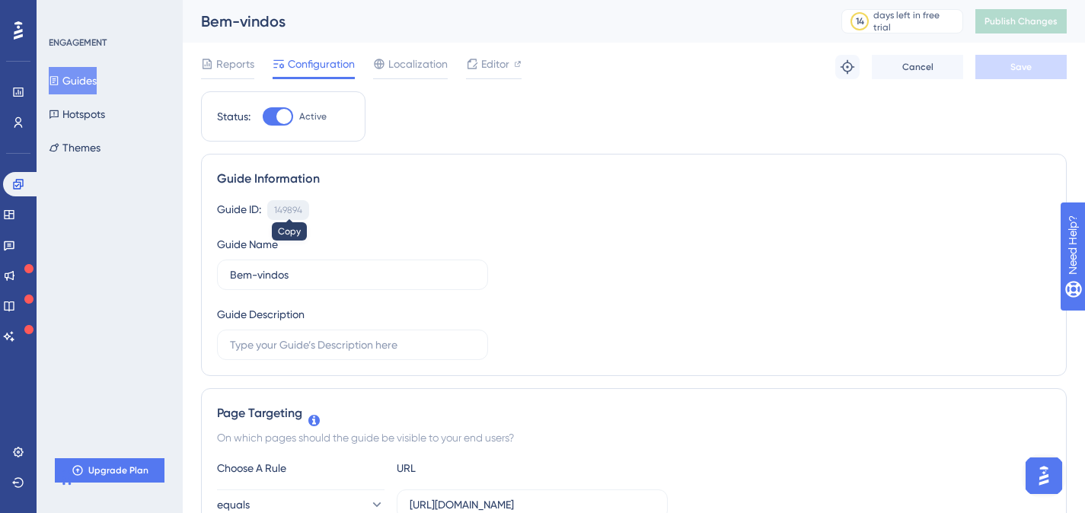
click at [287, 206] on div "149894" at bounding box center [288, 210] width 28 height 12
copy div "149894 Copied!"
click at [407, 211] on div "Guide ID: 149894 Copy" at bounding box center [633, 210] width 833 height 20
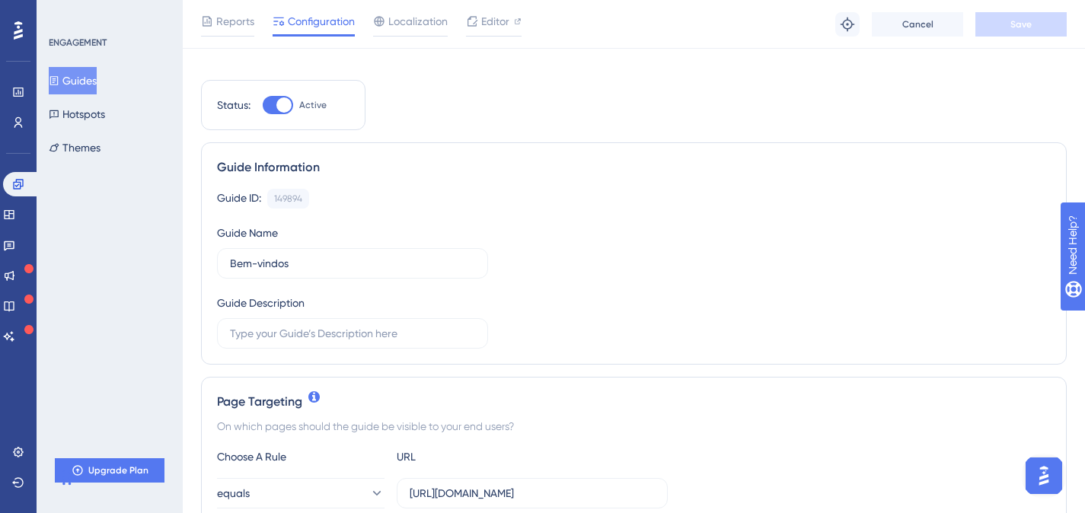
scroll to position [101, 0]
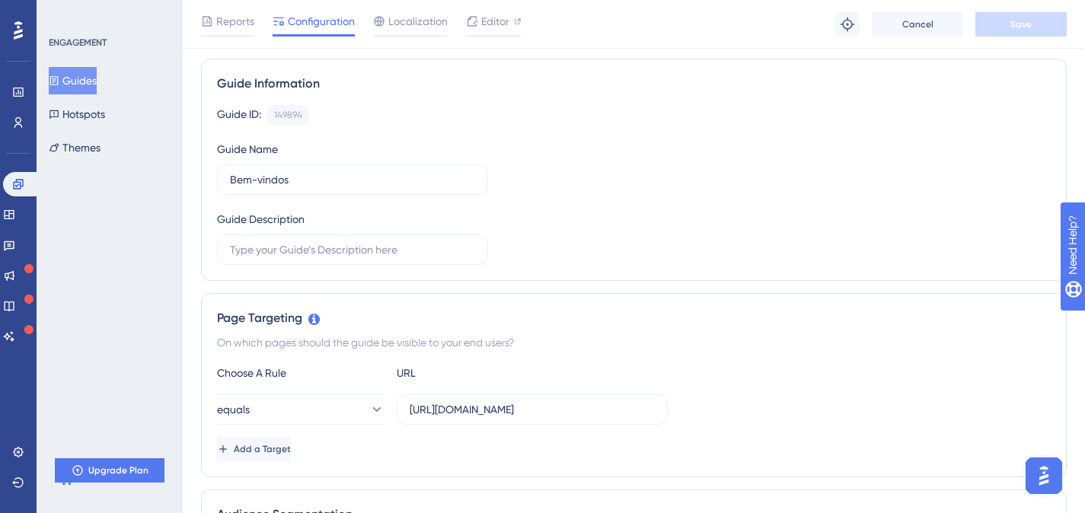
click at [571, 224] on div "Guide ID: 149894 Copy Guide Name Bem-vindos Guide Description" at bounding box center [633, 185] width 833 height 160
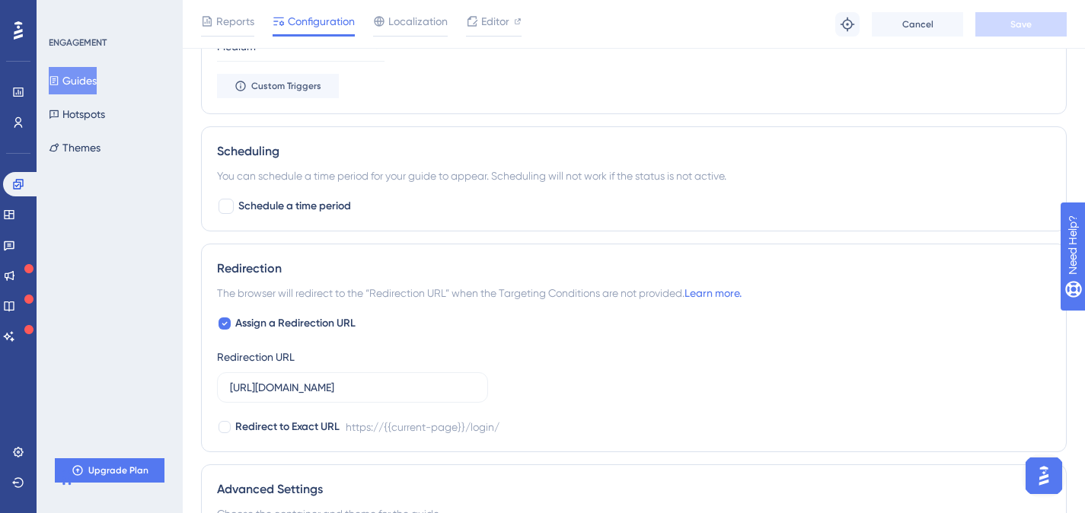
scroll to position [1108, 0]
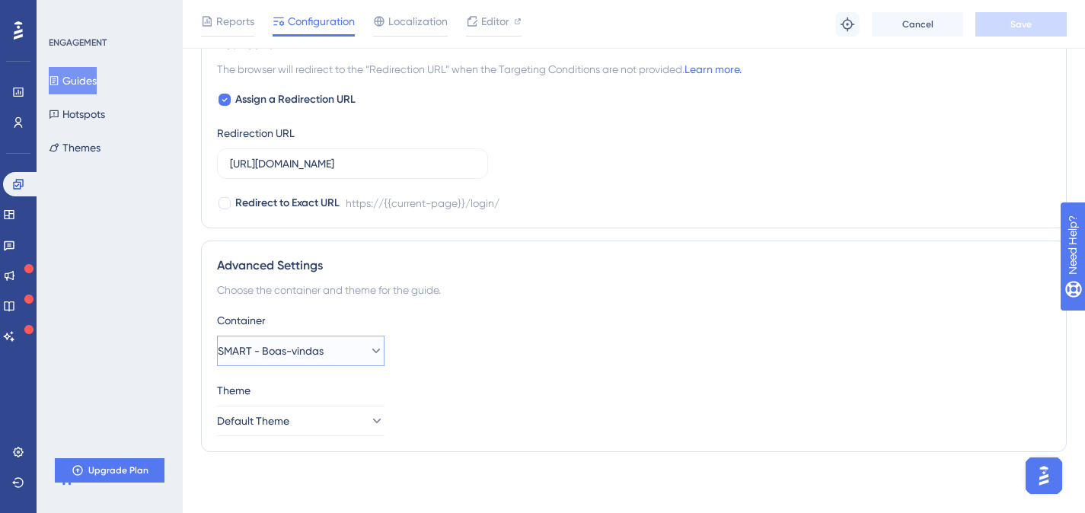
click at [353, 355] on button "SMART - Boas-vindas" at bounding box center [300, 351] width 167 height 30
click at [330, 388] on span "SMART - Boas-vindas" at bounding box center [292, 397] width 106 height 18
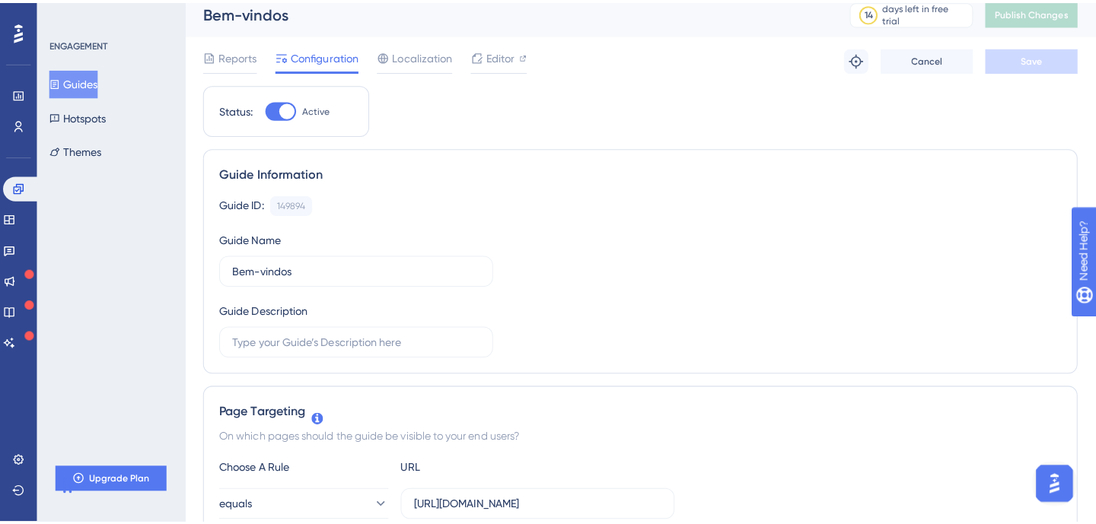
scroll to position [0, 0]
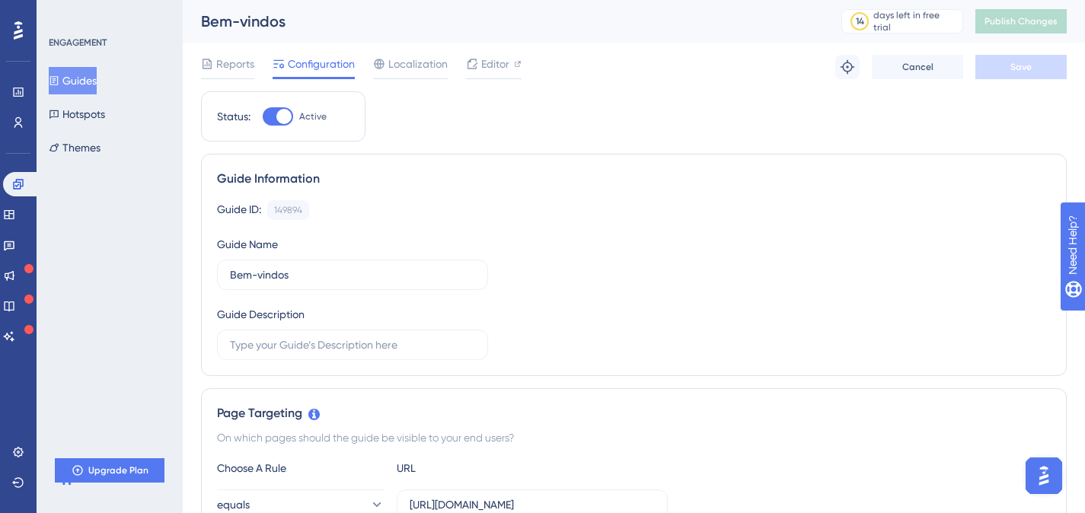
drag, startPoint x: 408, startPoint y: 62, endPoint x: 541, endPoint y: 82, distance: 134.8
click at [409, 63] on span "Localization" at bounding box center [417, 64] width 59 height 18
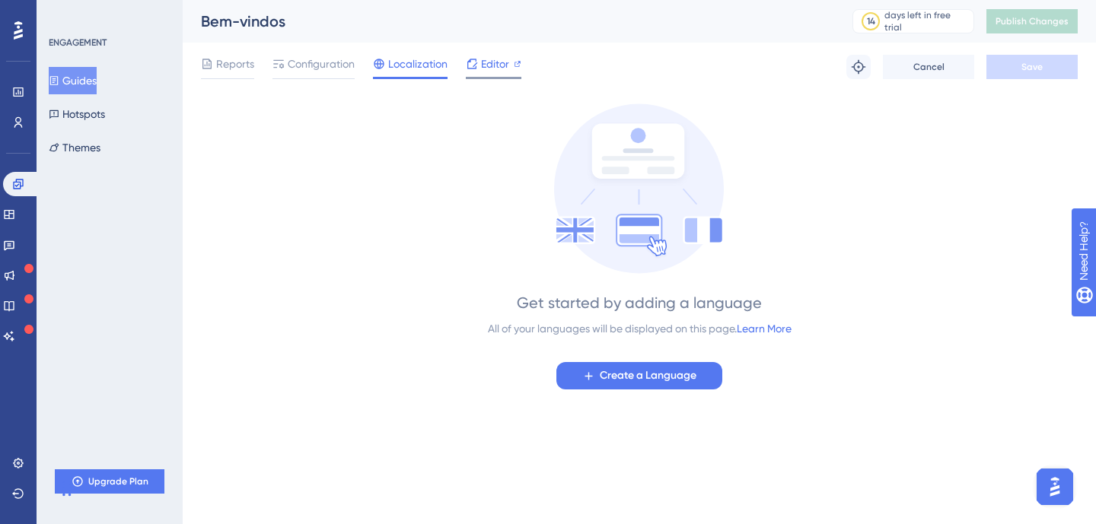
click at [500, 61] on span "Editor" at bounding box center [495, 64] width 28 height 18
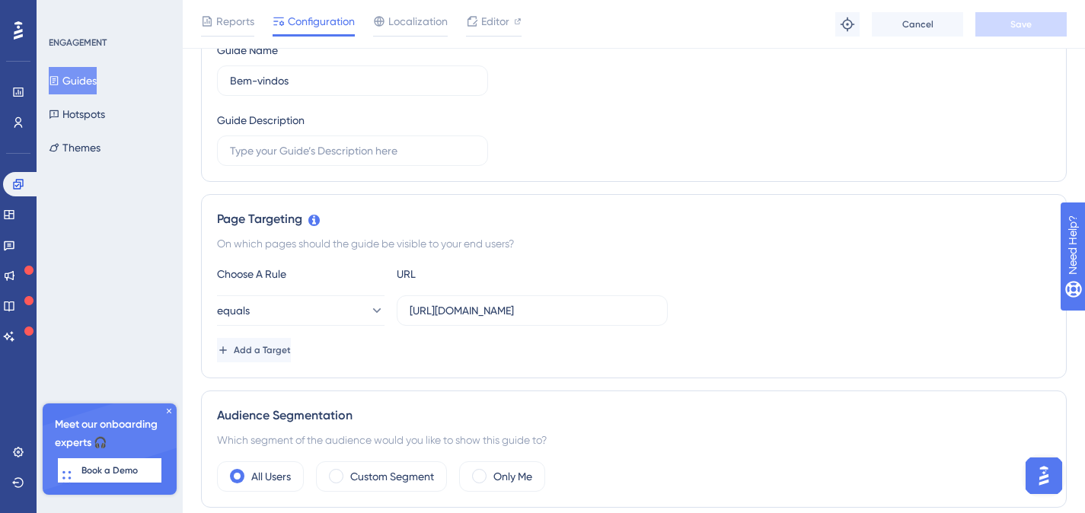
scroll to position [172, 0]
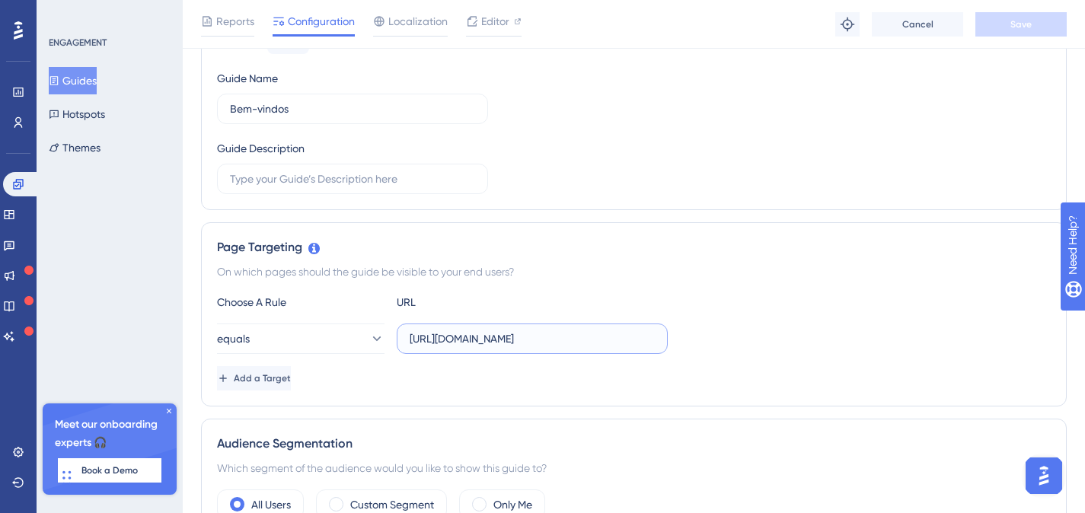
click at [507, 343] on input "https://smartacesso.com/login/" at bounding box center [531, 338] width 245 height 17
paste input "index.php"
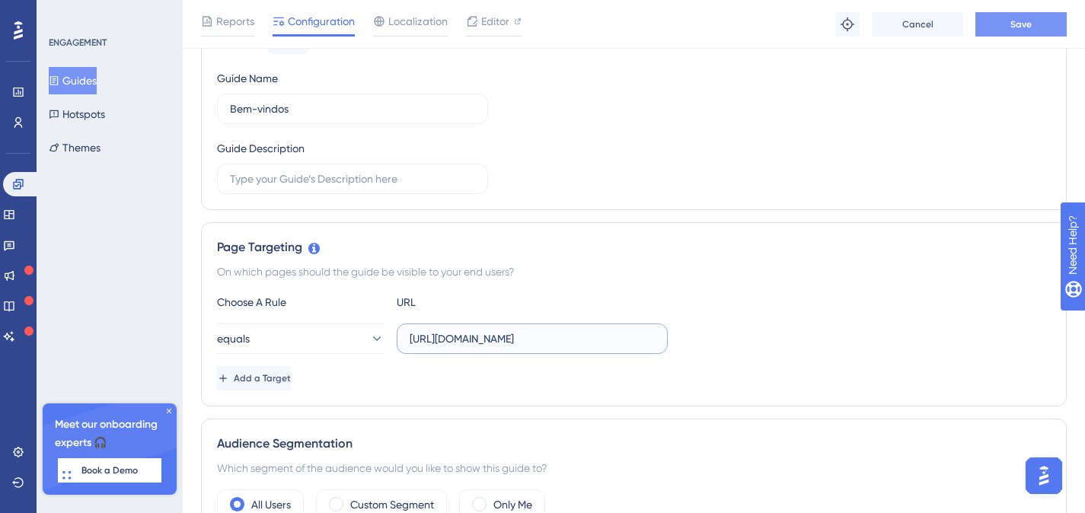
type input "https://smartacesso.com/login/index.php"
click at [1026, 12] on button "Save" at bounding box center [1020, 24] width 91 height 24
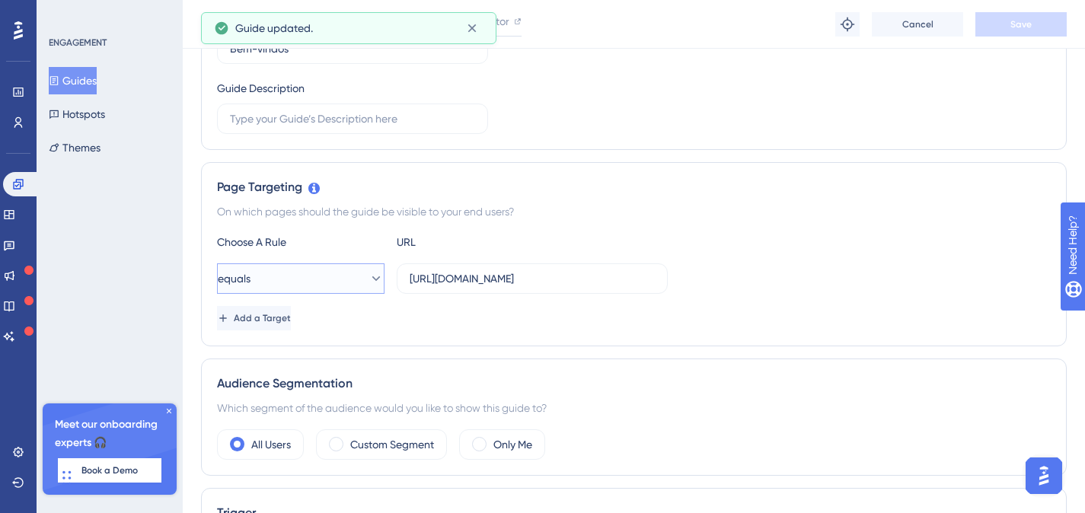
click at [285, 273] on button "equals" at bounding box center [300, 278] width 167 height 30
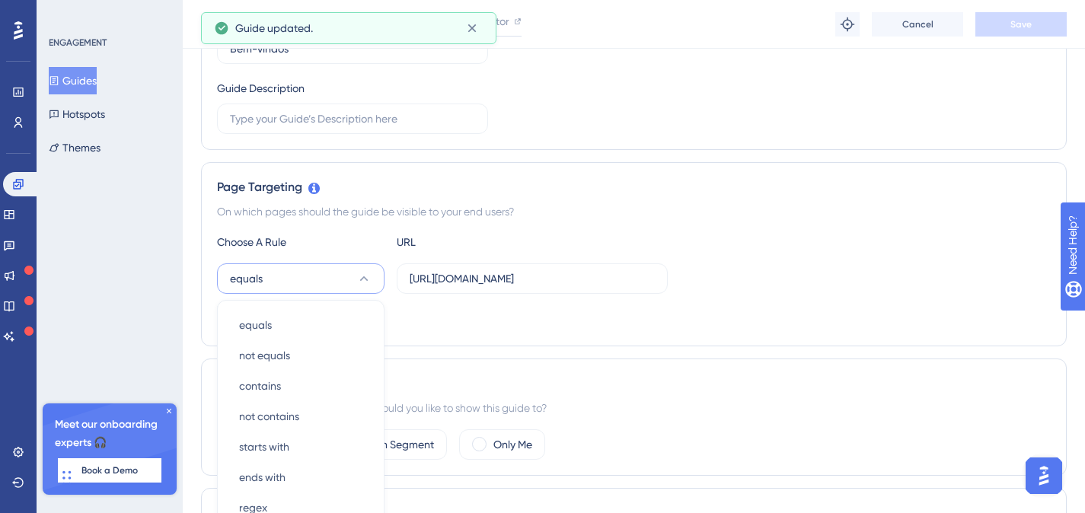
scroll to position [392, 0]
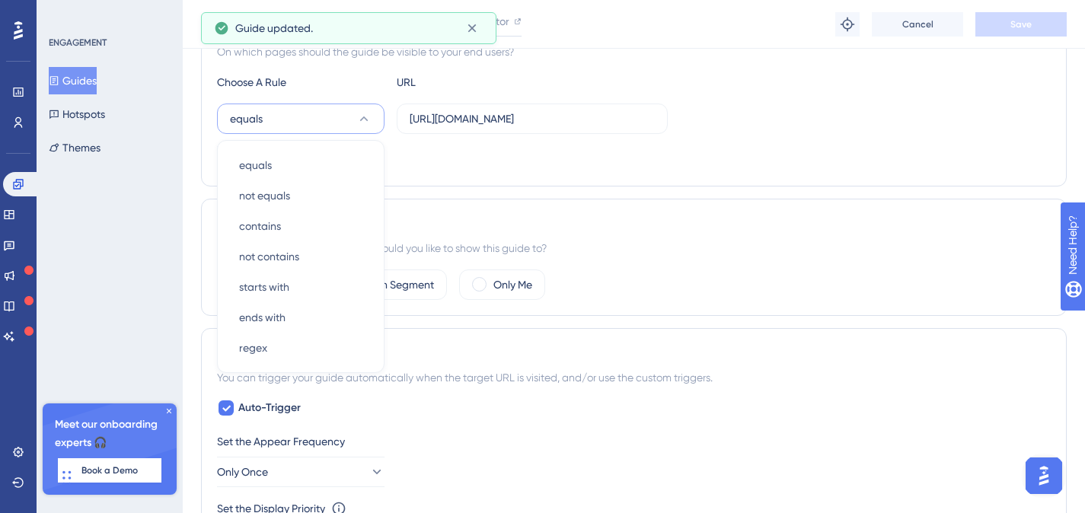
click at [728, 135] on div "Choose A Rule URL equals equals equals not equals not equals contains contains …" at bounding box center [633, 121] width 833 height 97
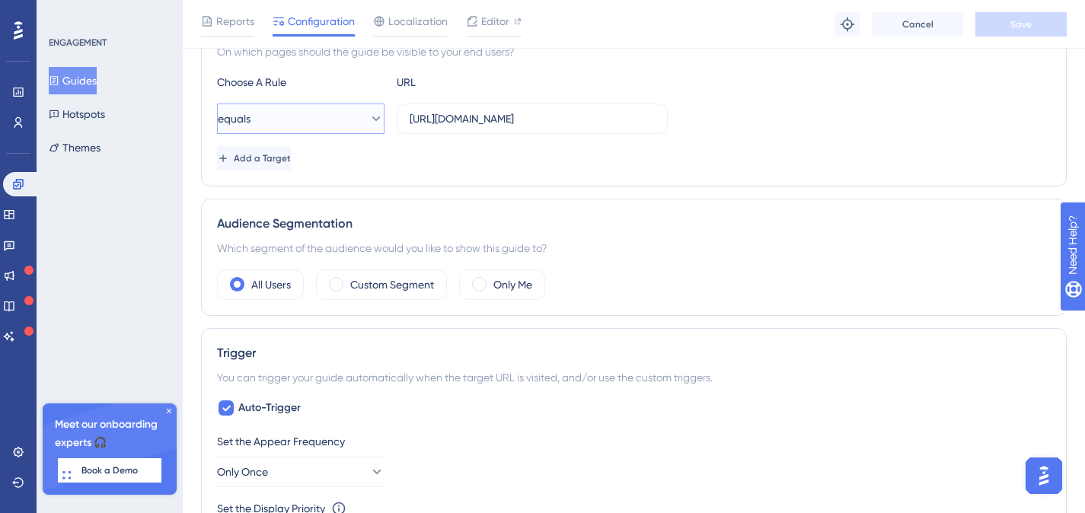
click at [348, 110] on button "equals" at bounding box center [300, 119] width 167 height 30
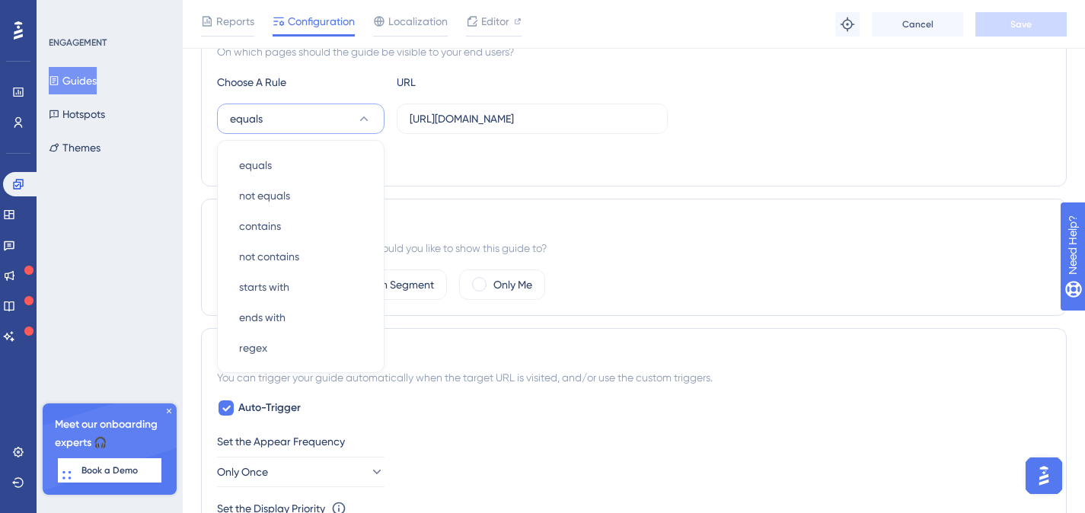
scroll to position [383, 0]
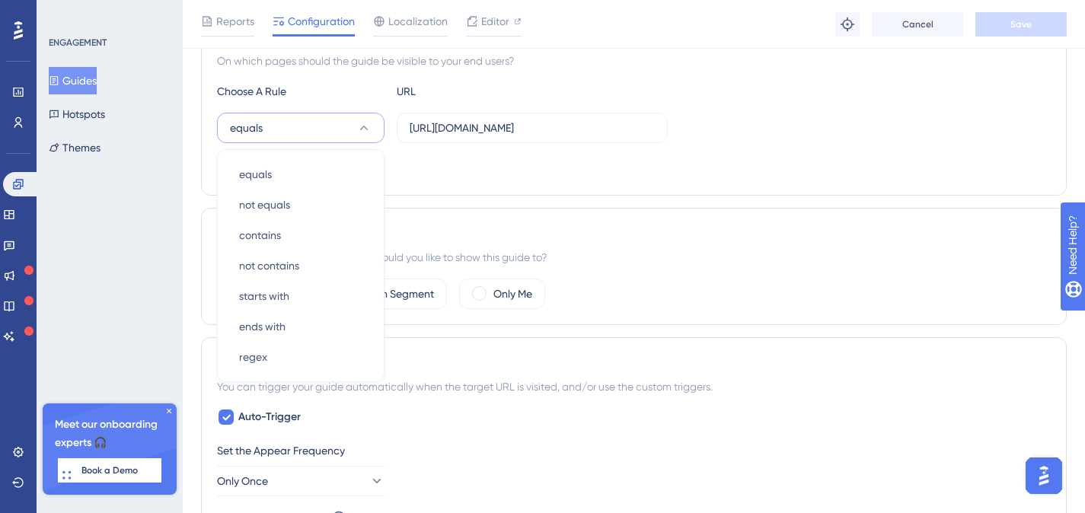
click at [876, 114] on div "equals equals equals not equals not equals contains contains not contains not c…" at bounding box center [633, 128] width 833 height 30
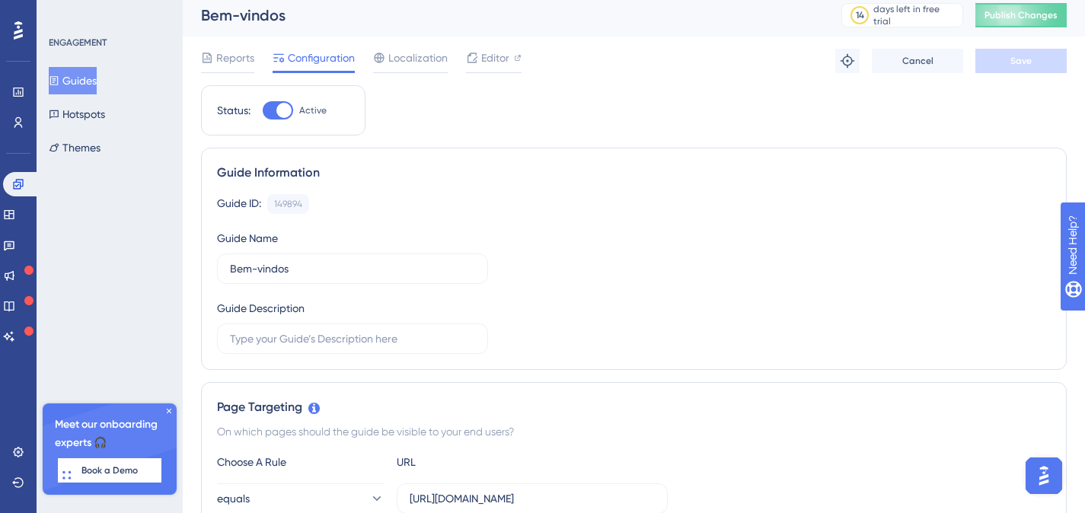
scroll to position [0, 0]
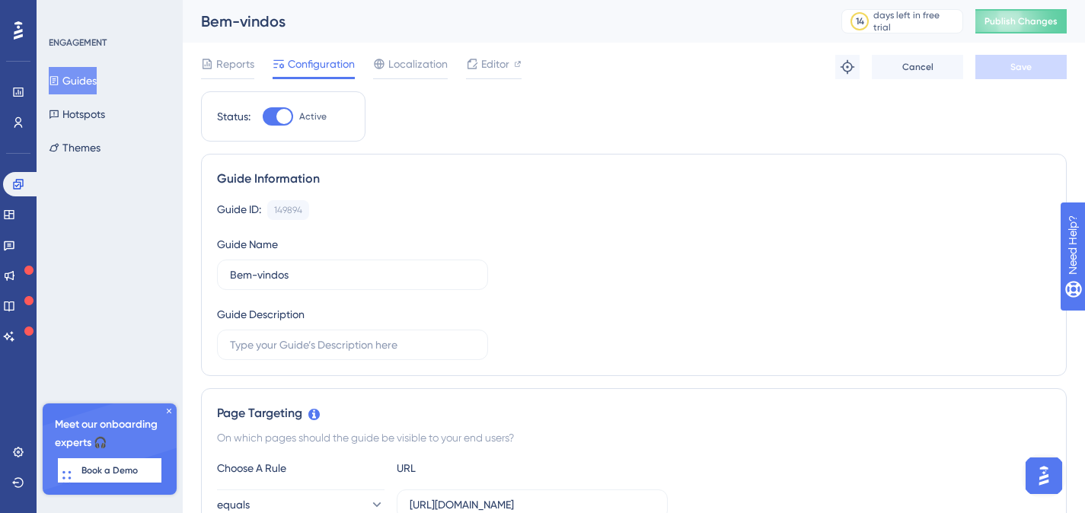
click at [274, 114] on div at bounding box center [278, 116] width 30 height 18
click at [263, 116] on input "Active" at bounding box center [262, 116] width 1 height 1
drag, startPoint x: 1028, startPoint y: 61, endPoint x: 1087, endPoint y: 68, distance: 59.0
click at [1028, 61] on span "Save" at bounding box center [1020, 67] width 21 height 12
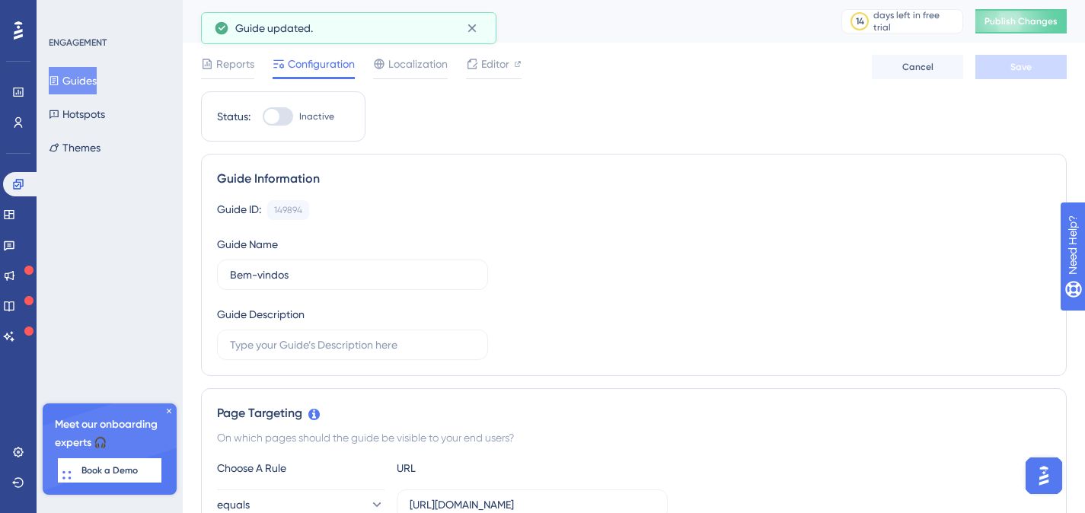
click at [276, 116] on div at bounding box center [271, 116] width 15 height 15
click at [263, 116] on input "Inactive" at bounding box center [262, 116] width 1 height 1
checkbox input "true"
click at [1021, 66] on span "Save" at bounding box center [1020, 67] width 21 height 12
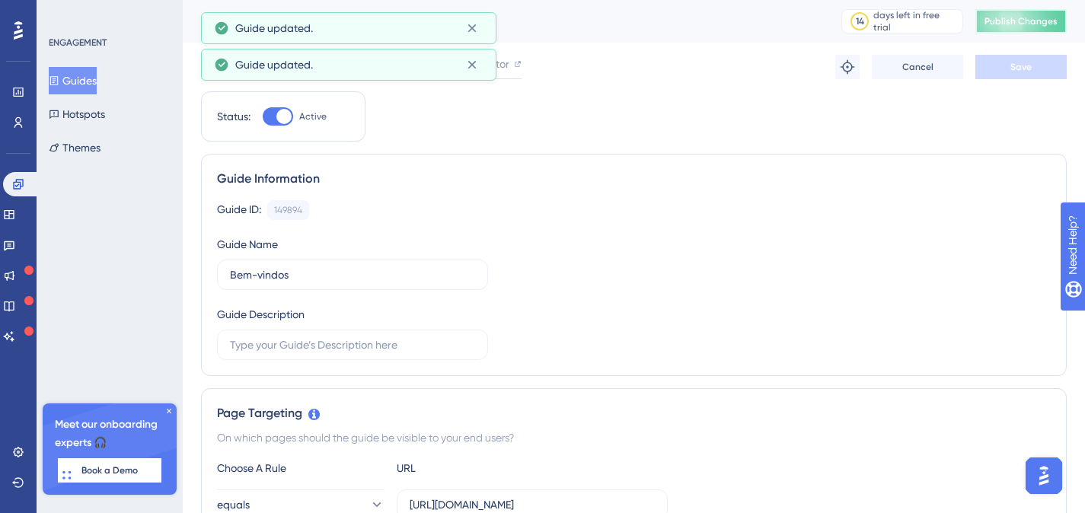
drag, startPoint x: 1044, startPoint y: 22, endPoint x: 1082, endPoint y: 28, distance: 39.3
click at [1044, 22] on span "Publish Changes" at bounding box center [1020, 21] width 73 height 12
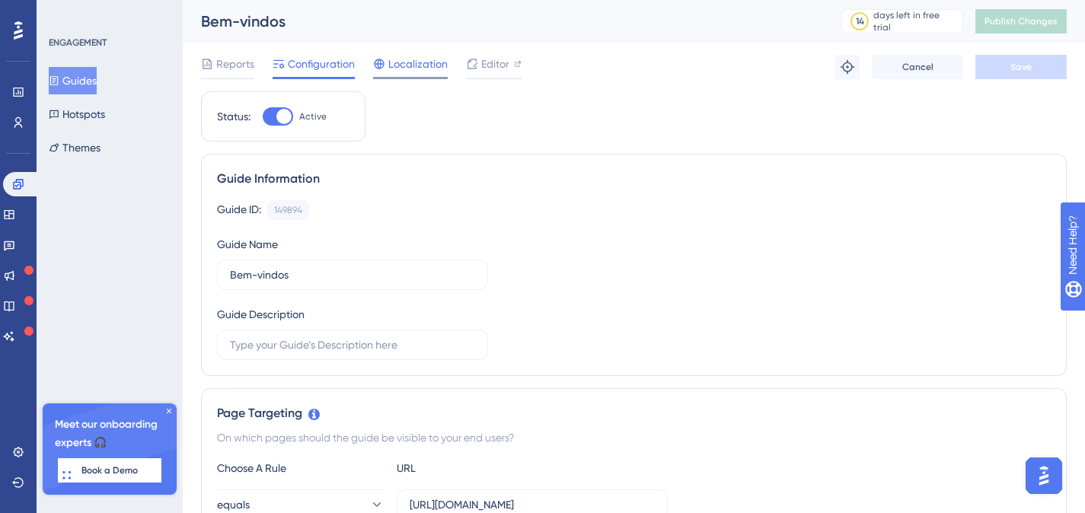
click at [421, 64] on span "Localization" at bounding box center [417, 64] width 59 height 18
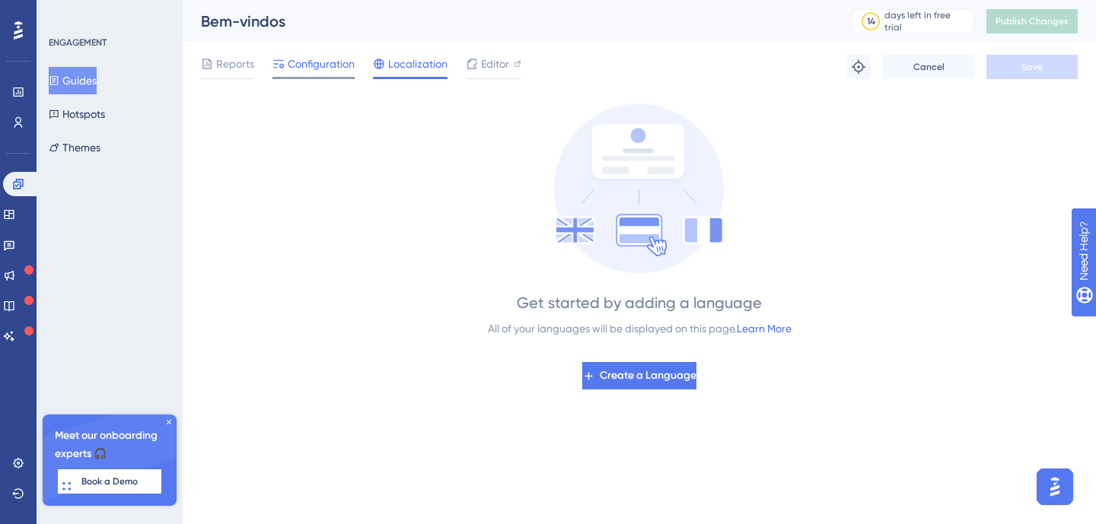
click at [317, 65] on span "Configuration" at bounding box center [321, 64] width 67 height 18
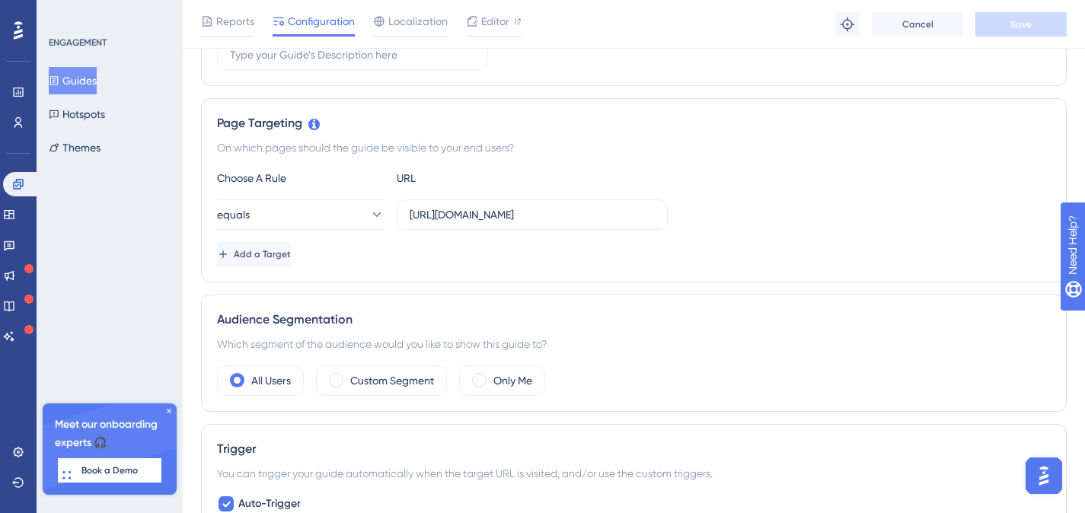
scroll to position [312, 0]
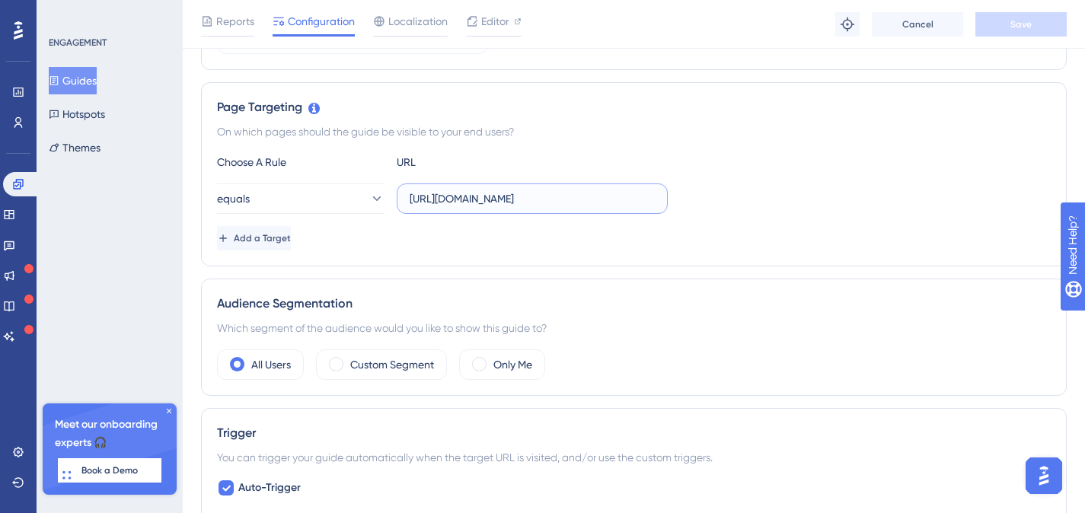
click at [626, 206] on input "https://smartacesso.com/login/index.php" at bounding box center [531, 198] width 245 height 17
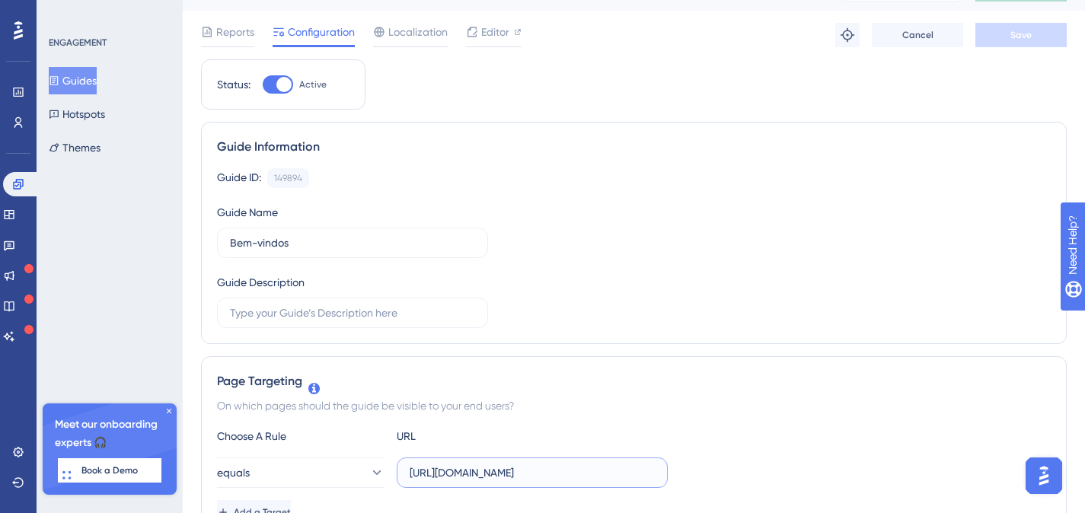
scroll to position [0, 0]
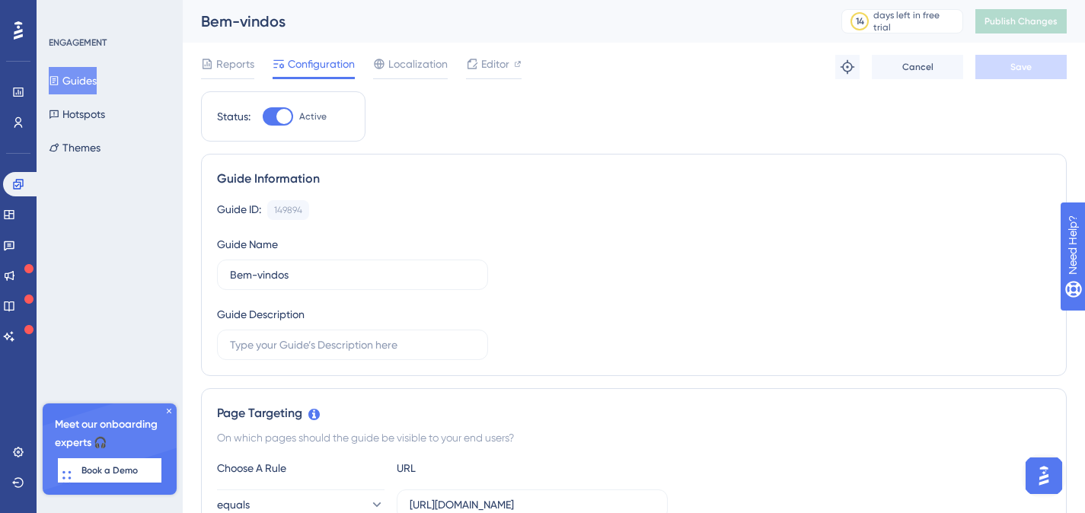
drag, startPoint x: 225, startPoint y: 65, endPoint x: 396, endPoint y: 81, distance: 172.1
click at [226, 65] on span "Reports" at bounding box center [235, 64] width 38 height 18
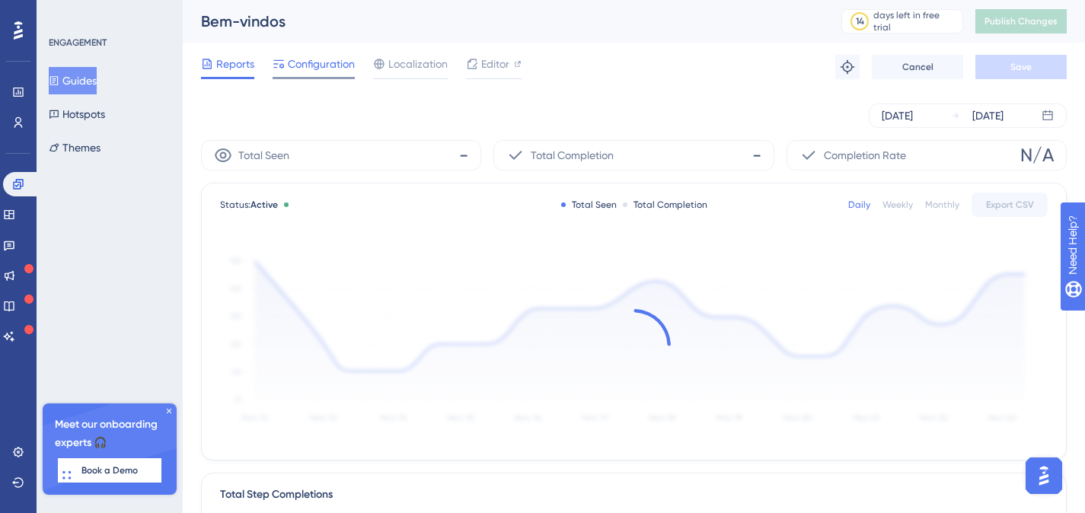
click at [325, 61] on span "Configuration" at bounding box center [321, 64] width 67 height 18
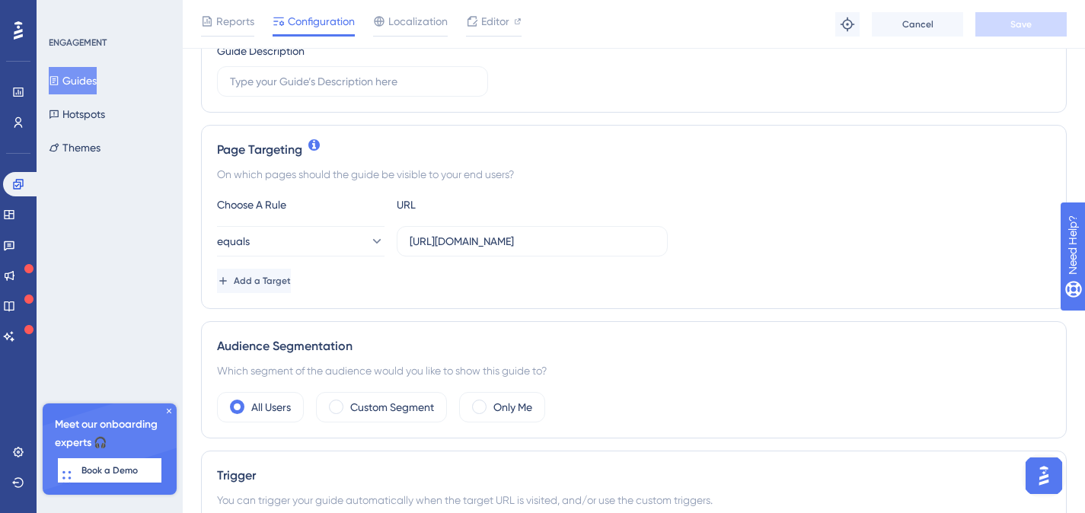
scroll to position [256, 0]
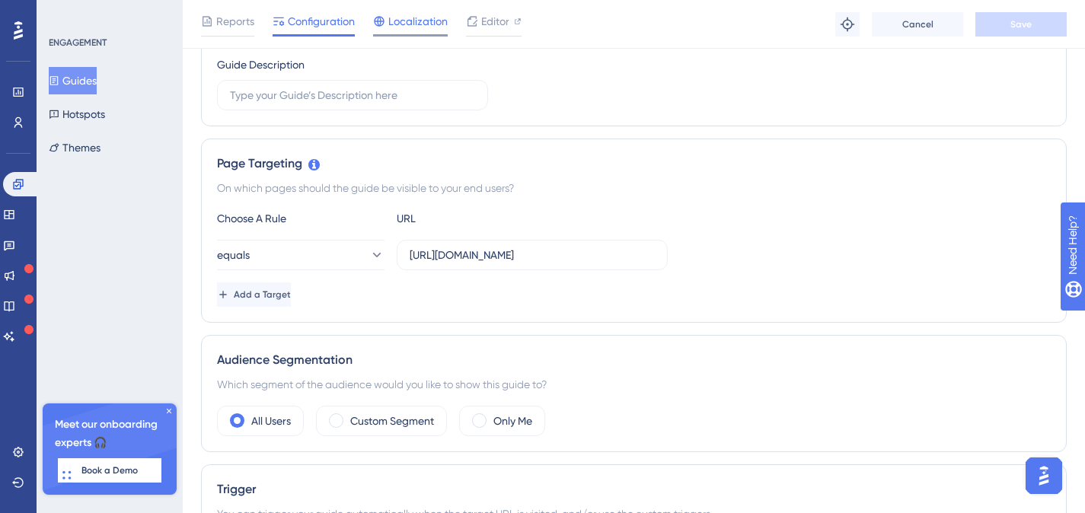
drag, startPoint x: 431, startPoint y: 14, endPoint x: 529, endPoint y: 36, distance: 100.5
click at [431, 14] on span "Localization" at bounding box center [417, 21] width 59 height 18
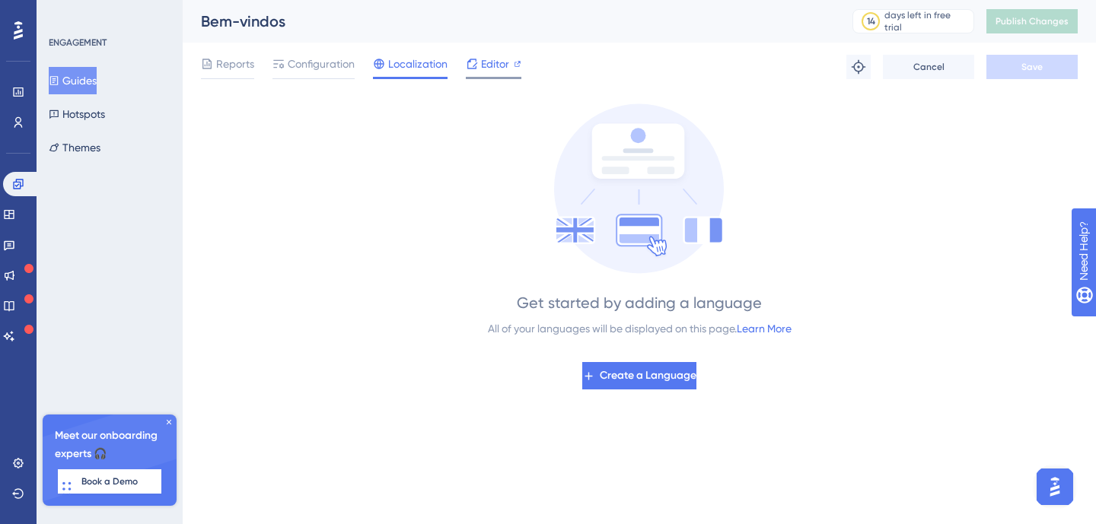
click at [482, 62] on span "Editor" at bounding box center [495, 64] width 28 height 18
click at [169, 425] on icon at bounding box center [168, 422] width 9 height 9
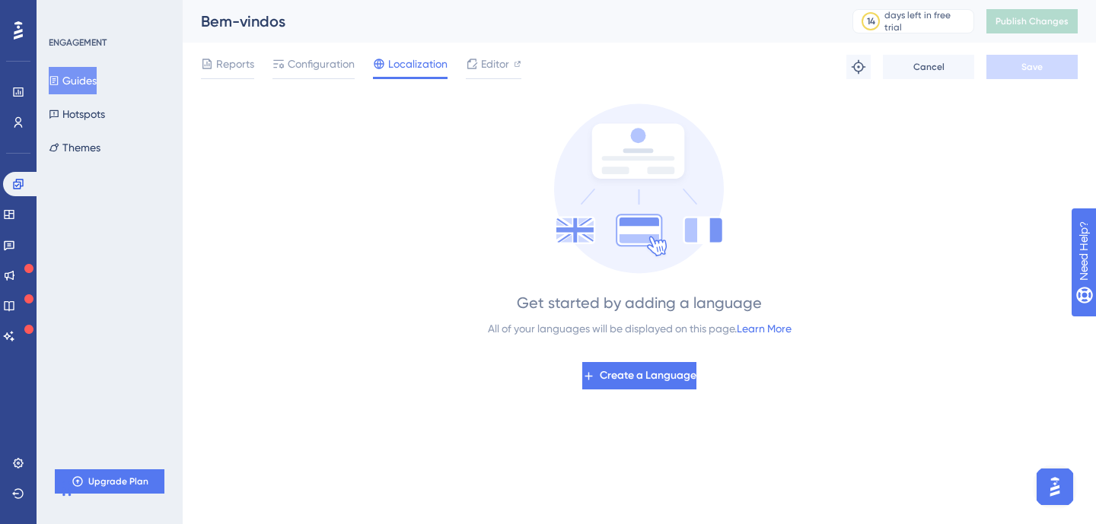
click at [17, 30] on icon at bounding box center [18, 30] width 9 height 18
click at [24, 92] on icon at bounding box center [18, 92] width 12 height 12
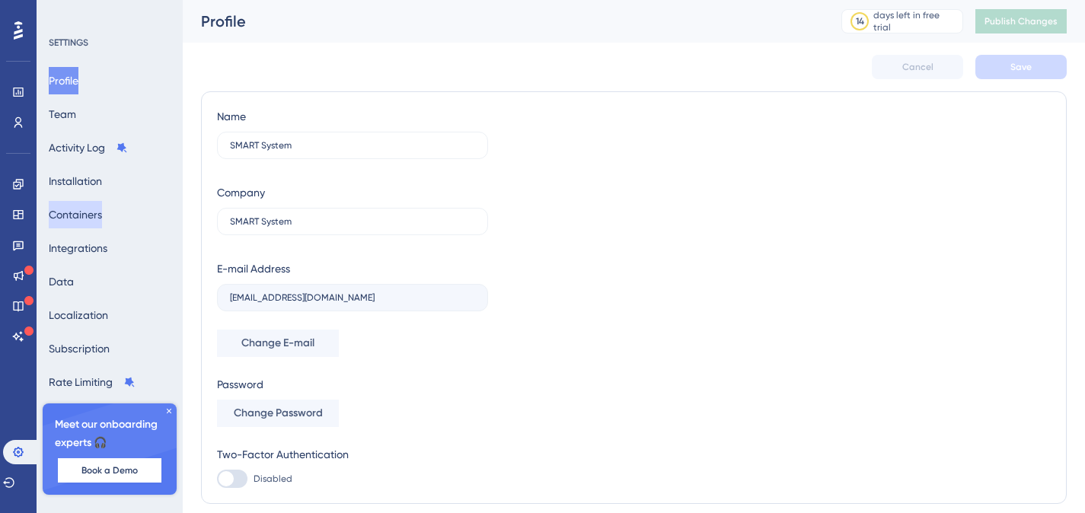
drag, startPoint x: 95, startPoint y: 213, endPoint x: 660, endPoint y: 213, distance: 564.8
click at [95, 213] on button "Containers" at bounding box center [75, 214] width 53 height 27
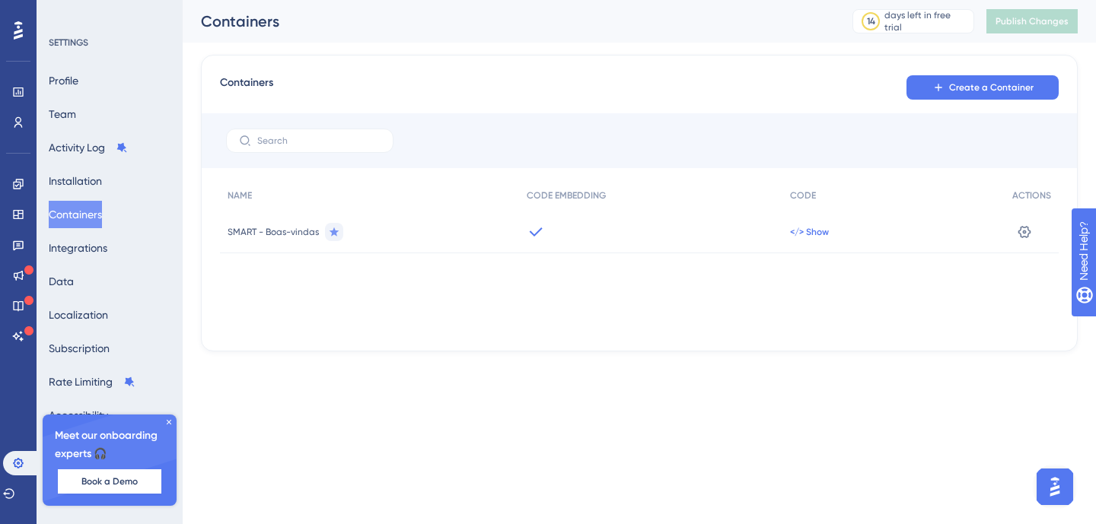
click at [796, 232] on span "</> Show" at bounding box center [809, 232] width 39 height 12
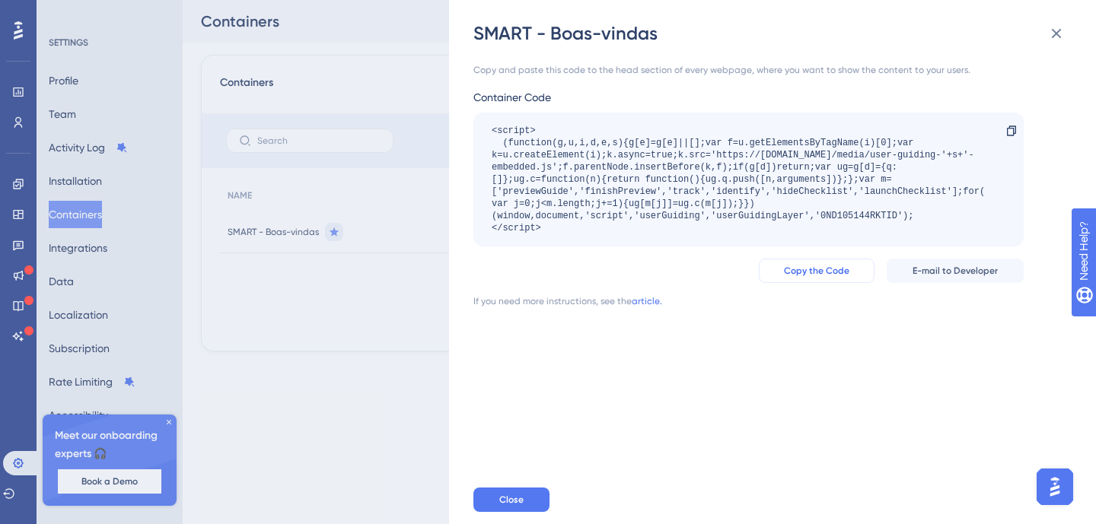
click at [839, 272] on span "Copy the Code" at bounding box center [816, 271] width 65 height 12
drag, startPoint x: 508, startPoint y: 502, endPoint x: 591, endPoint y: 469, distance: 89.2
click at [508, 502] on span "Close" at bounding box center [511, 500] width 24 height 12
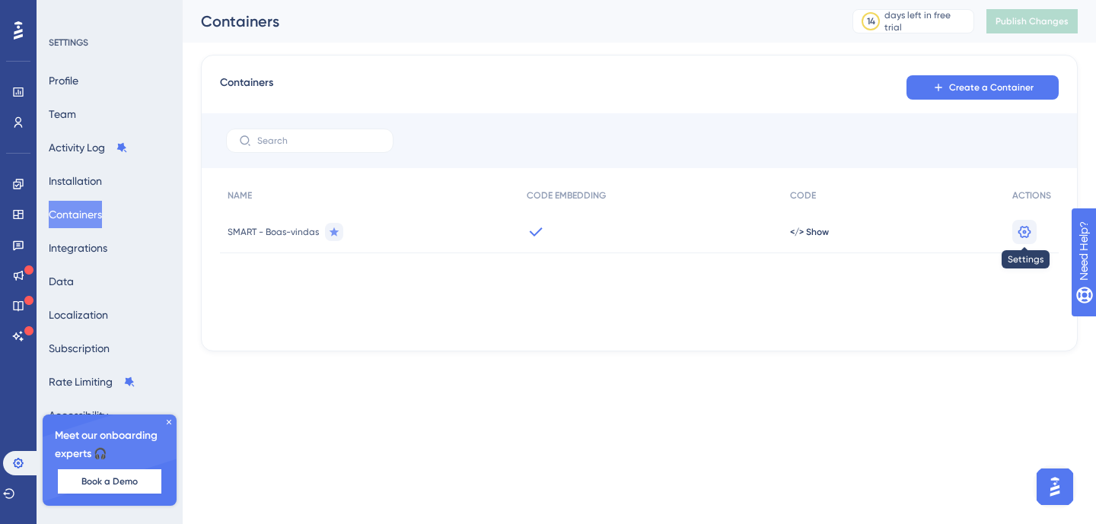
click at [1029, 232] on icon at bounding box center [1024, 231] width 13 height 12
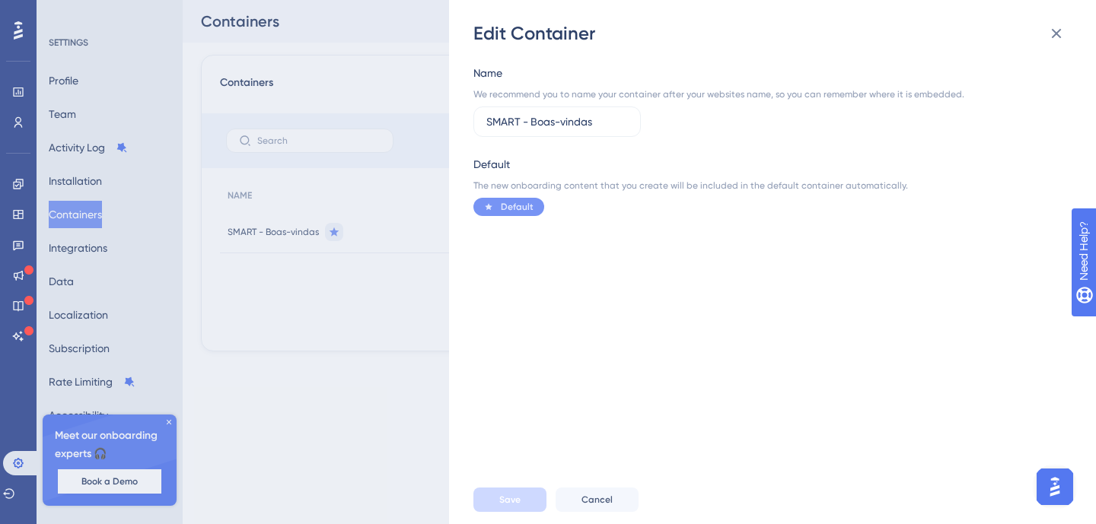
click at [345, 285] on div "Edit Container Name We recommend you to name your container after your websites…" at bounding box center [548, 262] width 1096 height 524
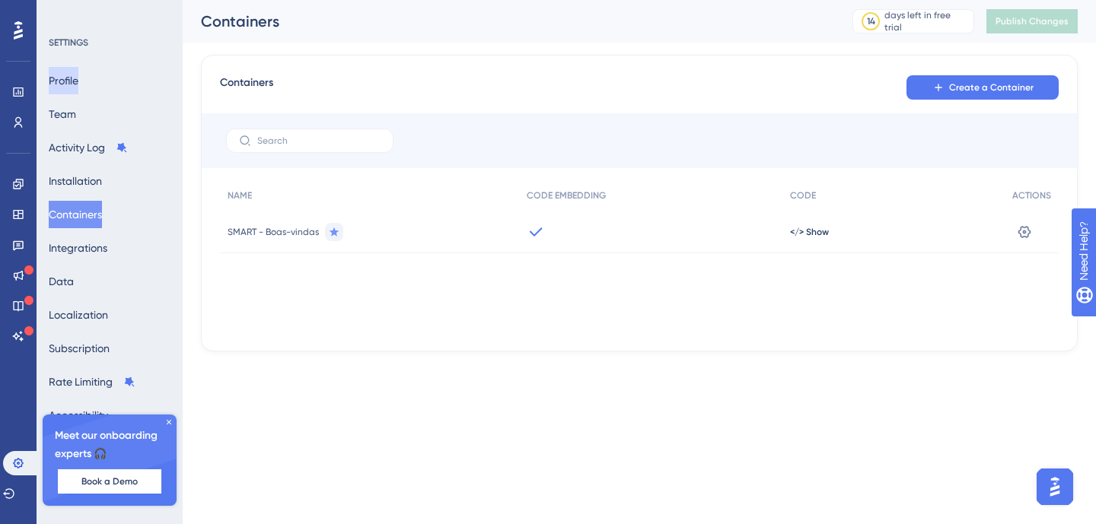
click at [78, 79] on button "Profile" at bounding box center [64, 80] width 30 height 27
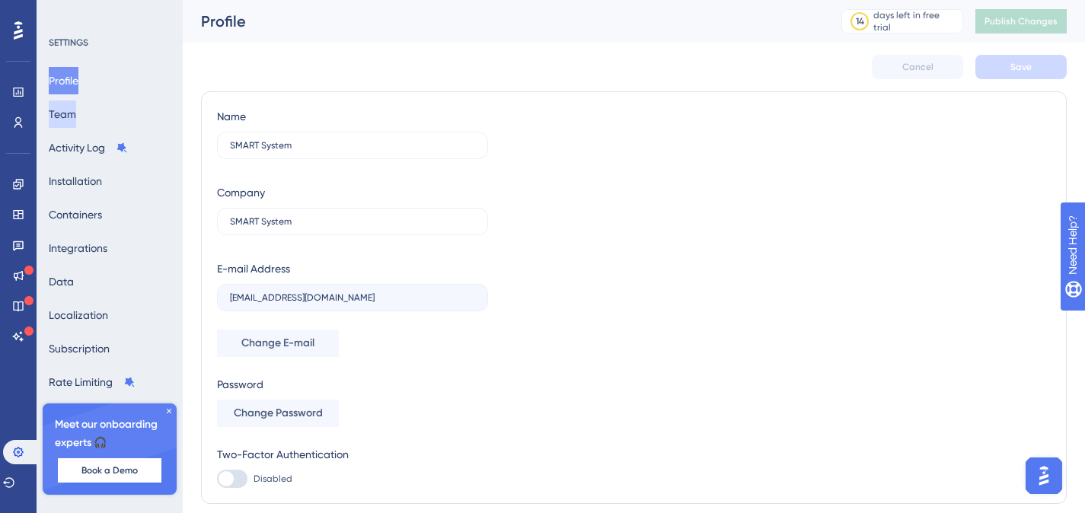
click at [76, 119] on button "Team" at bounding box center [62, 113] width 27 height 27
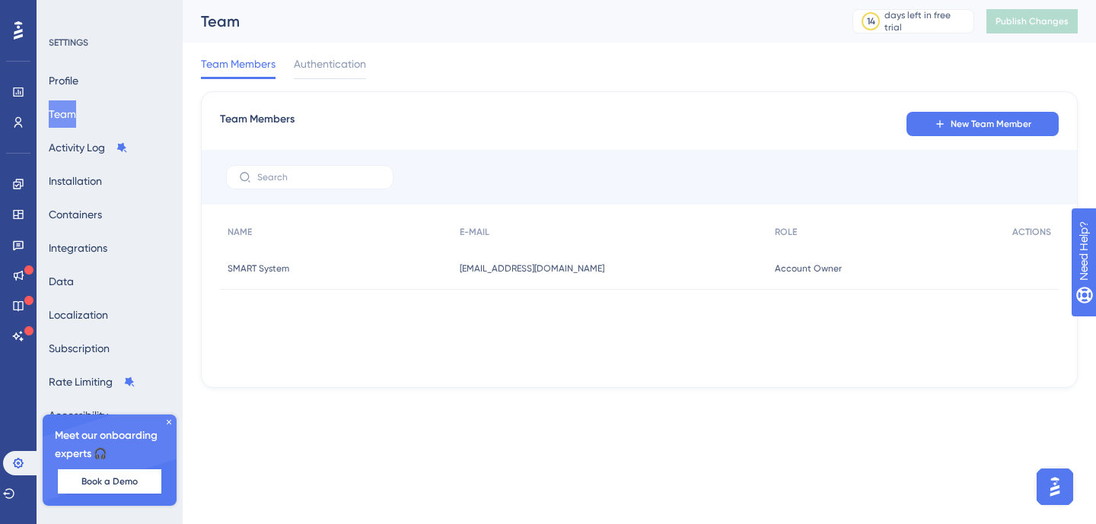
click at [572, 267] on span "[EMAIL_ADDRESS][DOMAIN_NAME]" at bounding box center [532, 269] width 145 height 12
click at [17, 91] on icon at bounding box center [18, 92] width 12 height 12
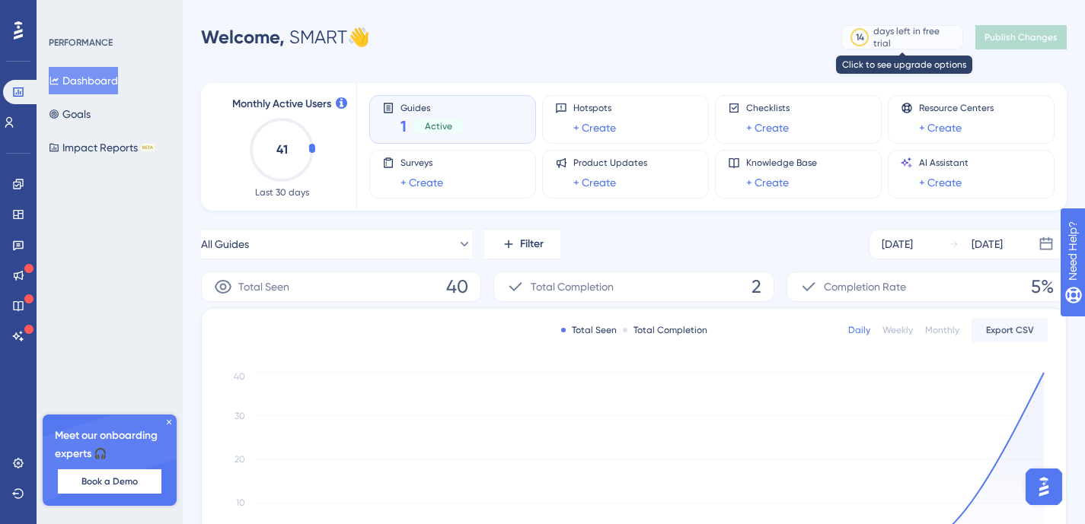
scroll to position [3, 0]
click at [18, 460] on icon at bounding box center [18, 463] width 12 height 12
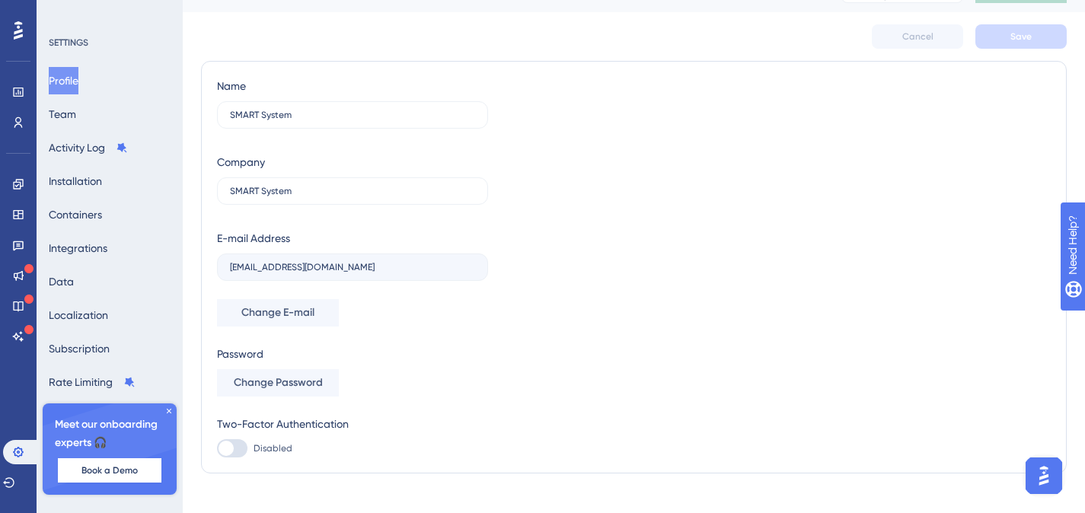
scroll to position [52, 0]
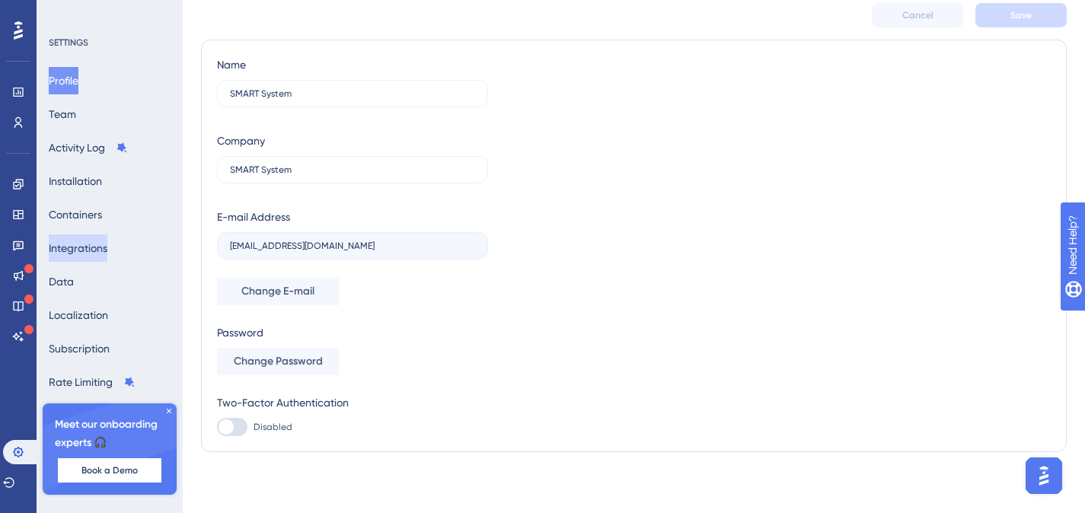
click at [85, 242] on button "Integrations" at bounding box center [78, 247] width 59 height 27
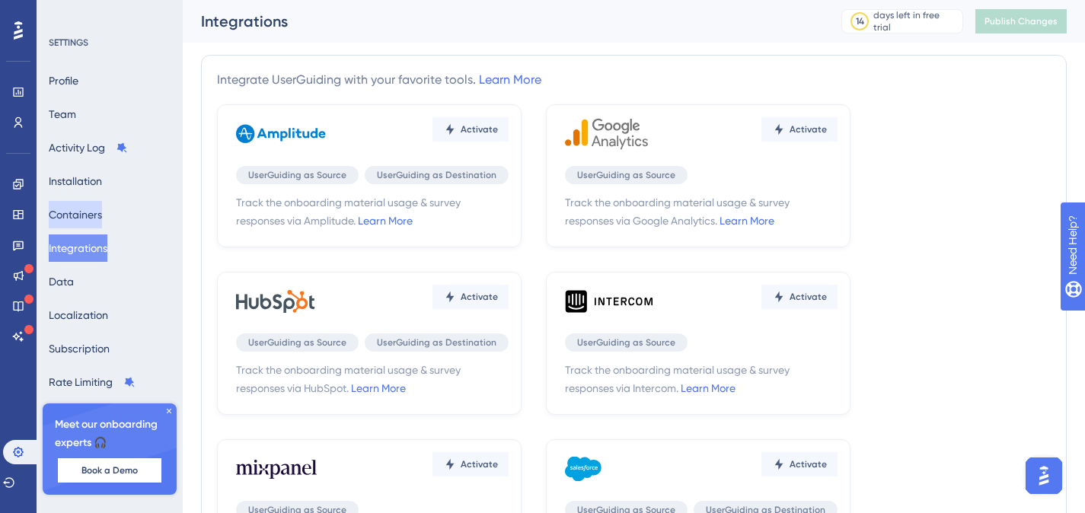
click at [92, 209] on button "Containers" at bounding box center [75, 214] width 53 height 27
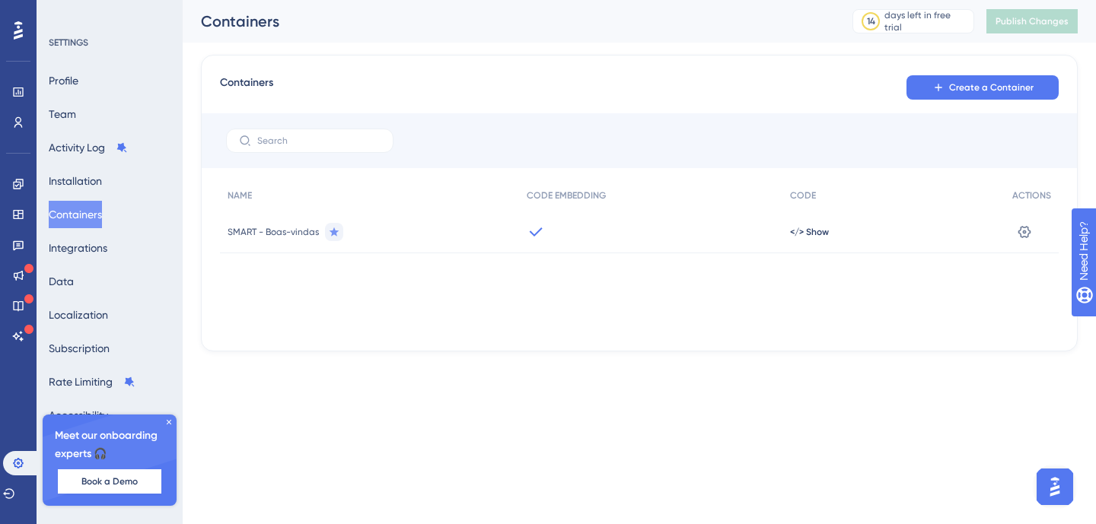
click at [634, 228] on div at bounding box center [650, 232] width 263 height 43
click at [1025, 231] on icon at bounding box center [1024, 231] width 13 height 12
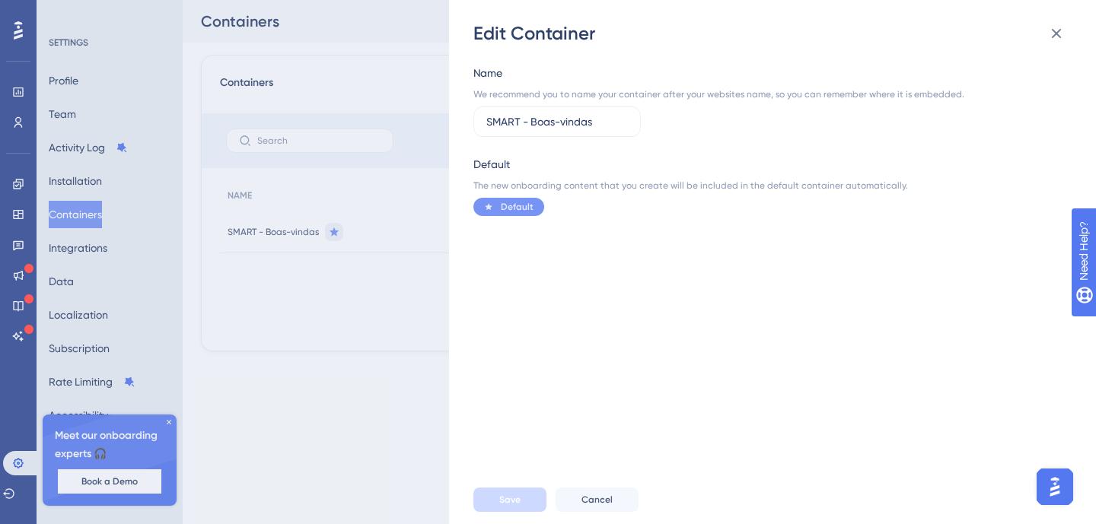
click at [355, 332] on div "Edit Container Name We recommend you to name your container after your websites…" at bounding box center [548, 262] width 1096 height 524
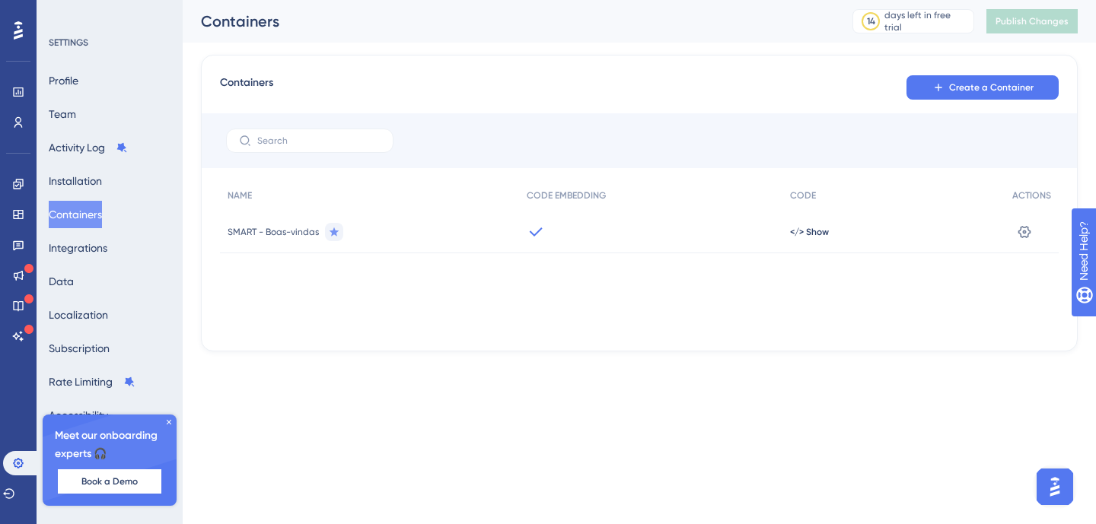
drag, startPoint x: 297, startPoint y: 225, endPoint x: 307, endPoint y: 231, distance: 11.9
click at [297, 226] on span "SMART - Boas-vindas" at bounding box center [273, 232] width 91 height 12
drag, startPoint x: 598, startPoint y: 231, endPoint x: 607, endPoint y: 231, distance: 9.2
click at [598, 231] on div at bounding box center [650, 232] width 263 height 43
drag, startPoint x: 819, startPoint y: 225, endPoint x: 1014, endPoint y: 215, distance: 195.1
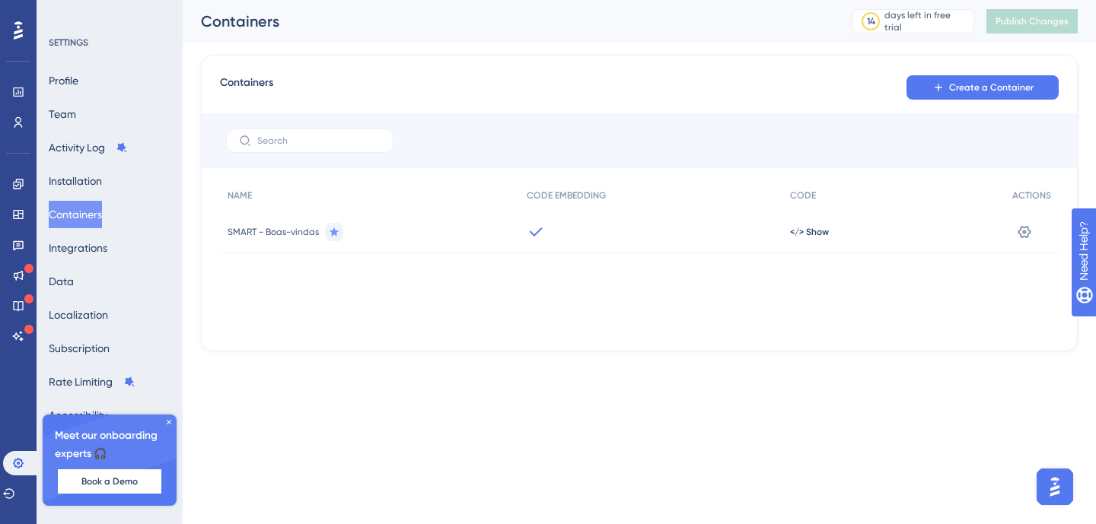
click at [819, 226] on span "</> Show" at bounding box center [809, 232] width 39 height 12
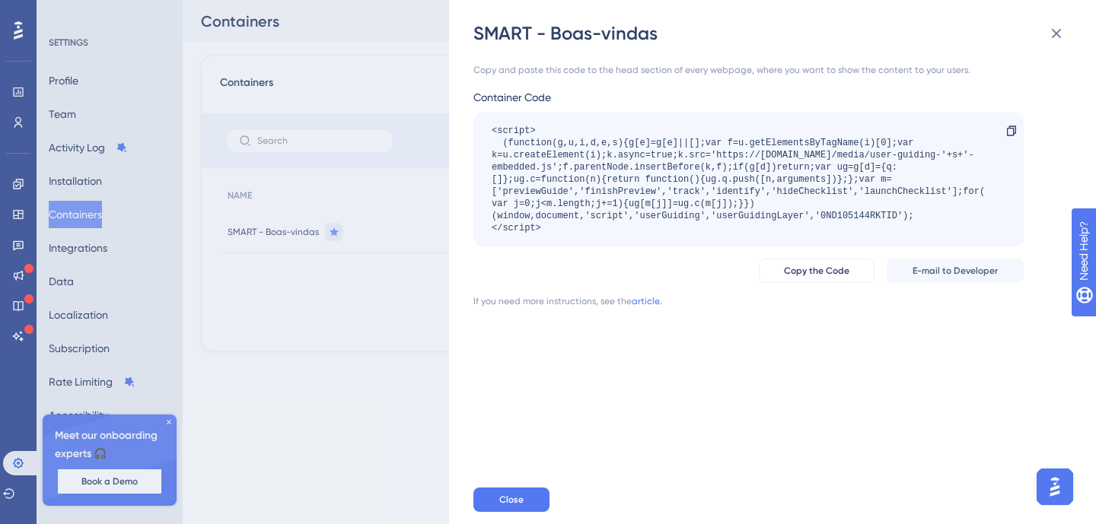
drag, startPoint x: 384, startPoint y: 286, endPoint x: 968, endPoint y: 17, distance: 643.0
click at [385, 286] on div "SMART - [PERSON_NAME] Copy and paste this code to the head section of every web…" at bounding box center [548, 262] width 1096 height 524
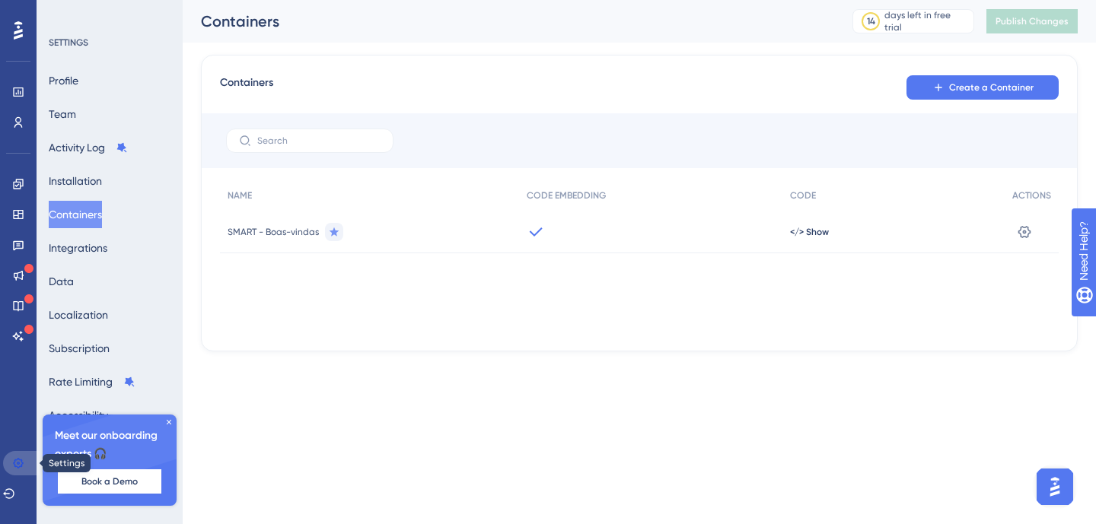
click at [15, 460] on icon at bounding box center [18, 463] width 12 height 12
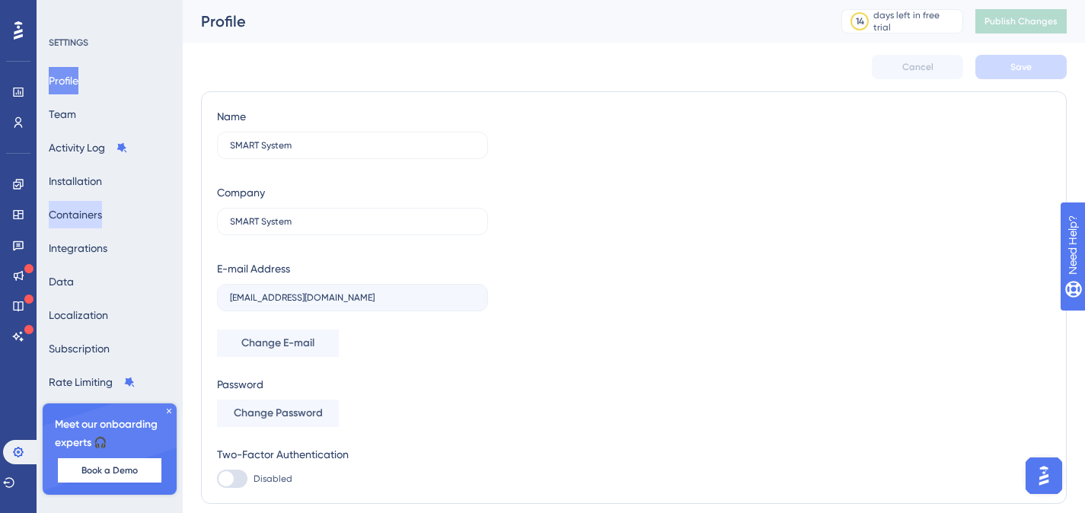
click at [80, 218] on button "Containers" at bounding box center [75, 214] width 53 height 27
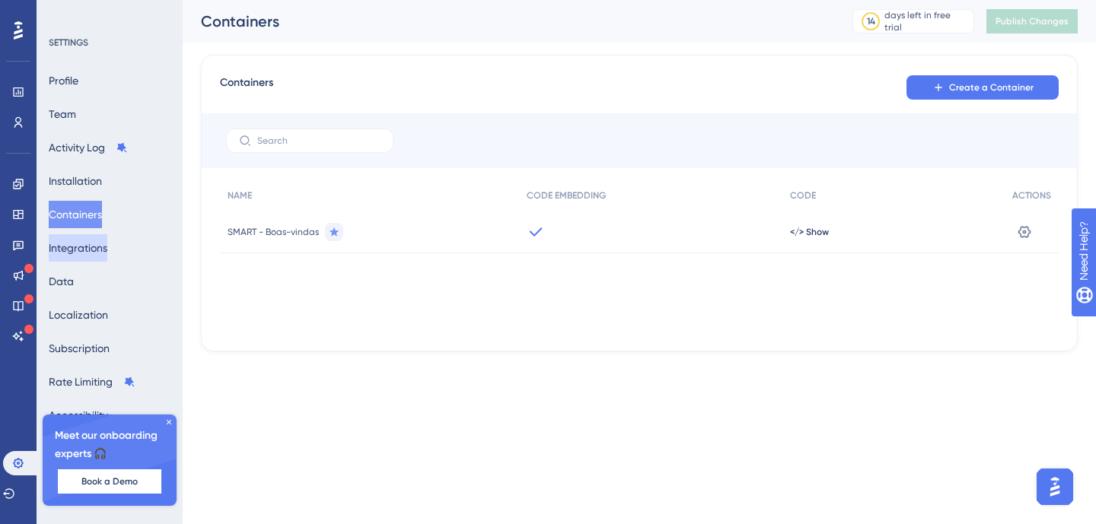
click at [92, 253] on button "Integrations" at bounding box center [78, 247] width 59 height 27
